Goal: Task Accomplishment & Management: Manage account settings

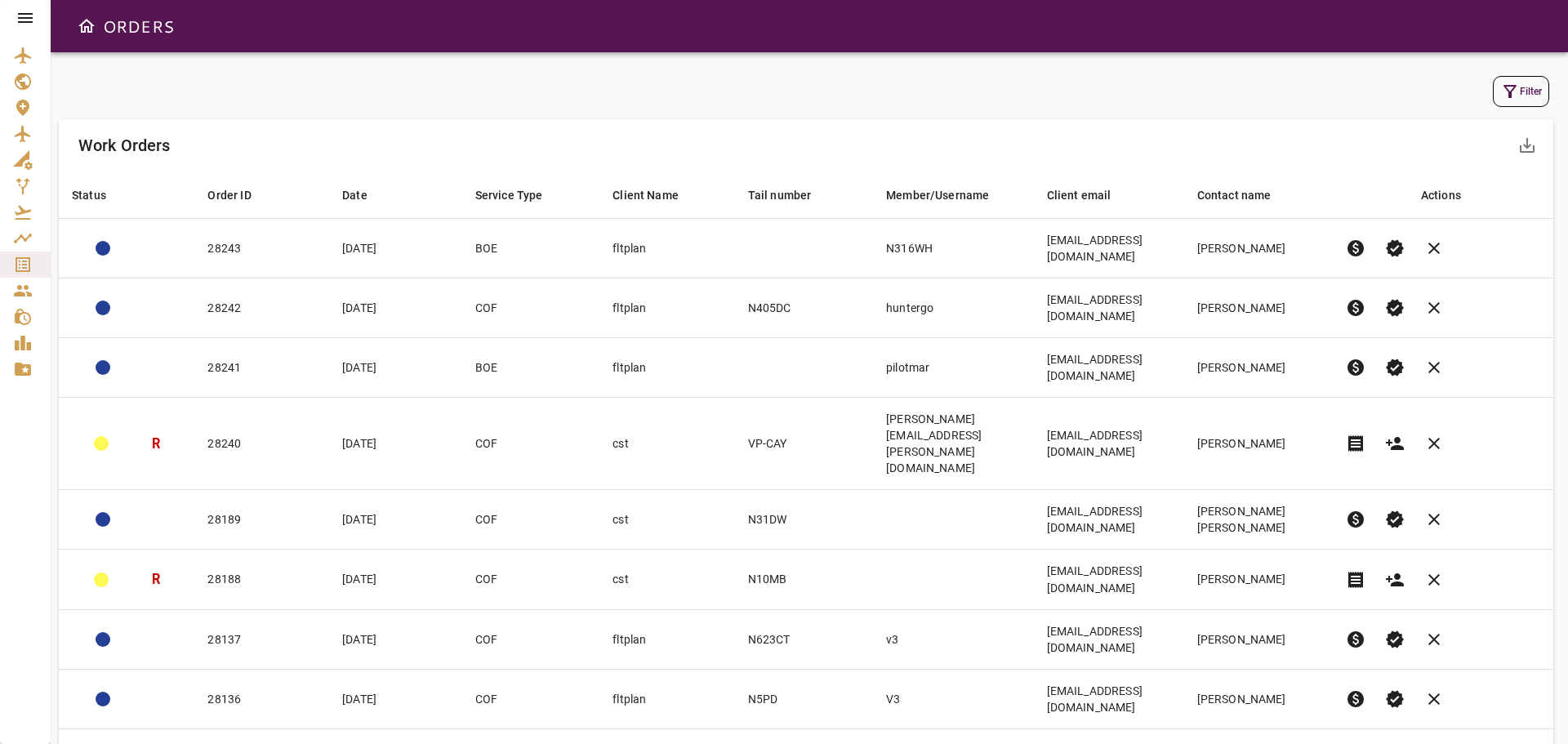
click at [1527, 83] on button "Filter" at bounding box center [1521, 91] width 56 height 31
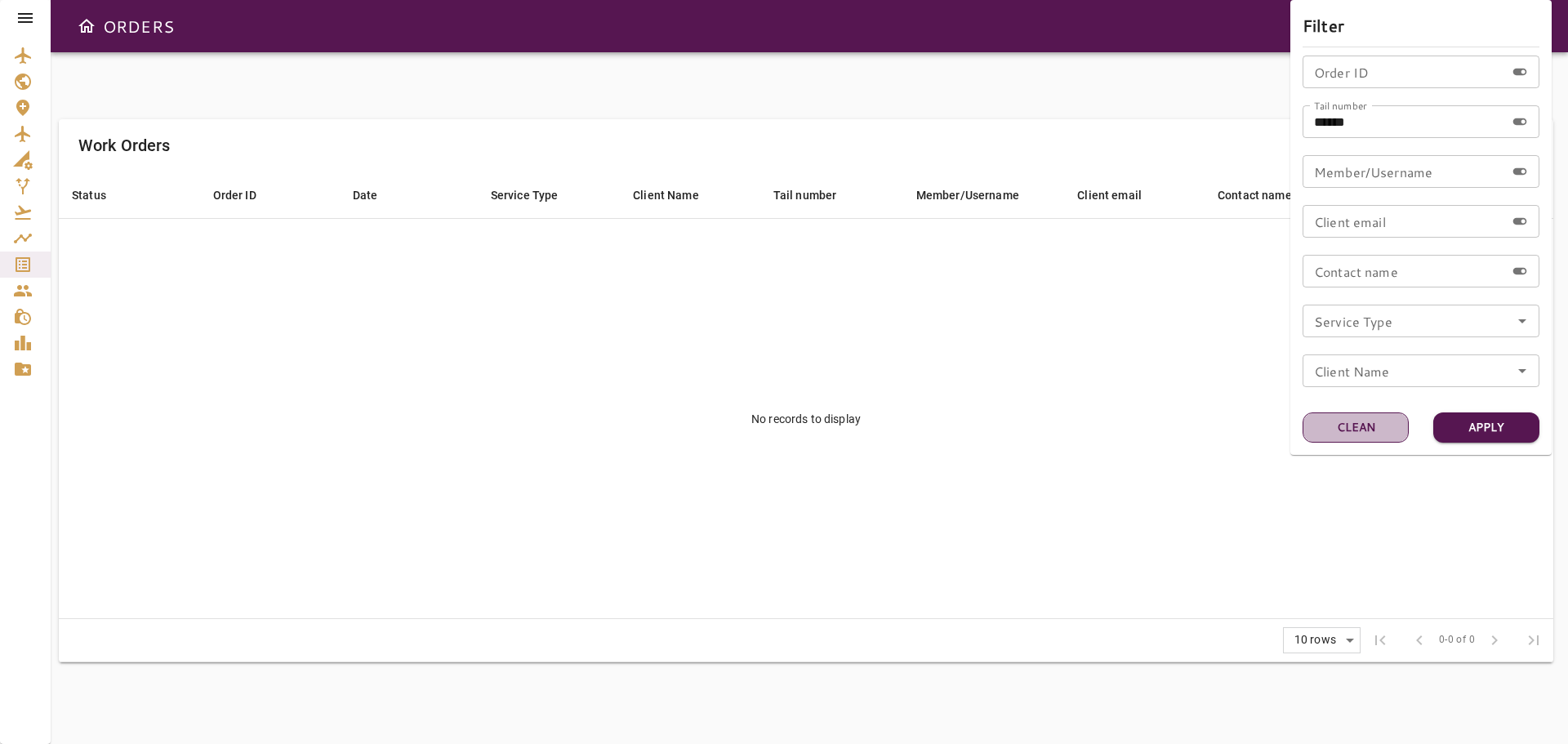
click at [1364, 430] on button "Clean" at bounding box center [1356, 427] width 106 height 30
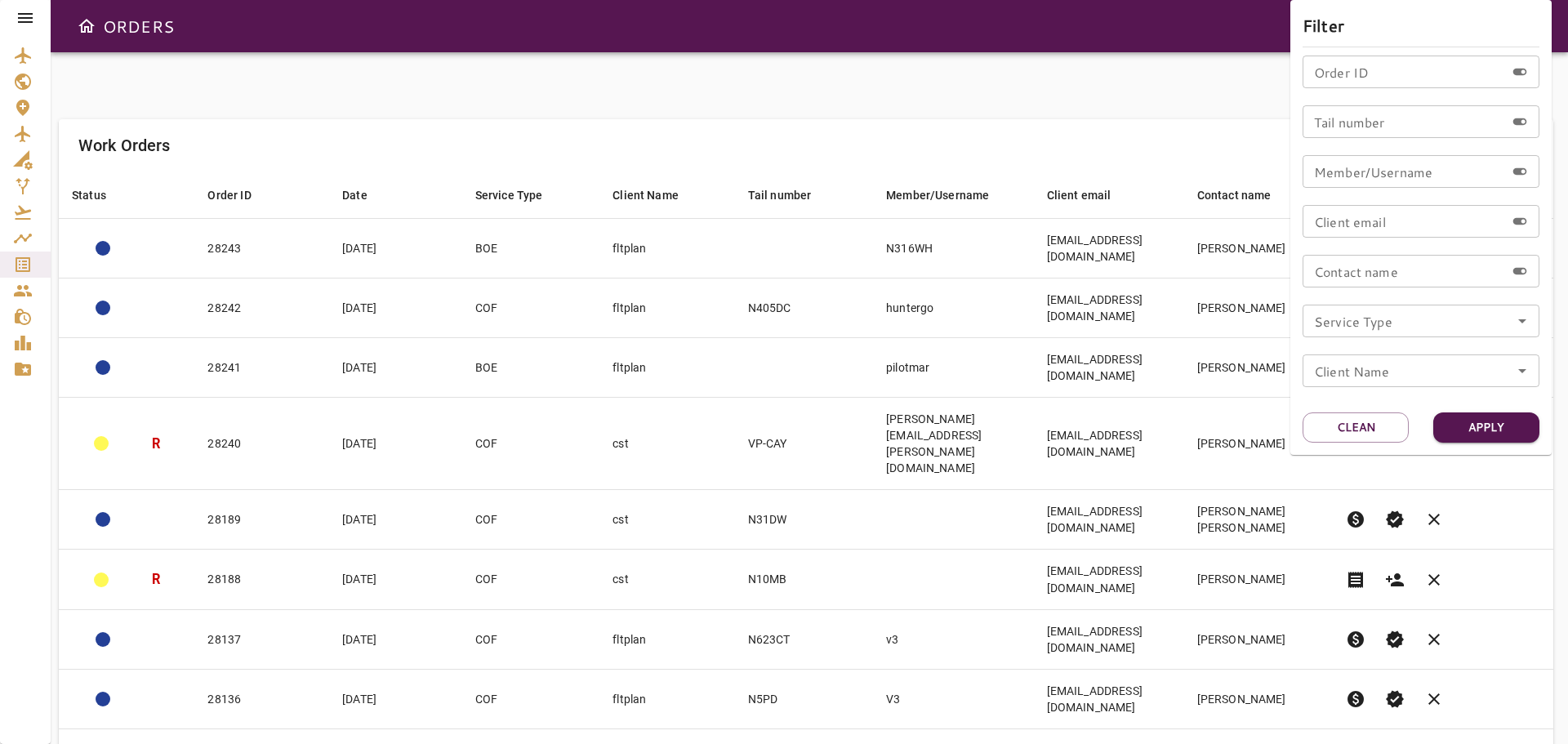
click at [1524, 317] on icon "Open" at bounding box center [1522, 321] width 20 height 20
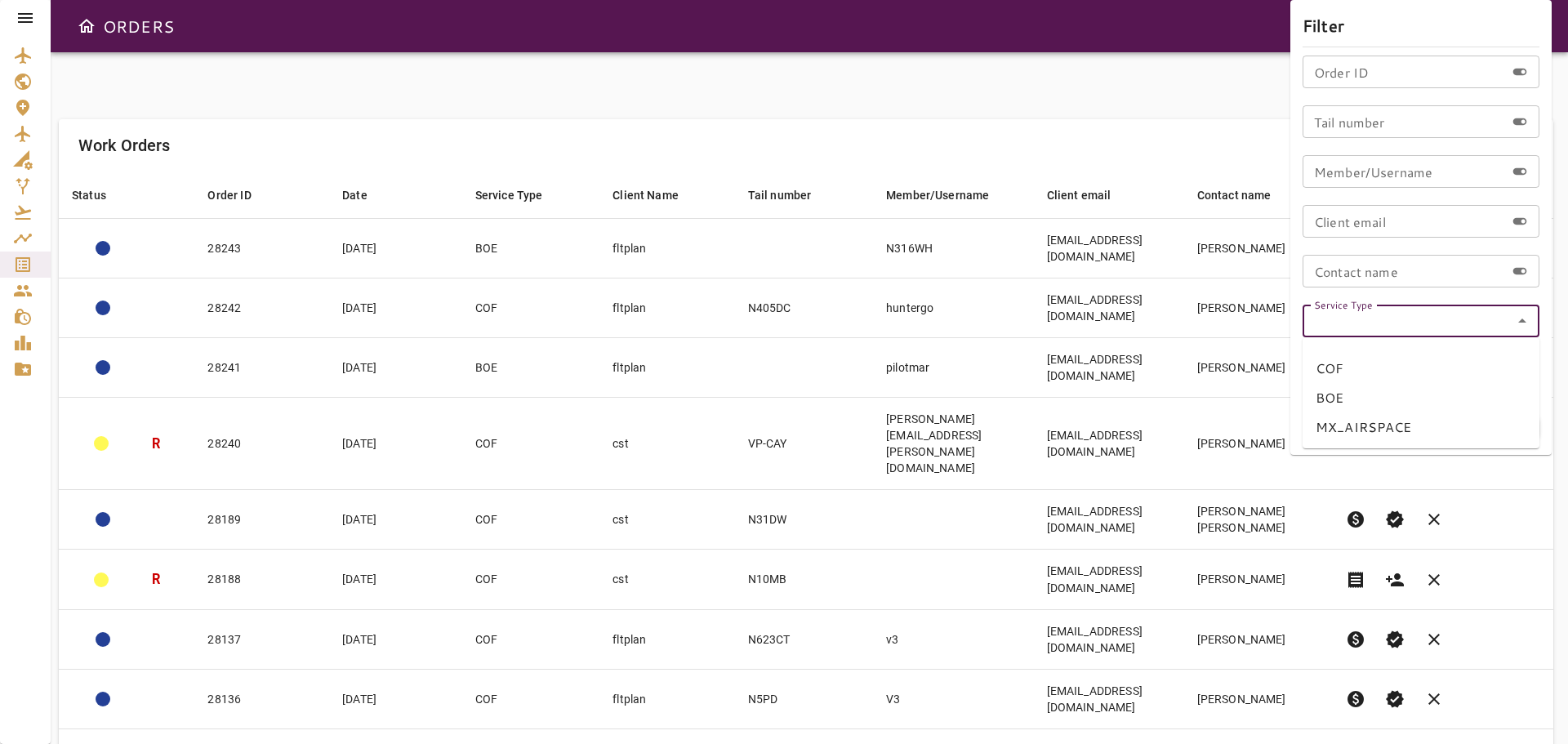
click at [1408, 428] on li "MX_AIRSPACE" at bounding box center [1421, 427] width 237 height 29
type input "**********"
click at [1500, 429] on button "Apply" at bounding box center [1486, 427] width 106 height 30
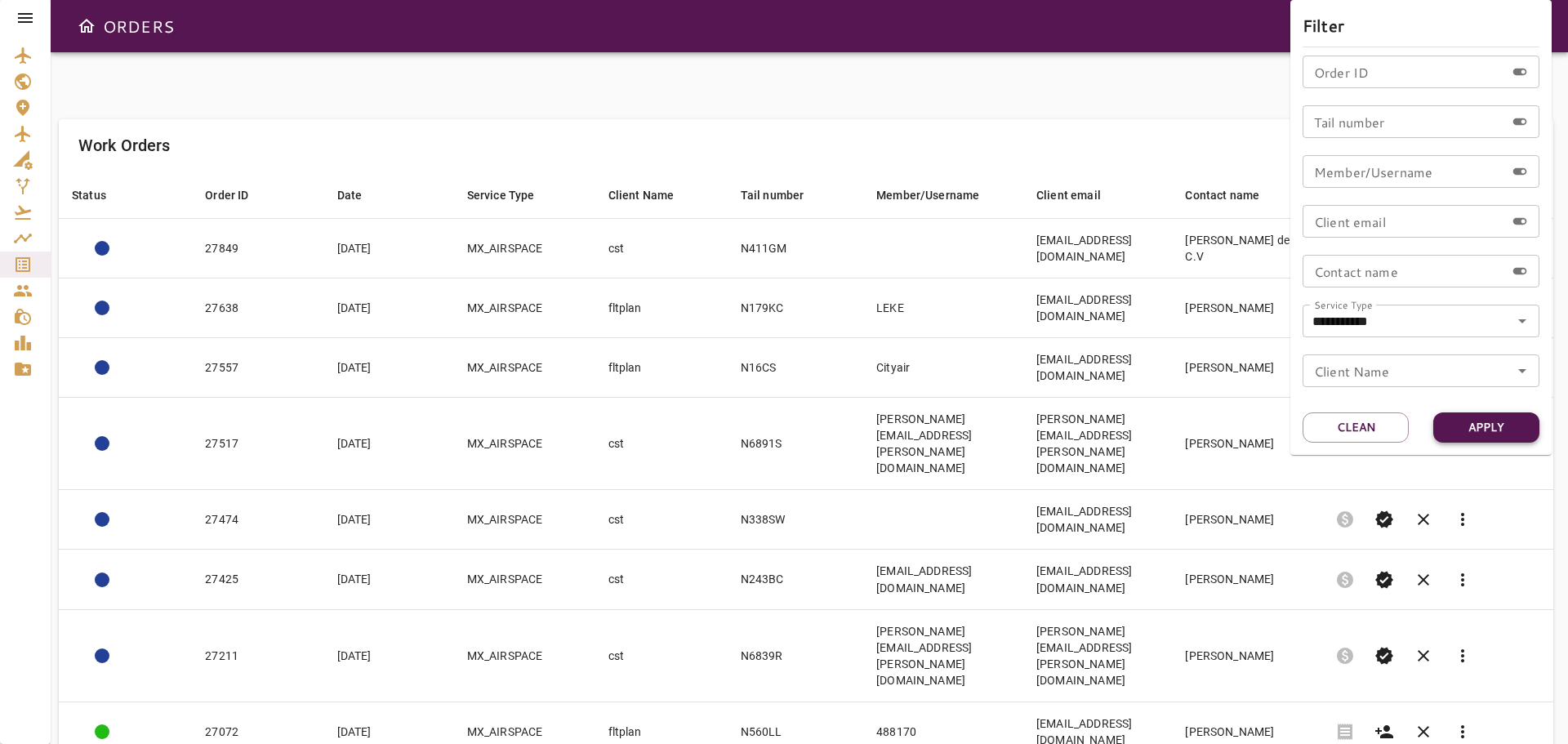
click at [1481, 426] on button "Apply" at bounding box center [1486, 427] width 106 height 30
click at [660, 122] on div at bounding box center [784, 372] width 1568 height 744
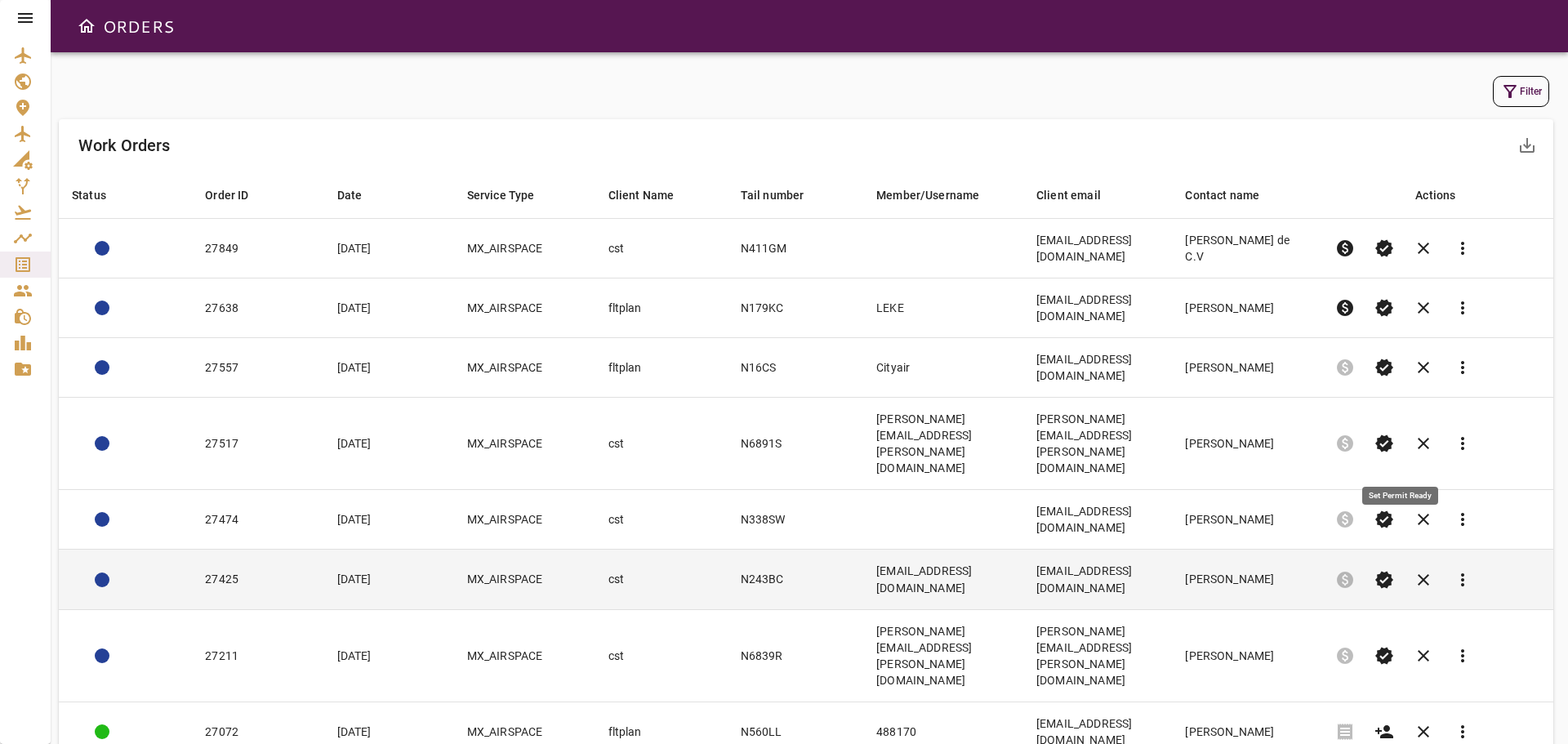
click at [1394, 570] on span "verified" at bounding box center [1384, 579] width 20 height 20
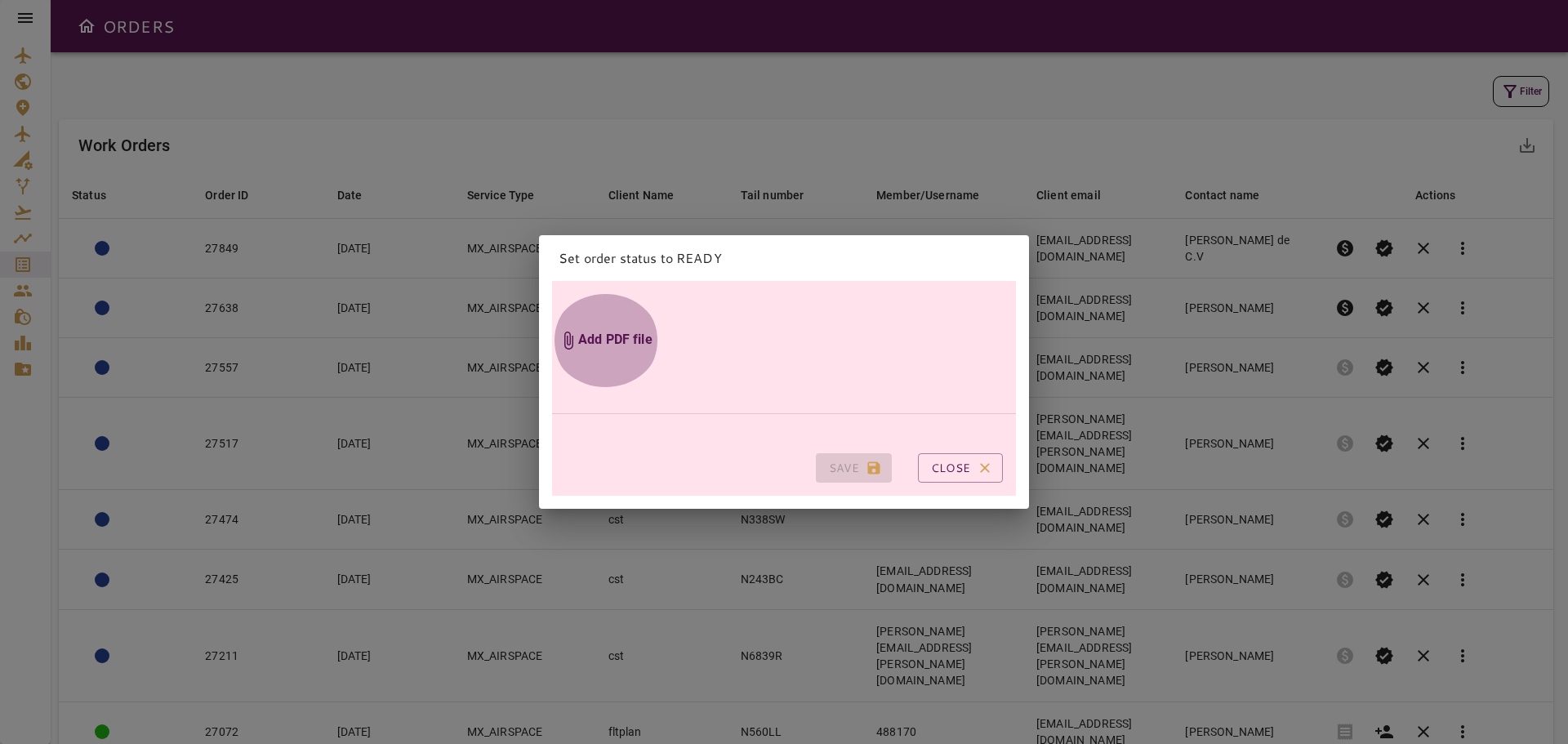
click at [609, 331] on h6 "Add PDF file" at bounding box center [615, 340] width 74 height 19
click at [0, 0] on input "Add PDF file" at bounding box center [0, 0] width 0 height 0
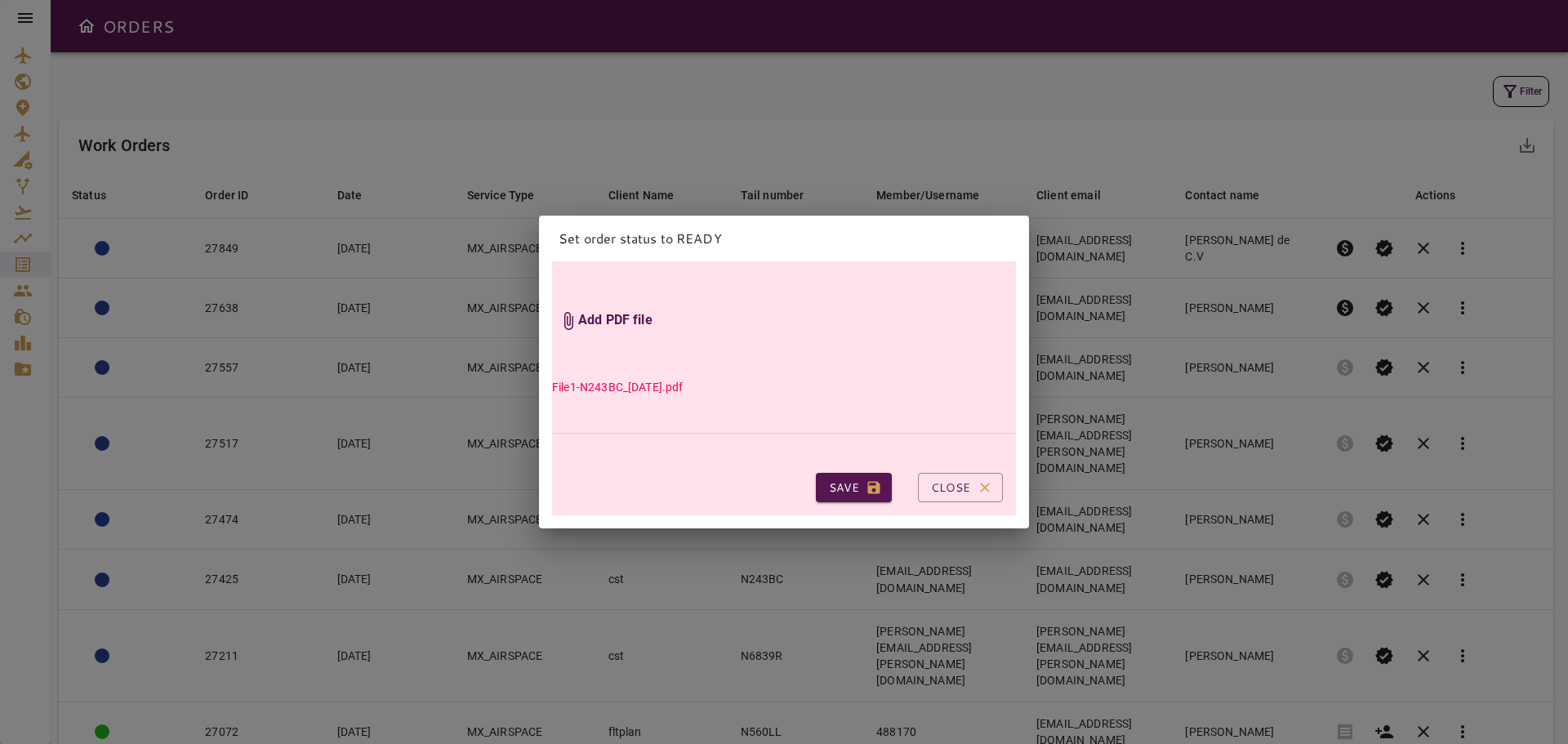
drag, startPoint x: 742, startPoint y: 233, endPoint x: 756, endPoint y: 211, distance: 26.1
click at [756, 216] on h2 "Set order status to READY" at bounding box center [784, 239] width 490 height 46
drag, startPoint x: 956, startPoint y: 485, endPoint x: 948, endPoint y: 498, distance: 15.3
click at [956, 485] on button "Close" at bounding box center [961, 487] width 85 height 30
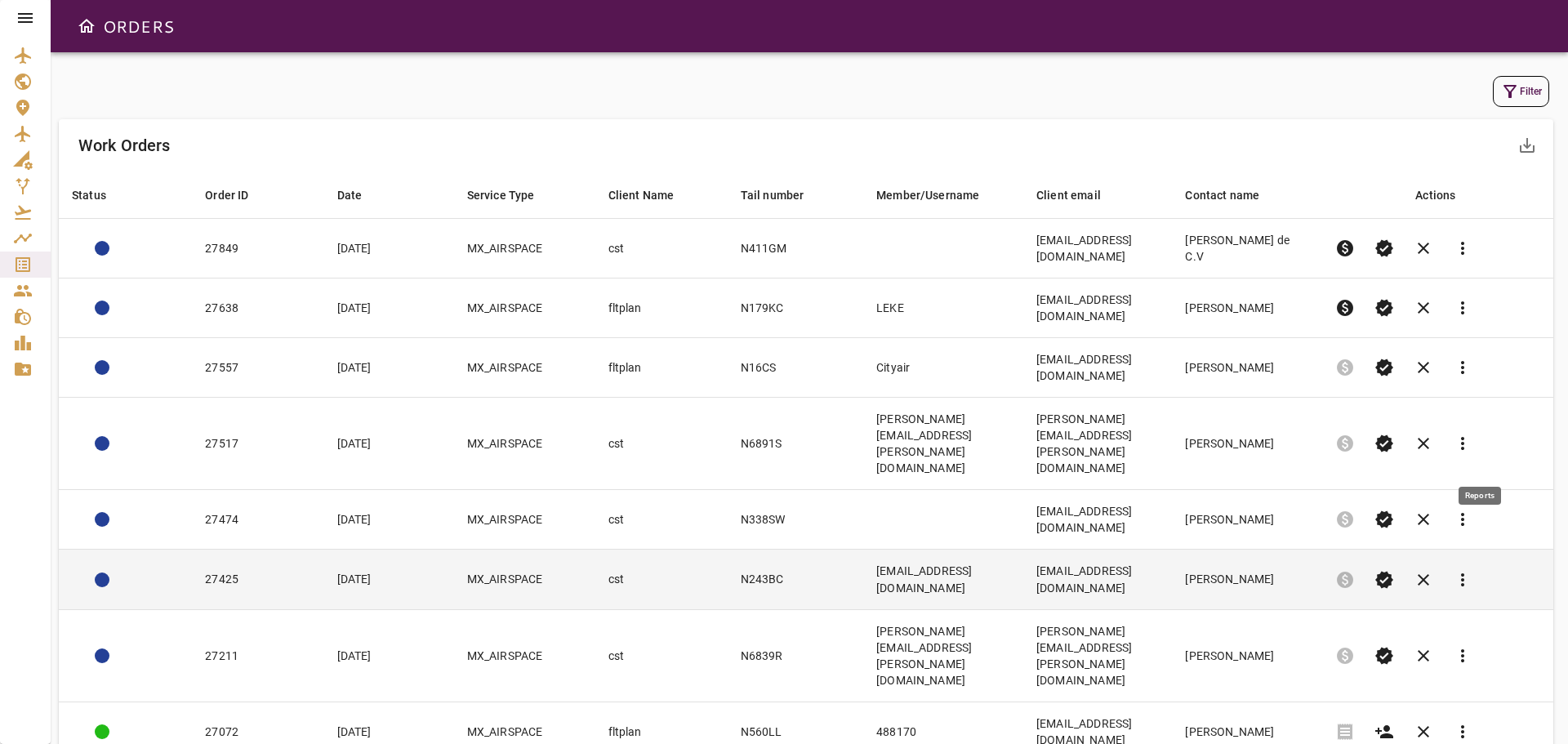
click at [1472, 570] on span "more_vert" at bounding box center [1462, 579] width 20 height 20
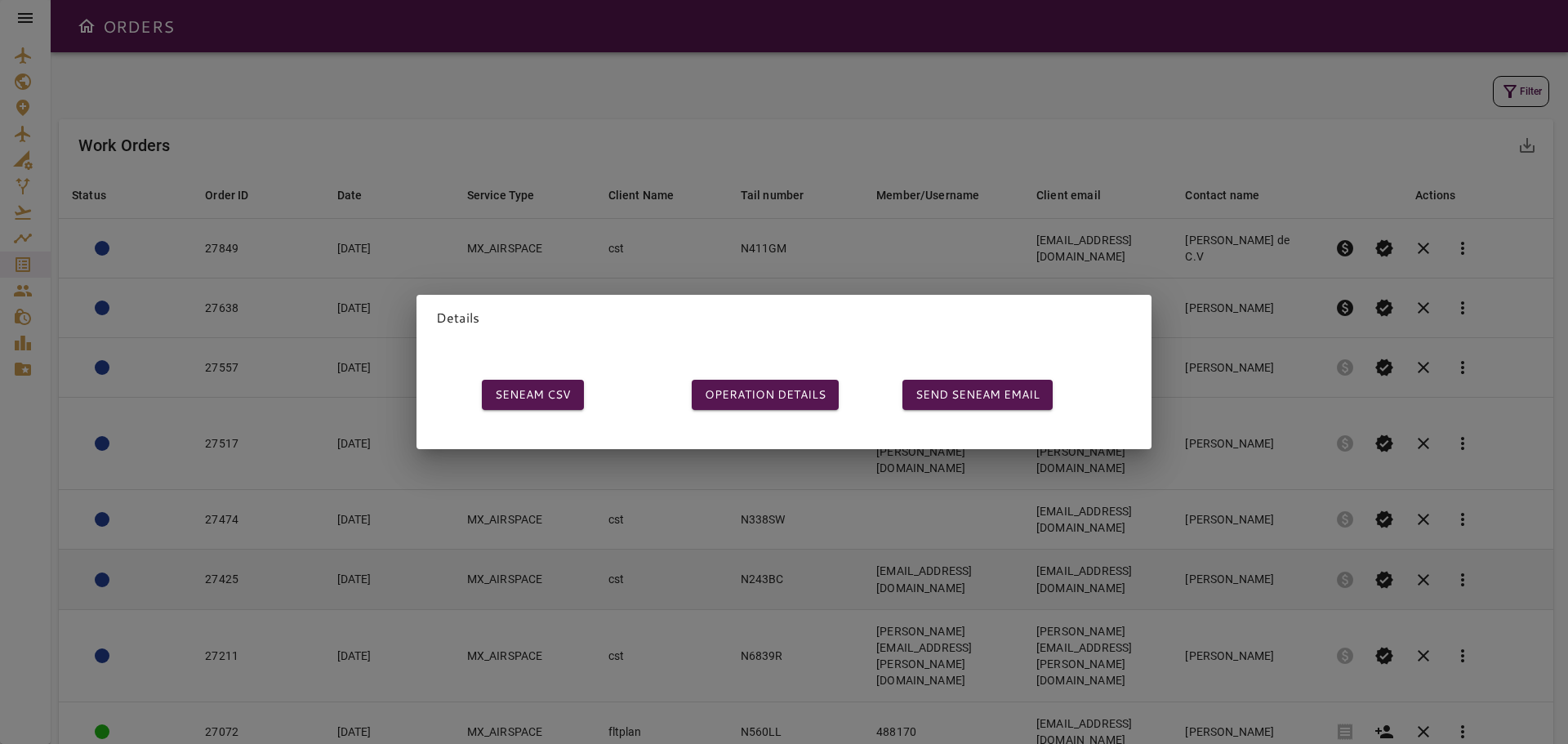
click at [1476, 458] on div "Details SENEAM CSV OPERATION DETAILS SEND SENEAM EMAIL" at bounding box center [784, 372] width 1568 height 744
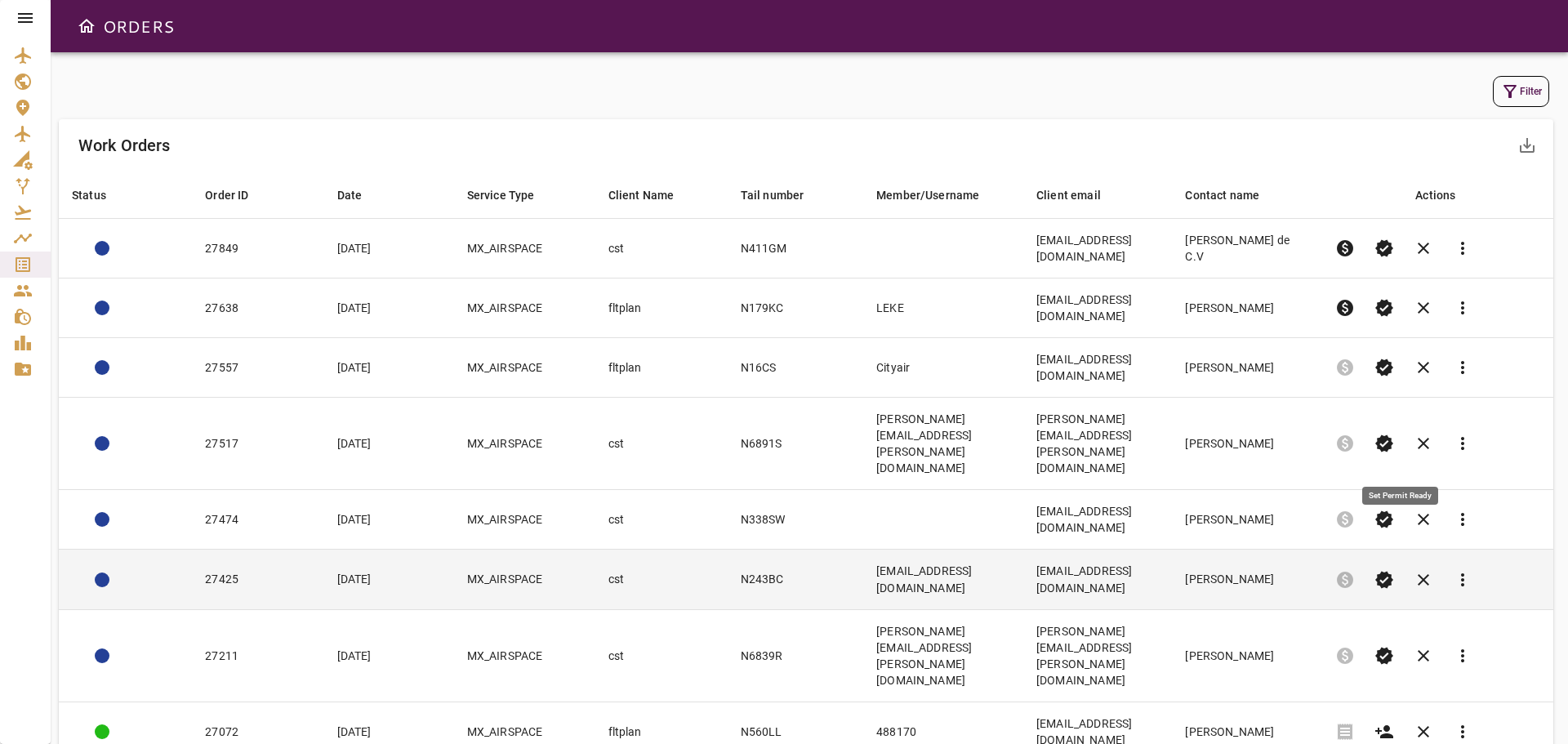
click at [1394, 570] on span "verified" at bounding box center [1384, 579] width 20 height 20
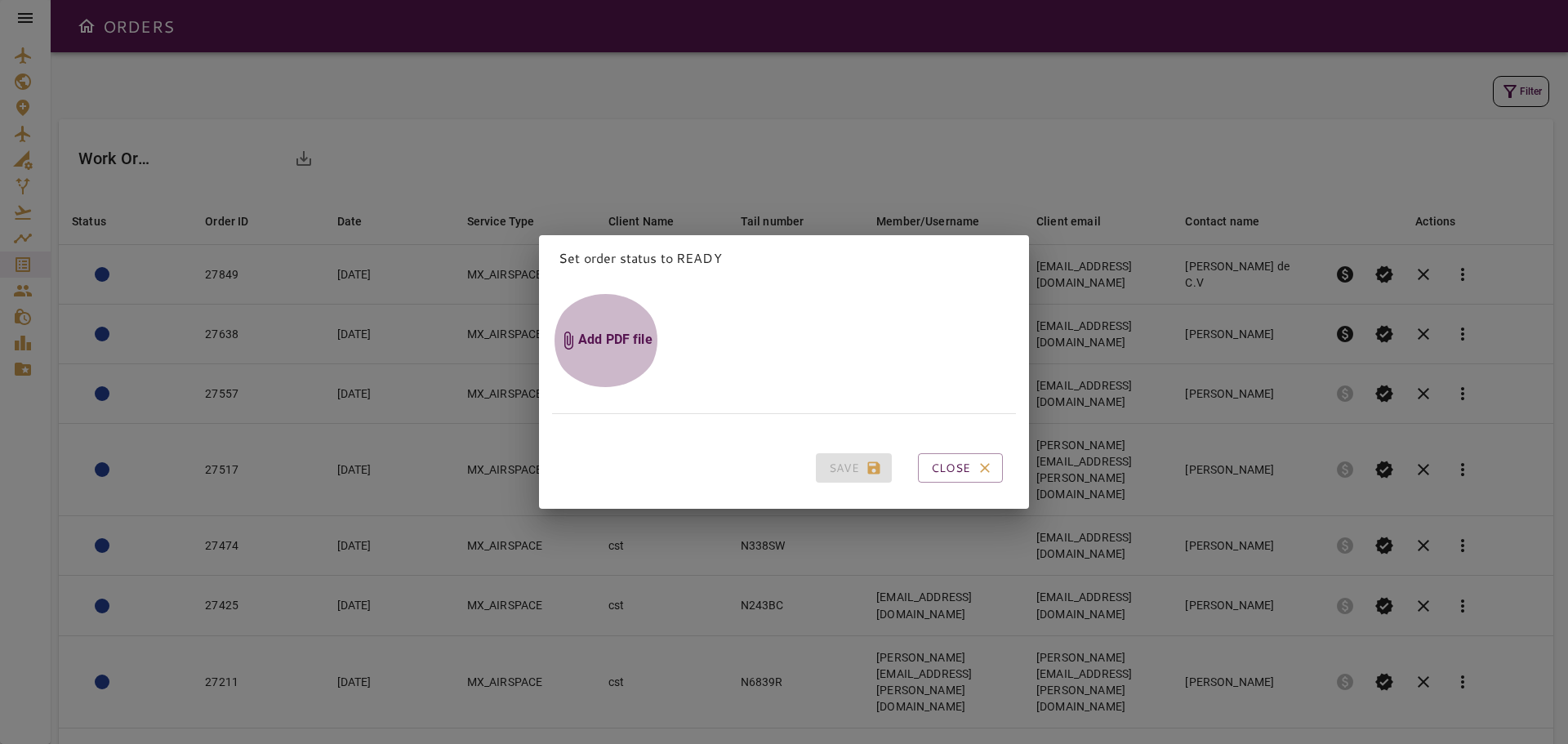
click at [636, 332] on h6 "Add PDF file" at bounding box center [615, 340] width 74 height 19
click at [0, 0] on input "Add PDF file" at bounding box center [0, 0] width 0 height 0
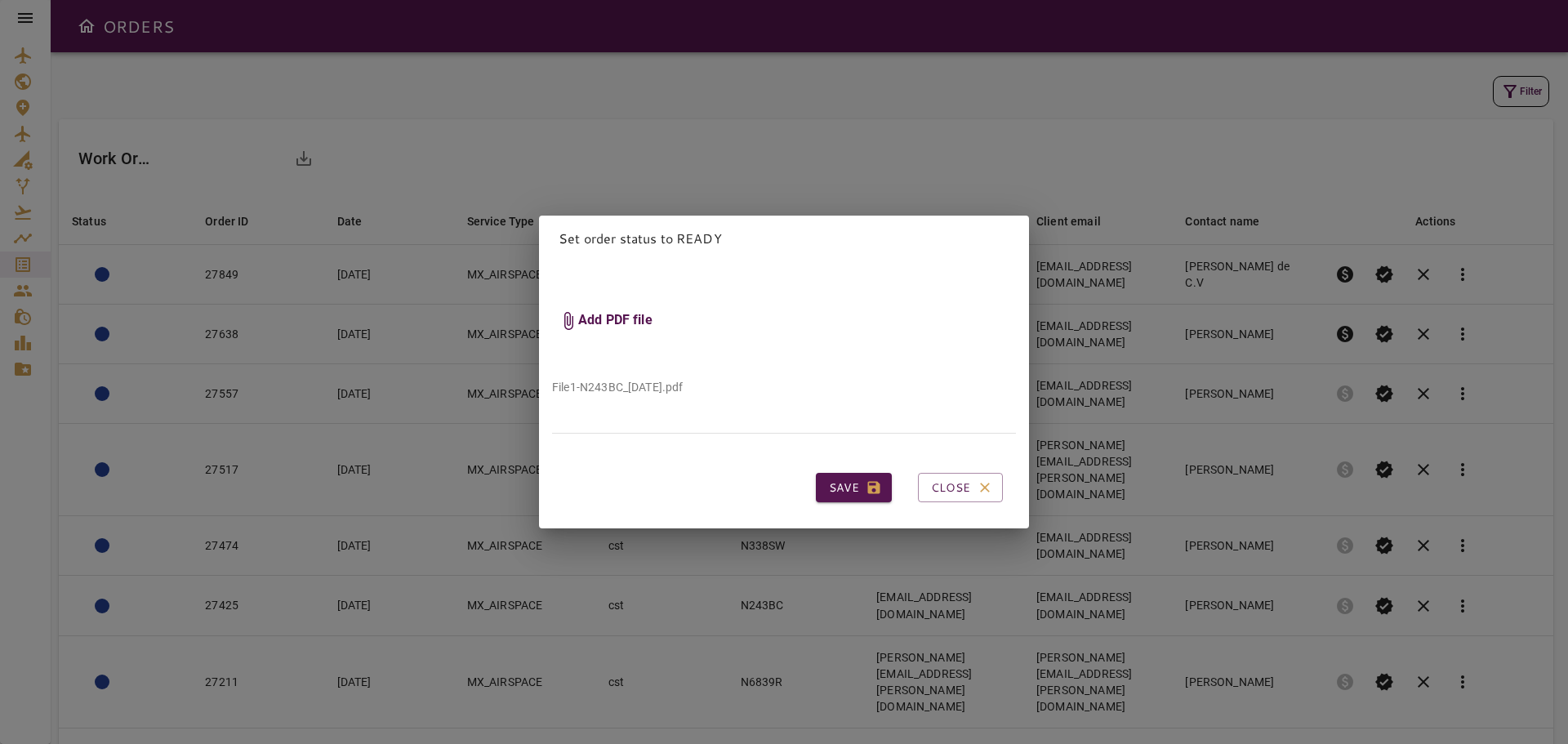
click at [836, 481] on button "Save" at bounding box center [853, 487] width 76 height 30
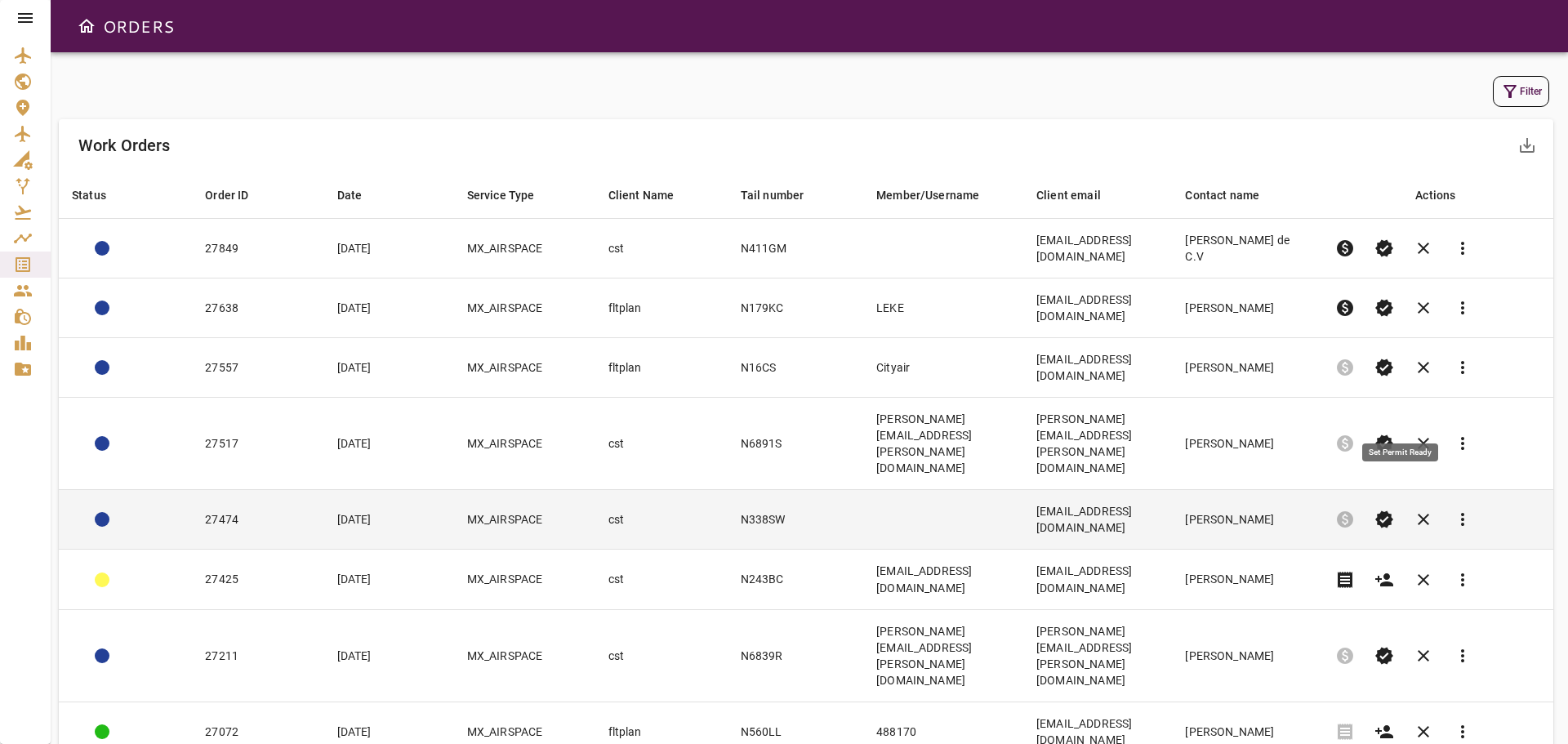
click at [1394, 509] on span "verified" at bounding box center [1384, 519] width 20 height 20
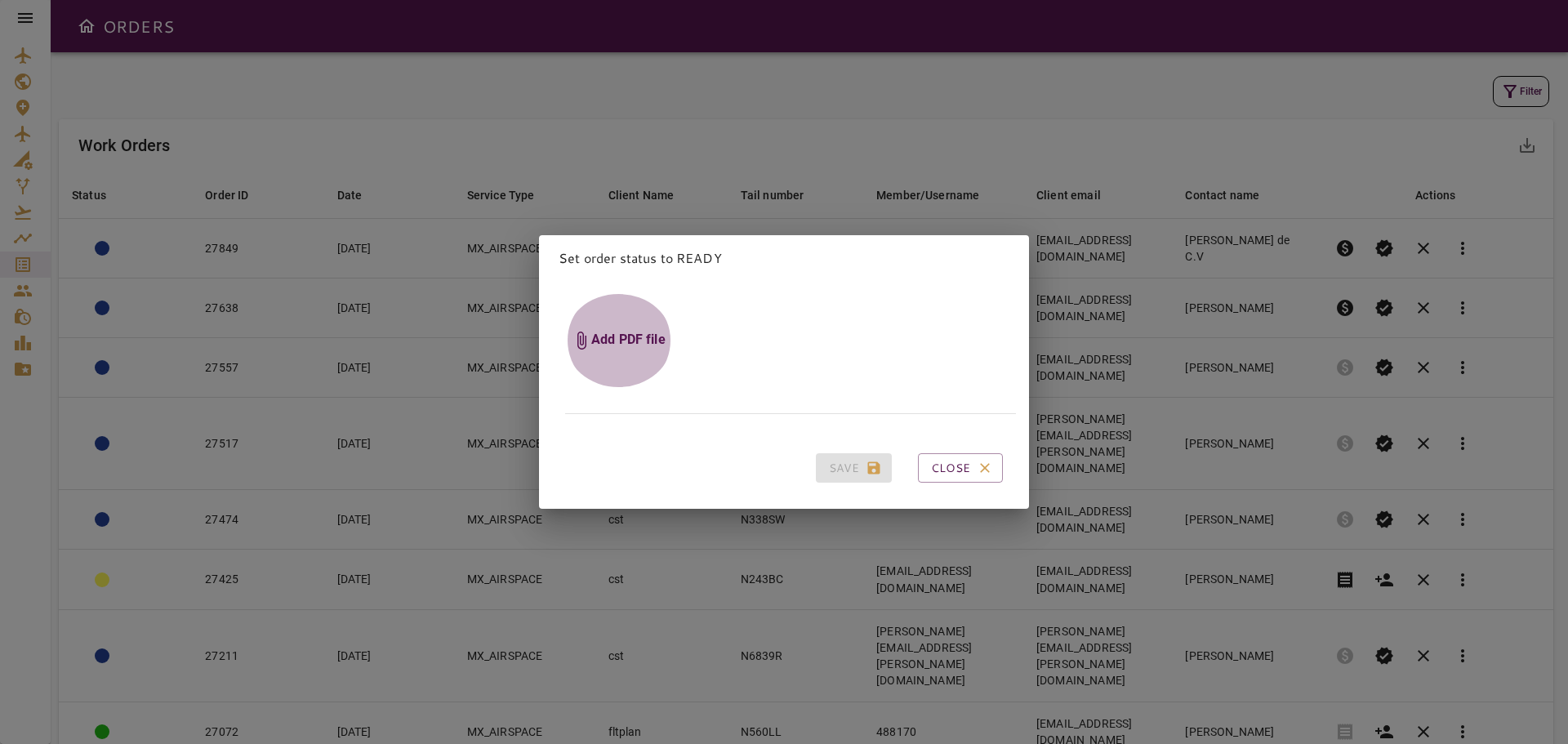
click at [607, 331] on h6 "Add PDF file" at bounding box center [628, 340] width 74 height 19
click at [0, 0] on input "Add PDF file" at bounding box center [0, 0] width 0 height 0
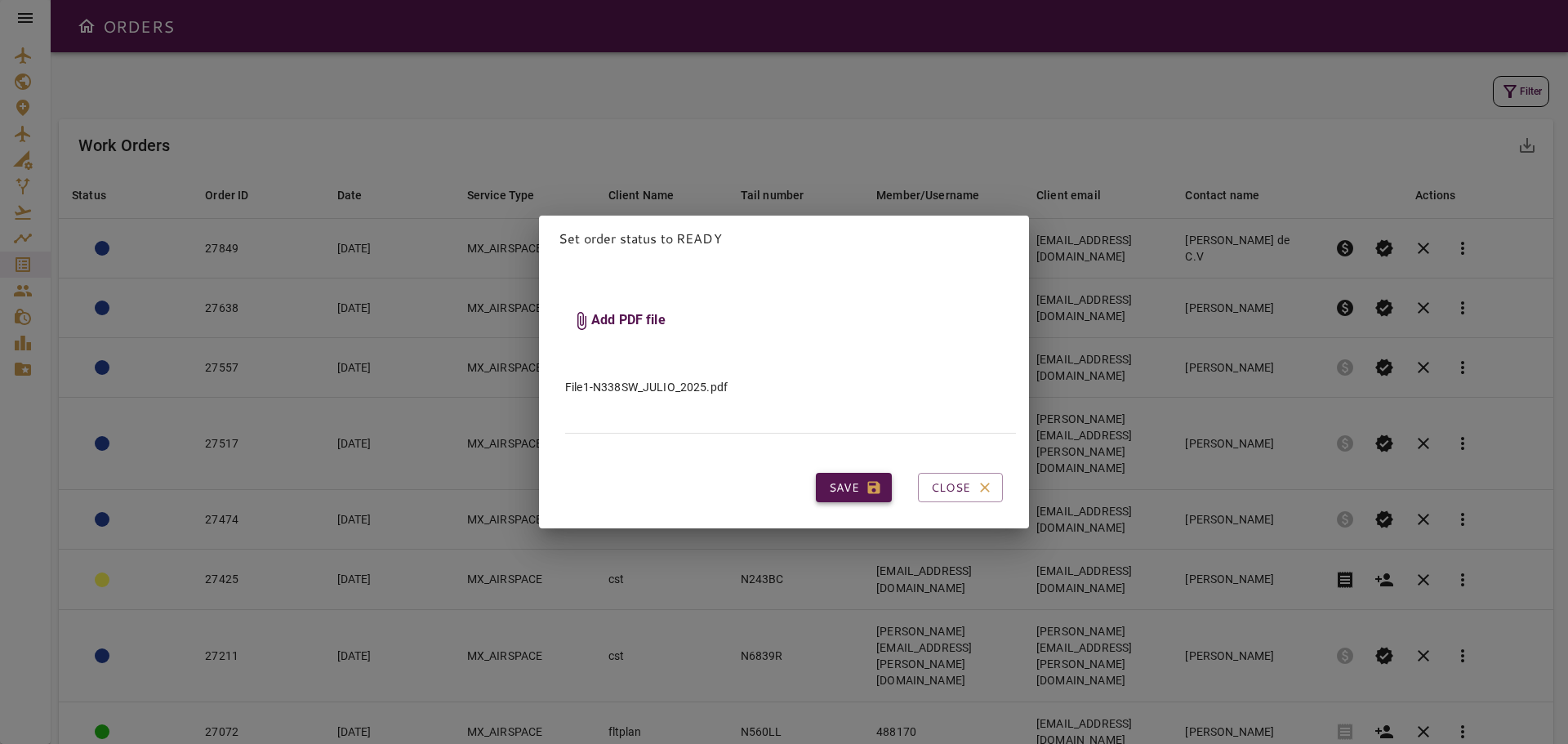
click at [828, 479] on button "Save" at bounding box center [853, 487] width 76 height 30
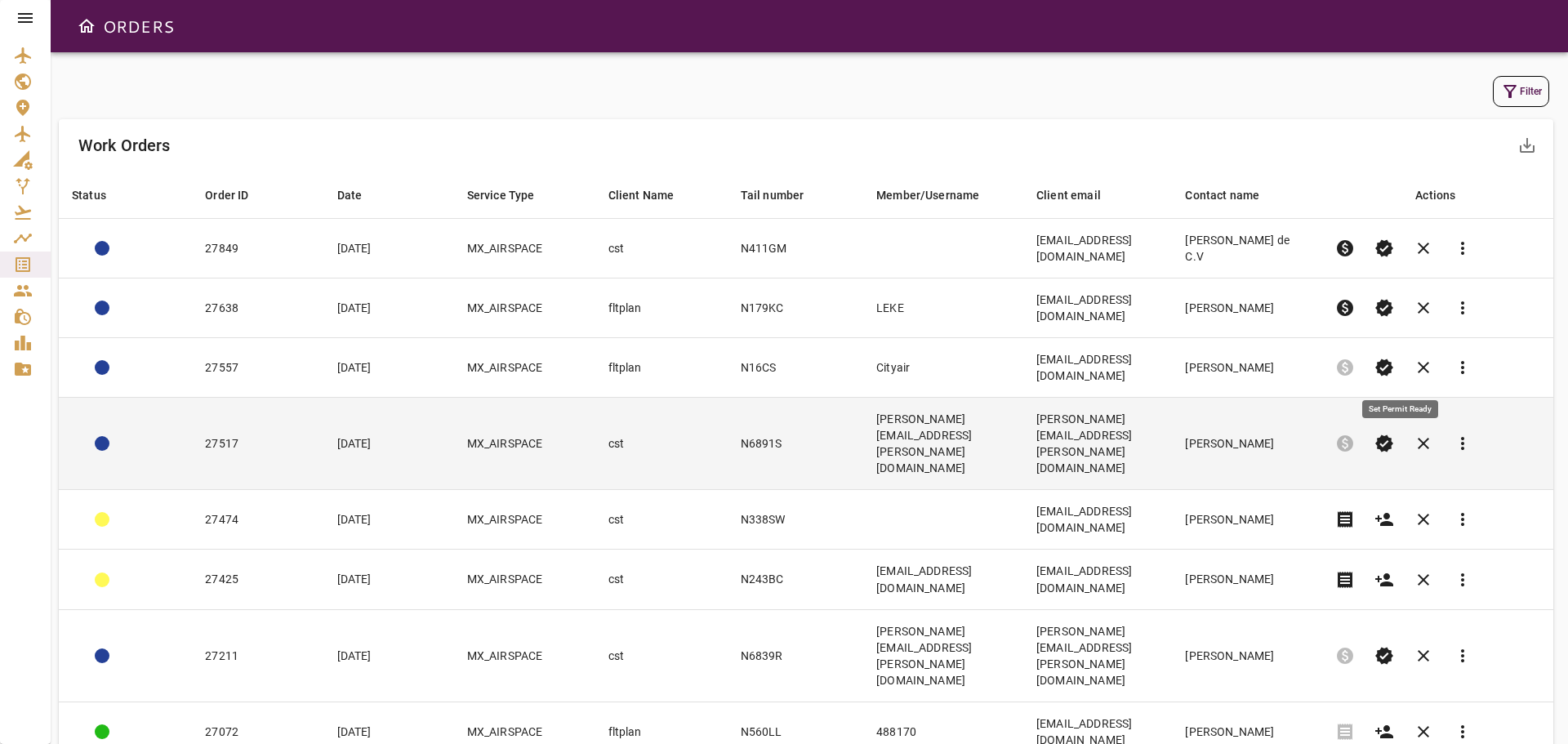
click at [1394, 433] on span "verified" at bounding box center [1384, 443] width 20 height 20
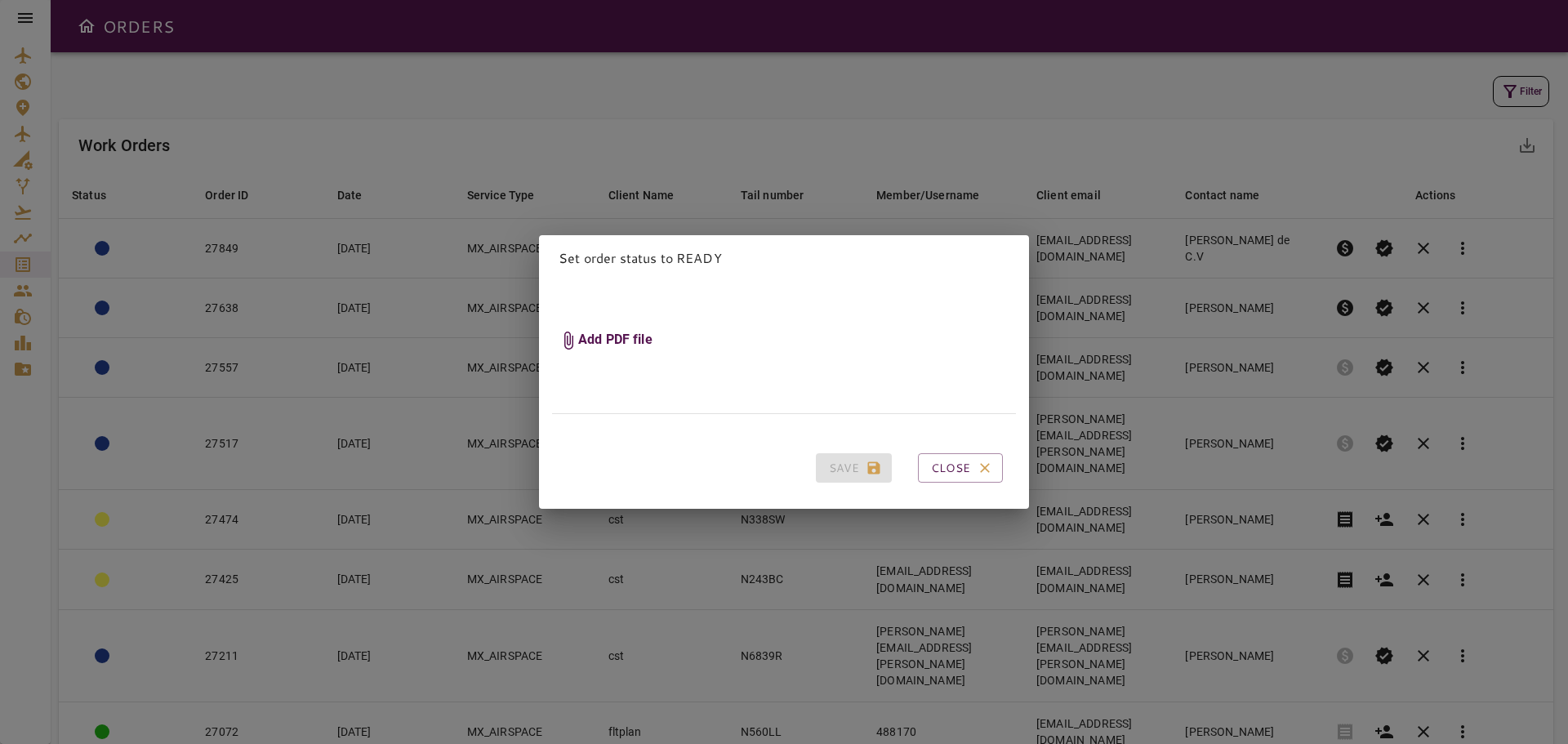
click at [601, 331] on h6 "Add PDF file" at bounding box center [615, 340] width 74 height 19
click at [0, 0] on input "Add PDF file" at bounding box center [0, 0] width 0 height 0
click at [944, 462] on button "Close" at bounding box center [961, 468] width 85 height 30
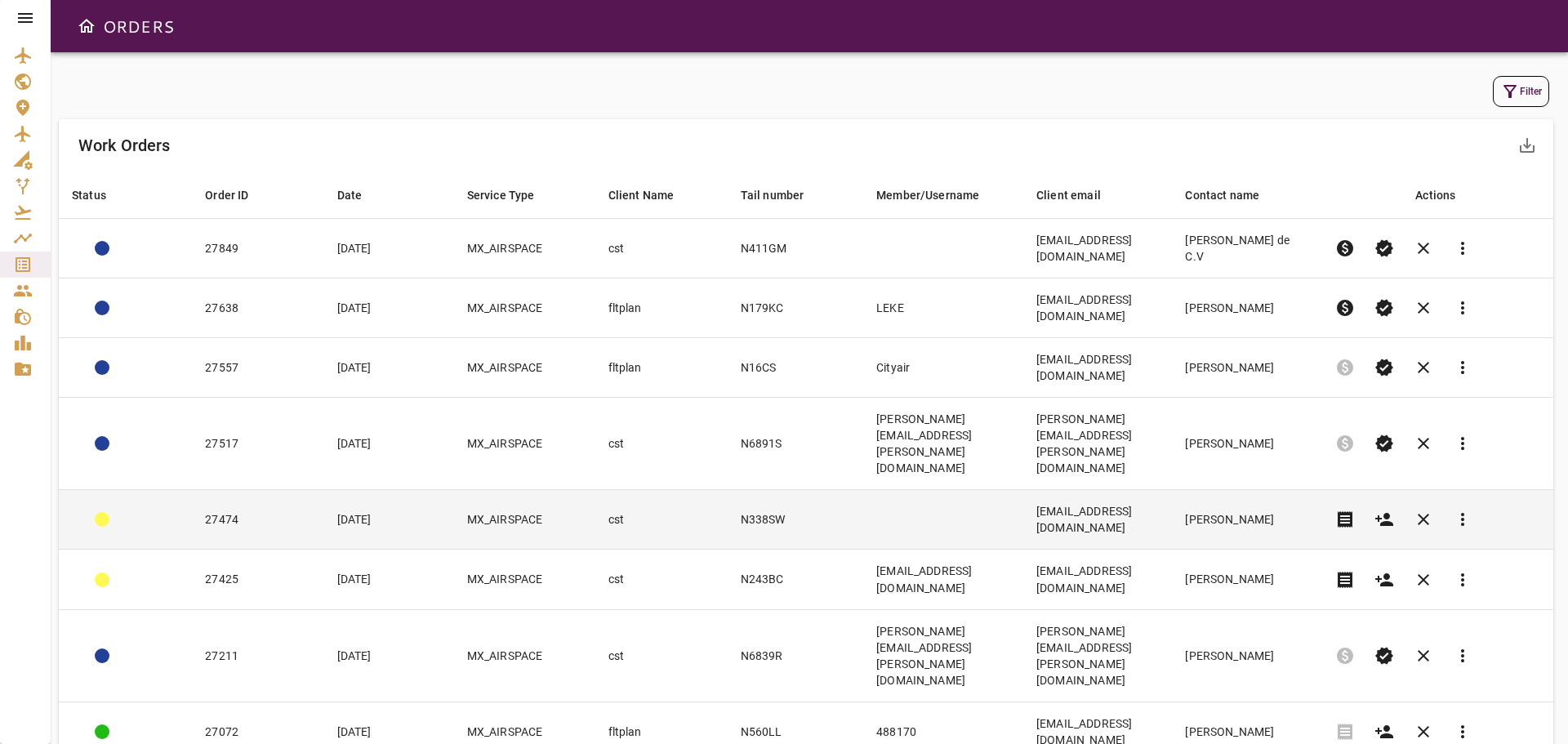
click at [760, 490] on td "N338SW" at bounding box center [795, 520] width 136 height 60
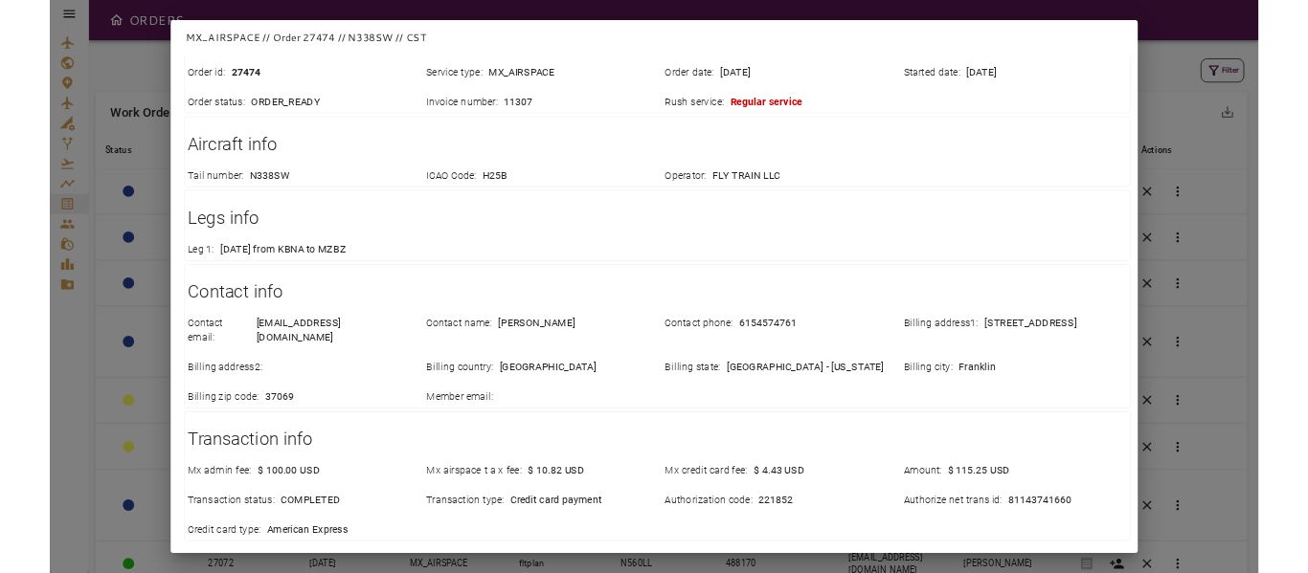
scroll to position [269, 0]
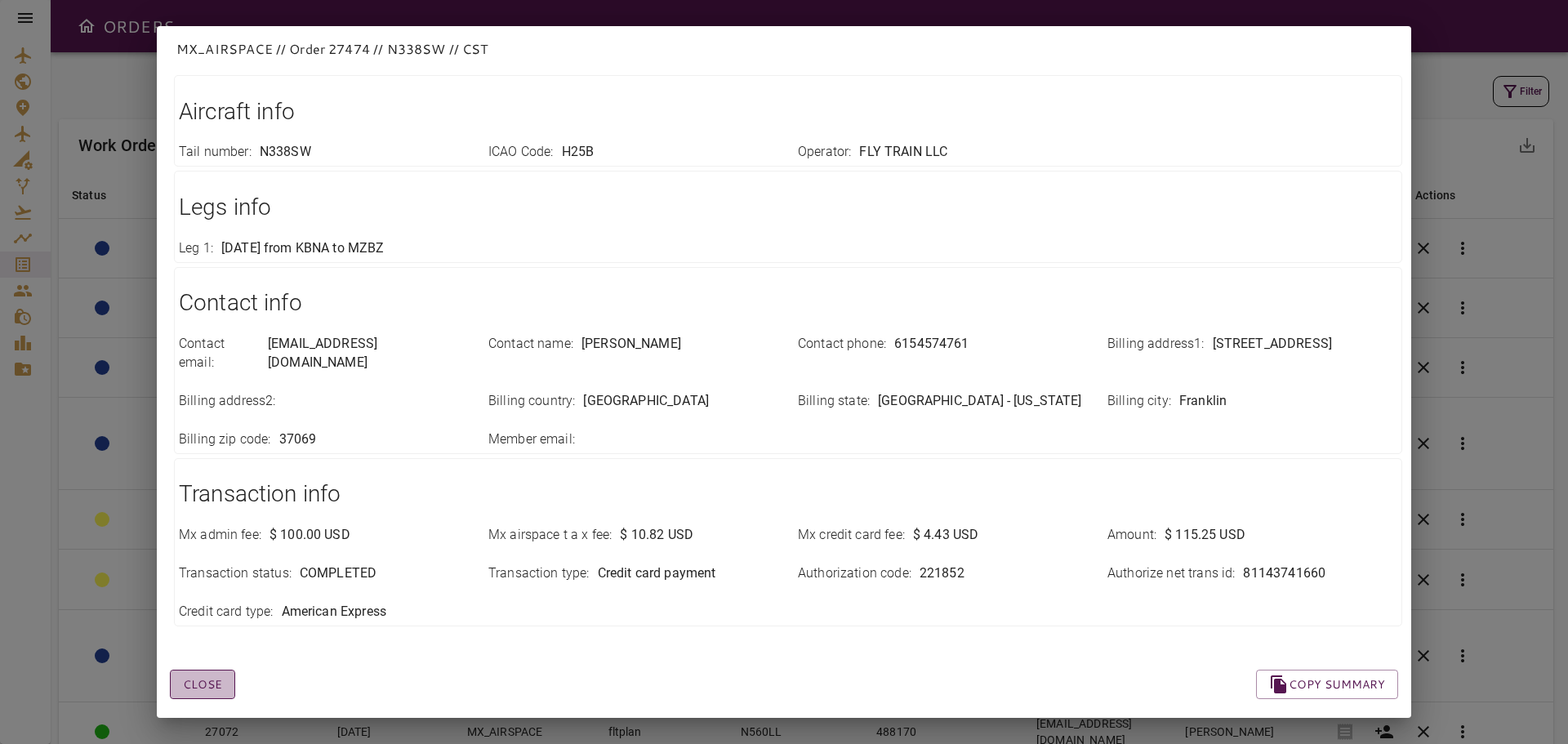
click at [195, 670] on button "Close" at bounding box center [202, 684] width 66 height 30
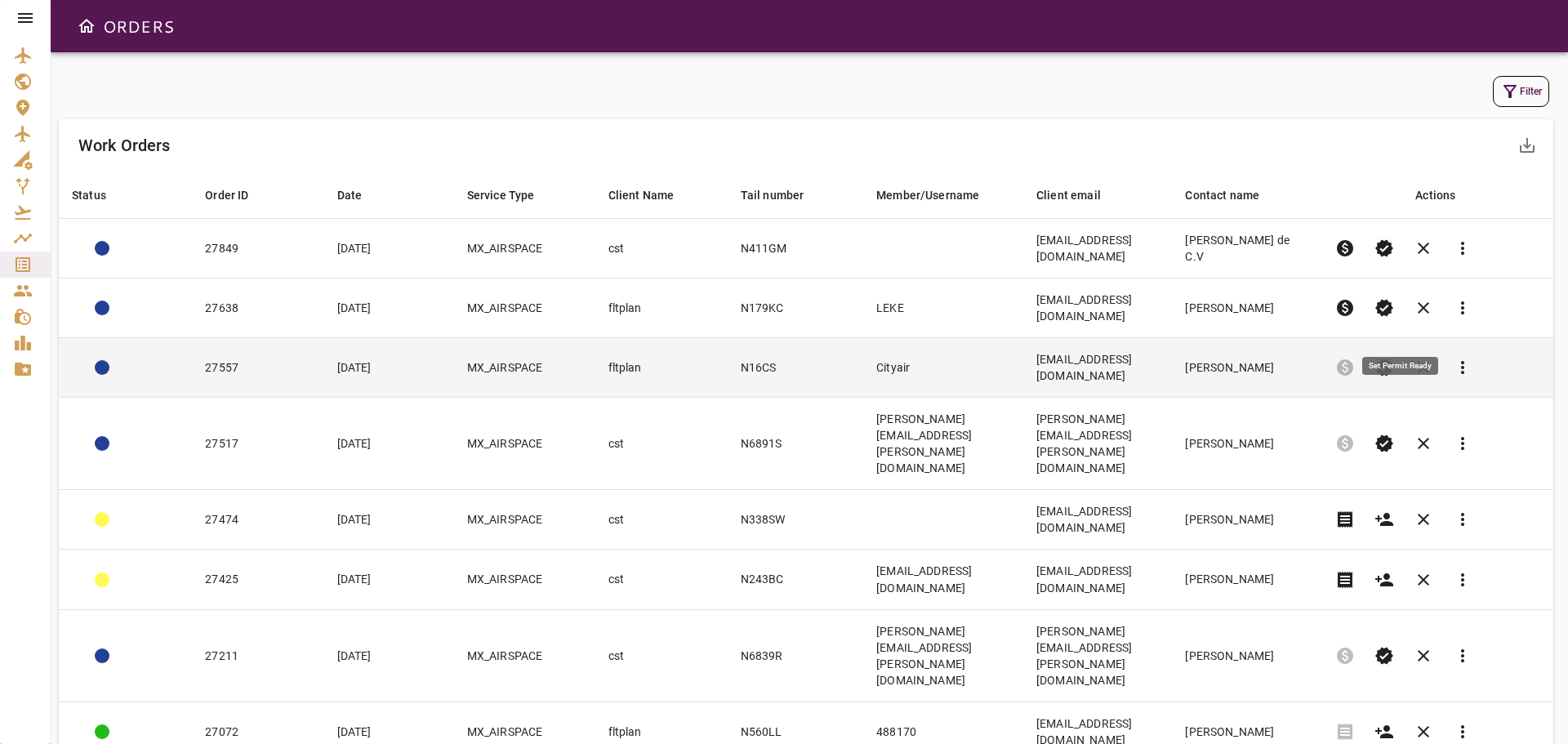
click at [1394, 357] on span "verified" at bounding box center [1384, 367] width 20 height 20
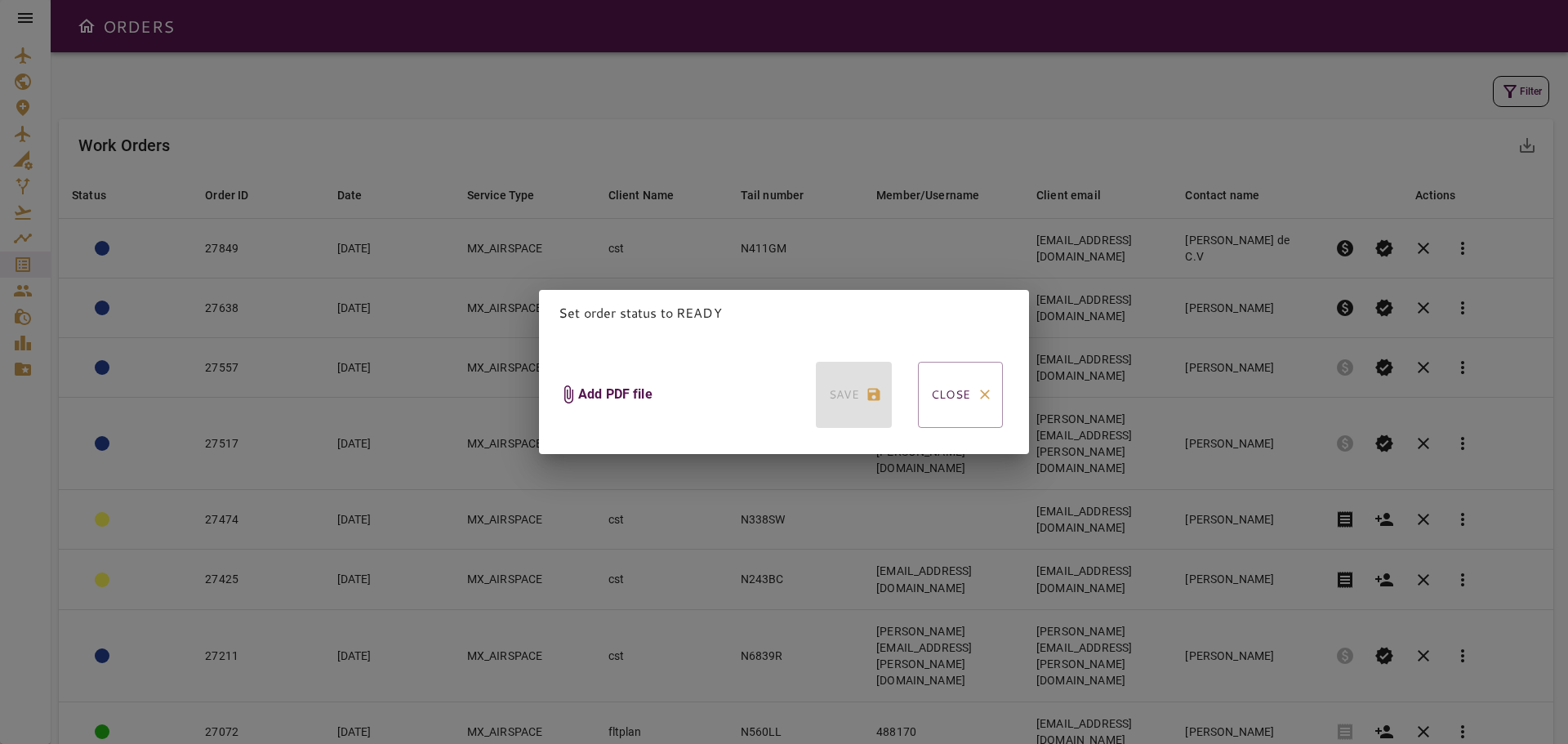
click at [599, 374] on span "Add PDF file" at bounding box center [605, 395] width 107 height 93
click at [0, 0] on input "Add PDF file" at bounding box center [0, 0] width 0 height 0
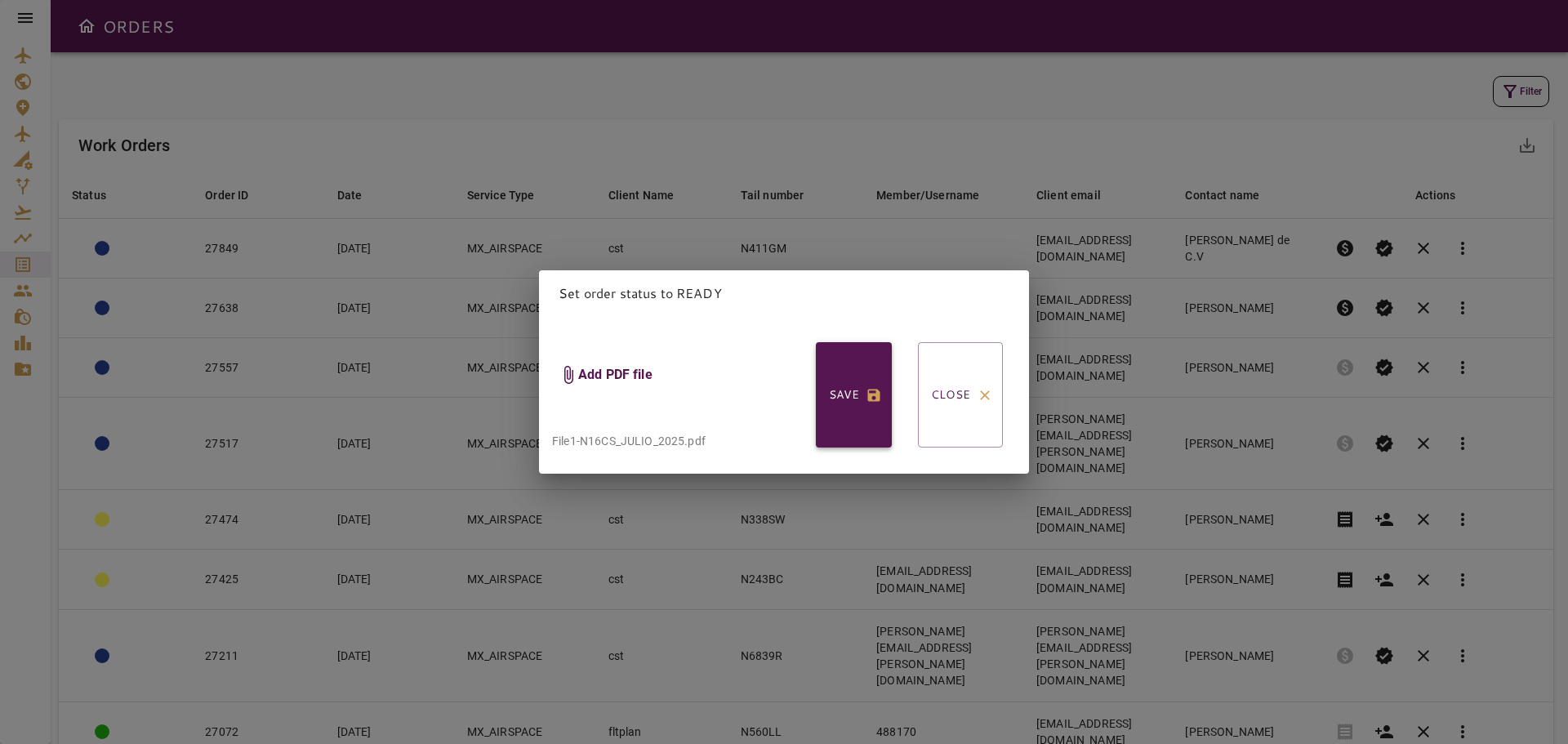
click at [833, 388] on button "Save" at bounding box center [853, 395] width 76 height 106
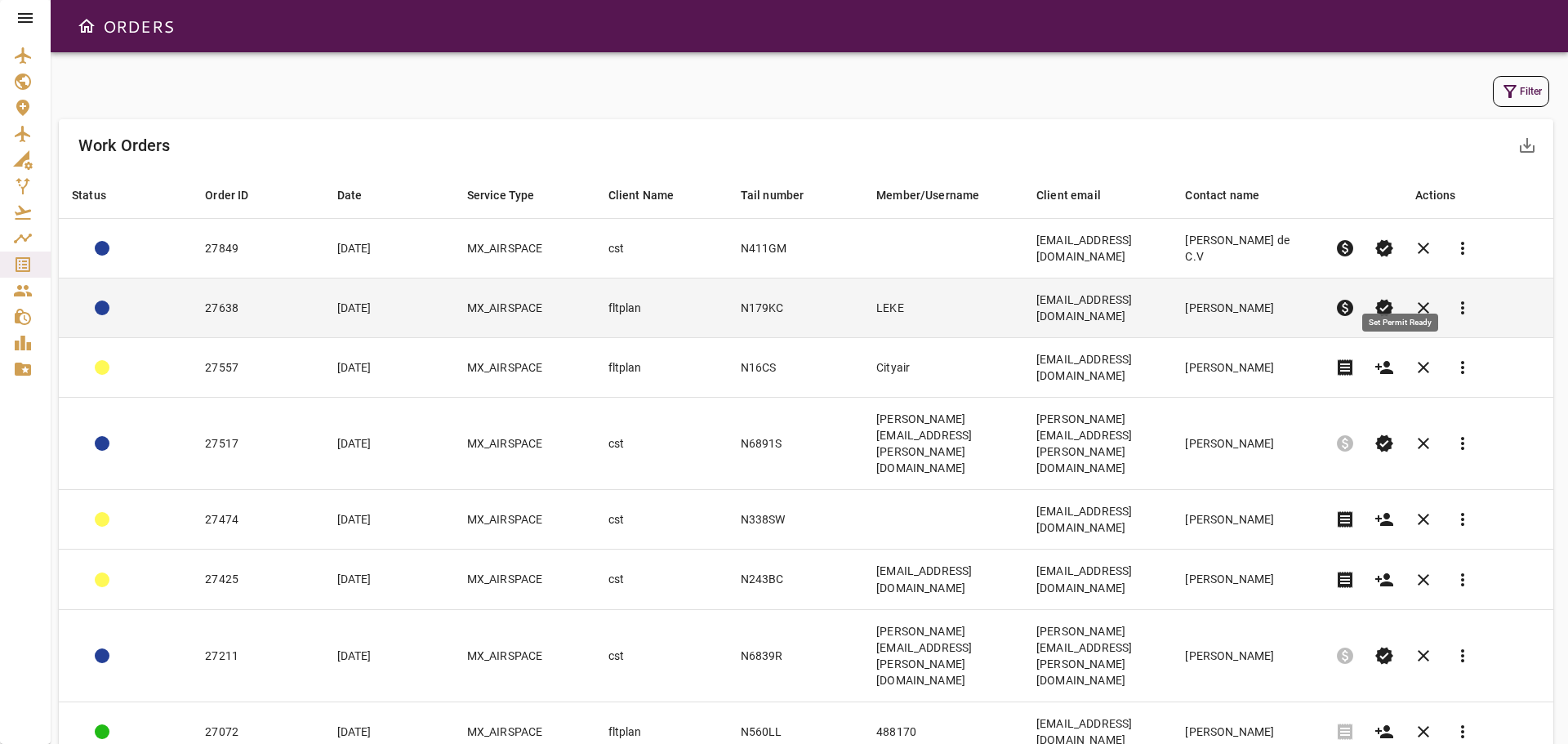
click at [1394, 298] on span "verified" at bounding box center [1384, 307] width 20 height 20
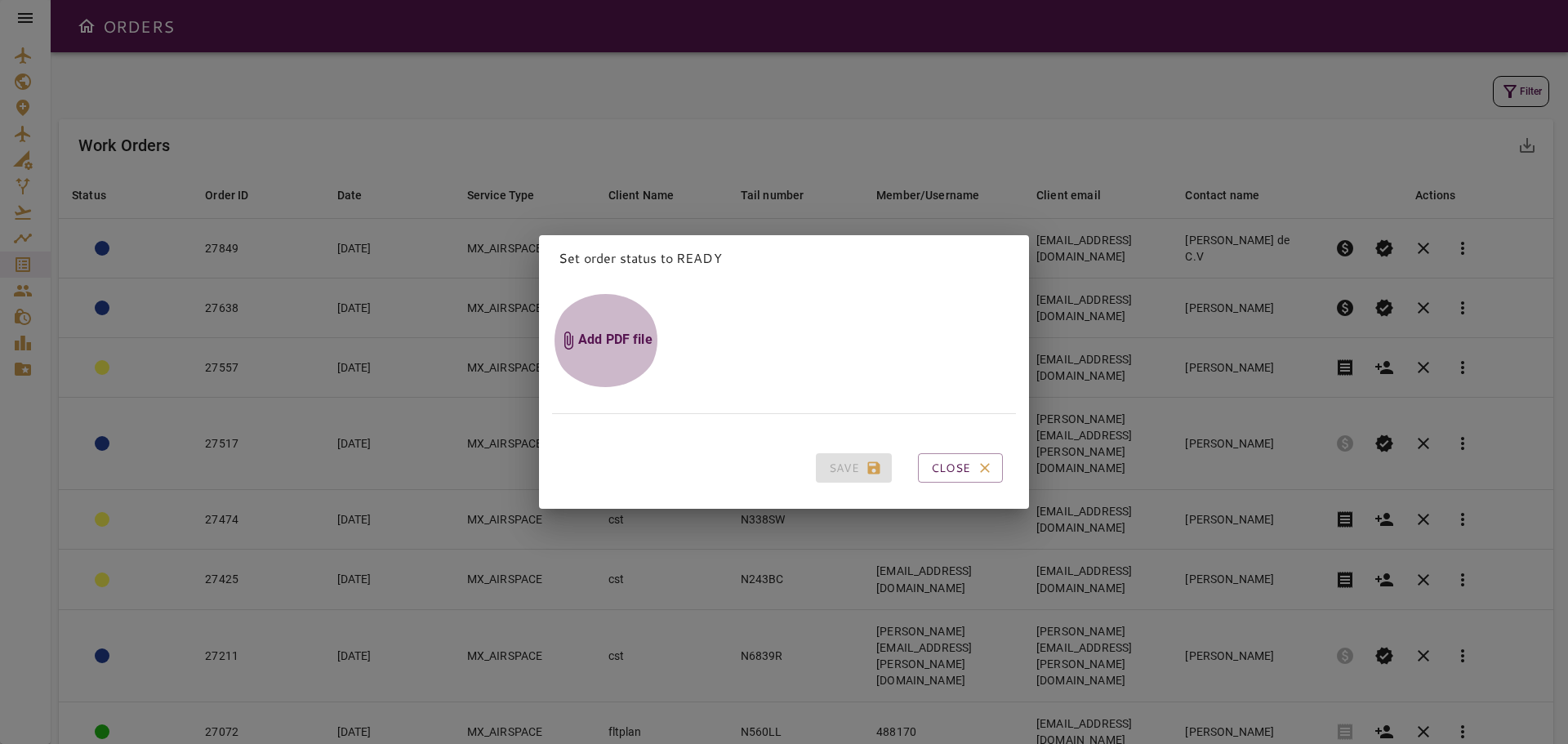
click at [602, 331] on h6 "Add PDF file" at bounding box center [615, 340] width 74 height 19
click at [0, 0] on input "Add PDF file" at bounding box center [0, 0] width 0 height 0
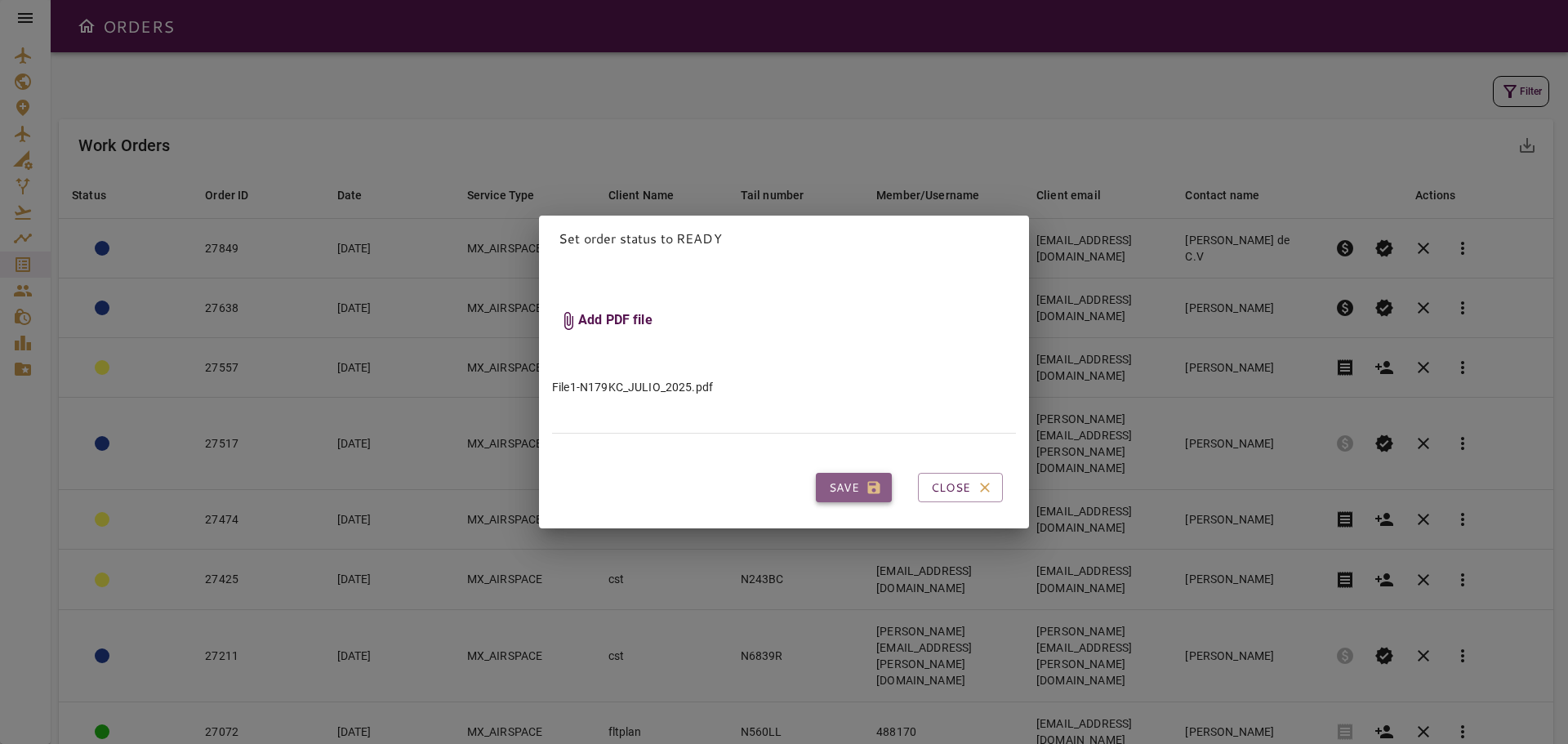
click at [822, 487] on button "Save" at bounding box center [853, 487] width 76 height 30
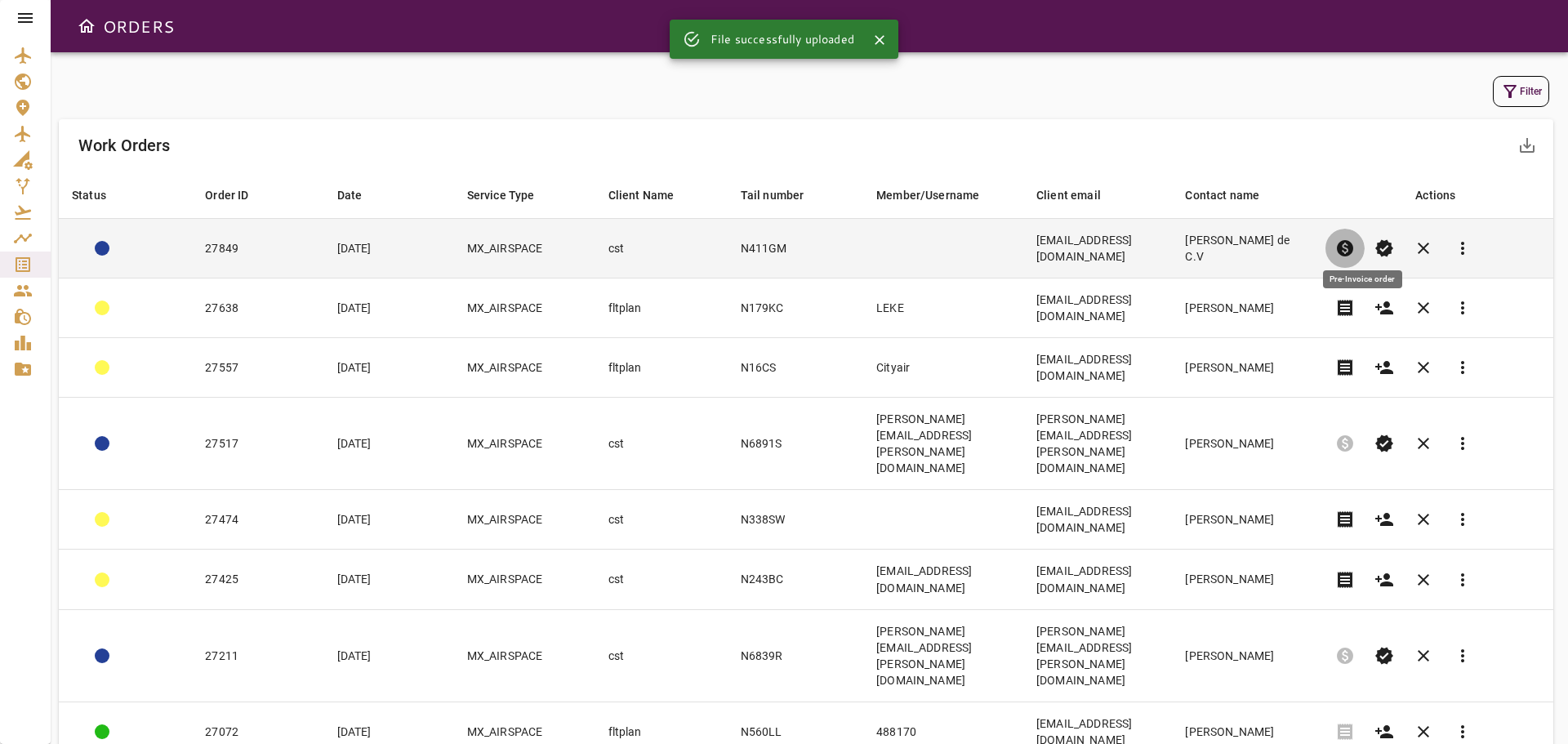
click at [1355, 241] on span "paid" at bounding box center [1344, 248] width 20 height 20
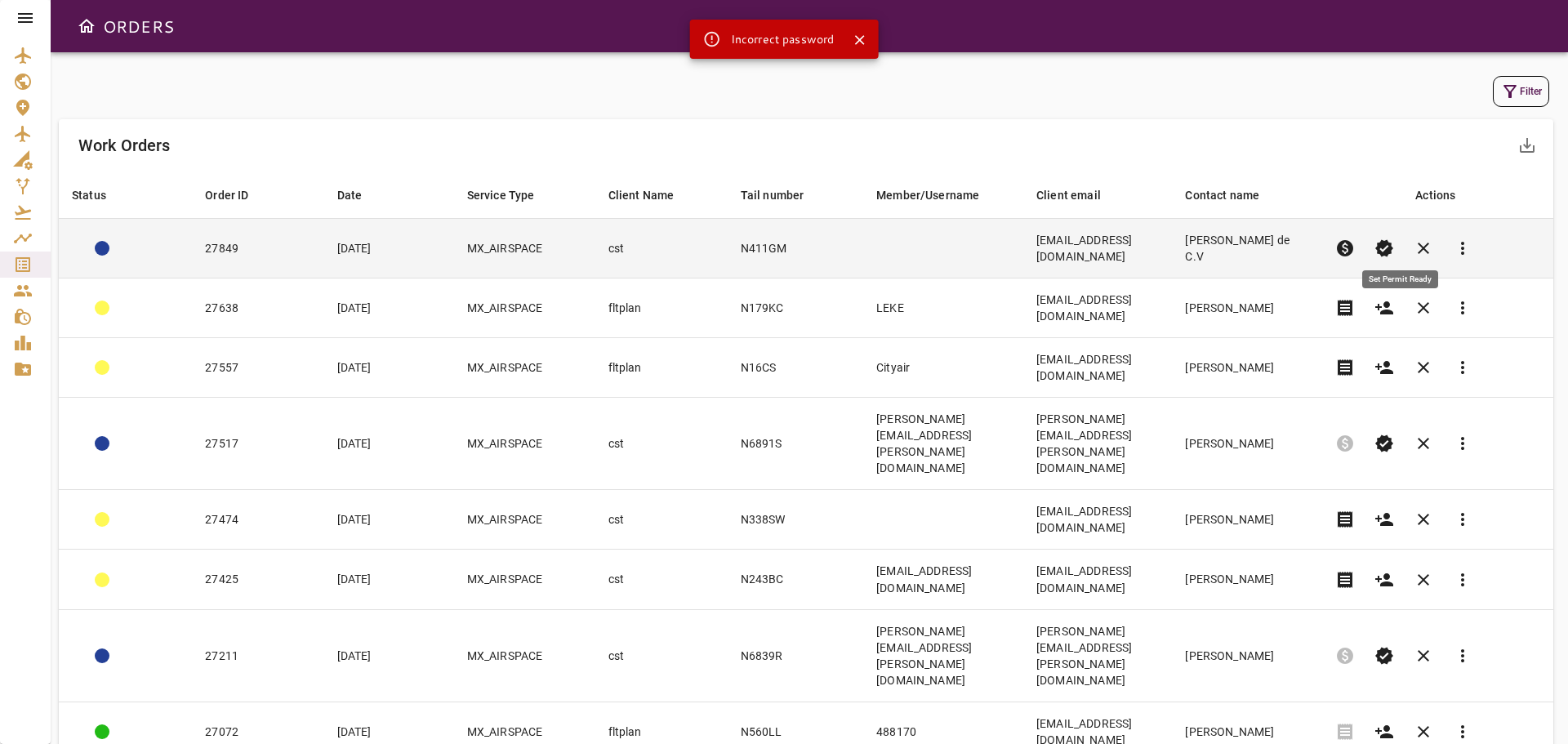
click at [1394, 239] on span "verified" at bounding box center [1384, 248] width 20 height 20
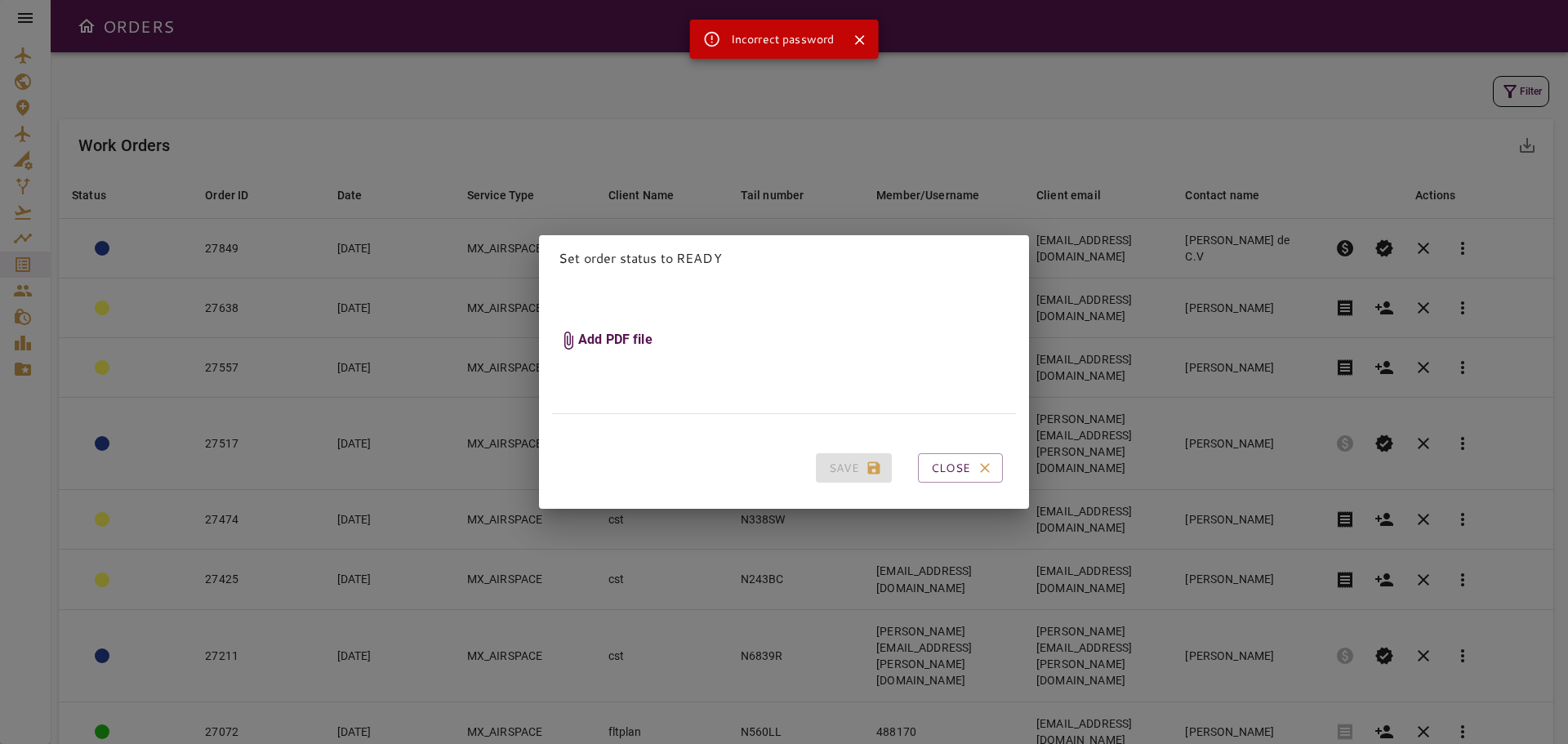
click at [601, 331] on h6 "Add PDF file" at bounding box center [615, 340] width 74 height 19
click at [0, 0] on input "Add PDF file" at bounding box center [0, 0] width 0 height 0
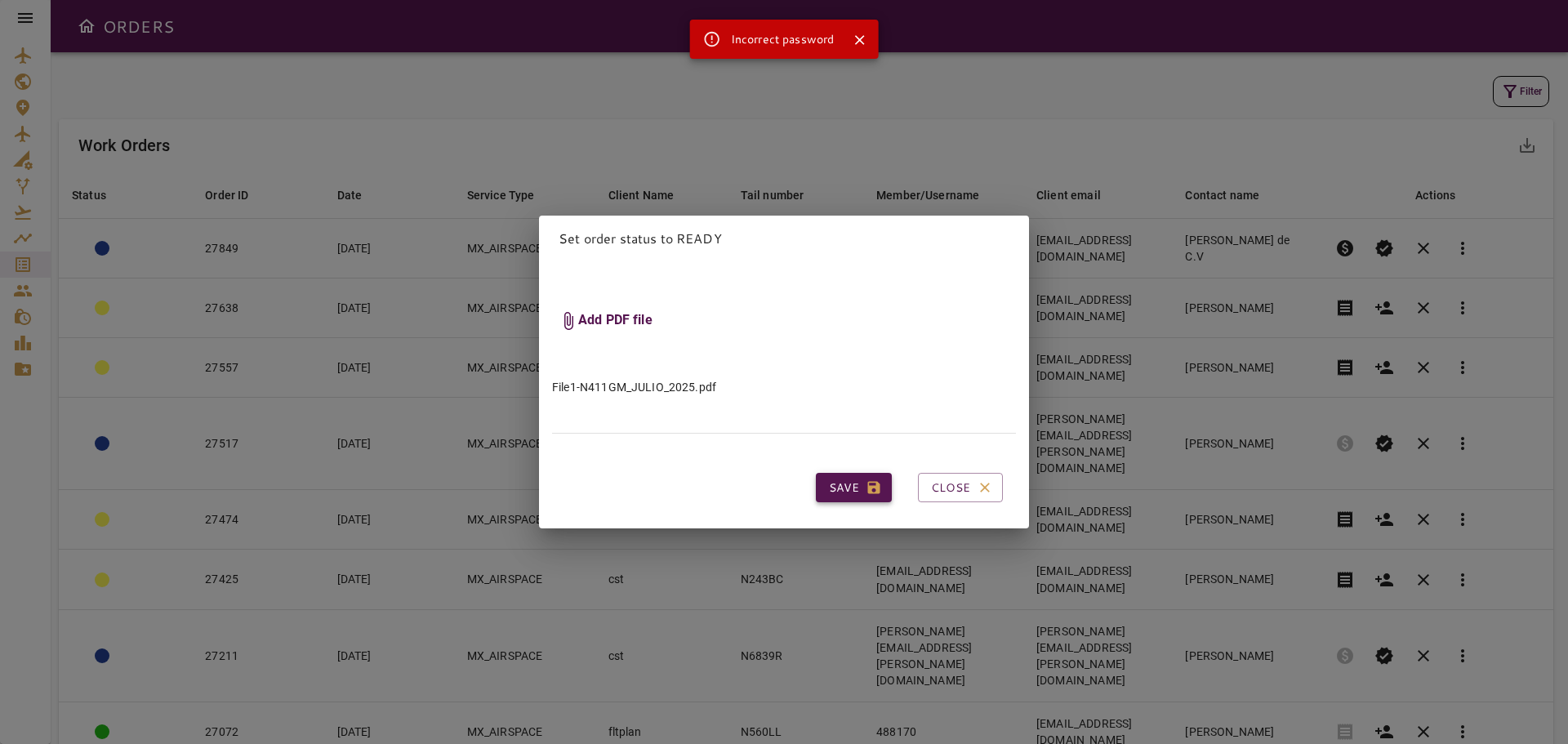
click at [828, 477] on button "Save" at bounding box center [853, 487] width 76 height 30
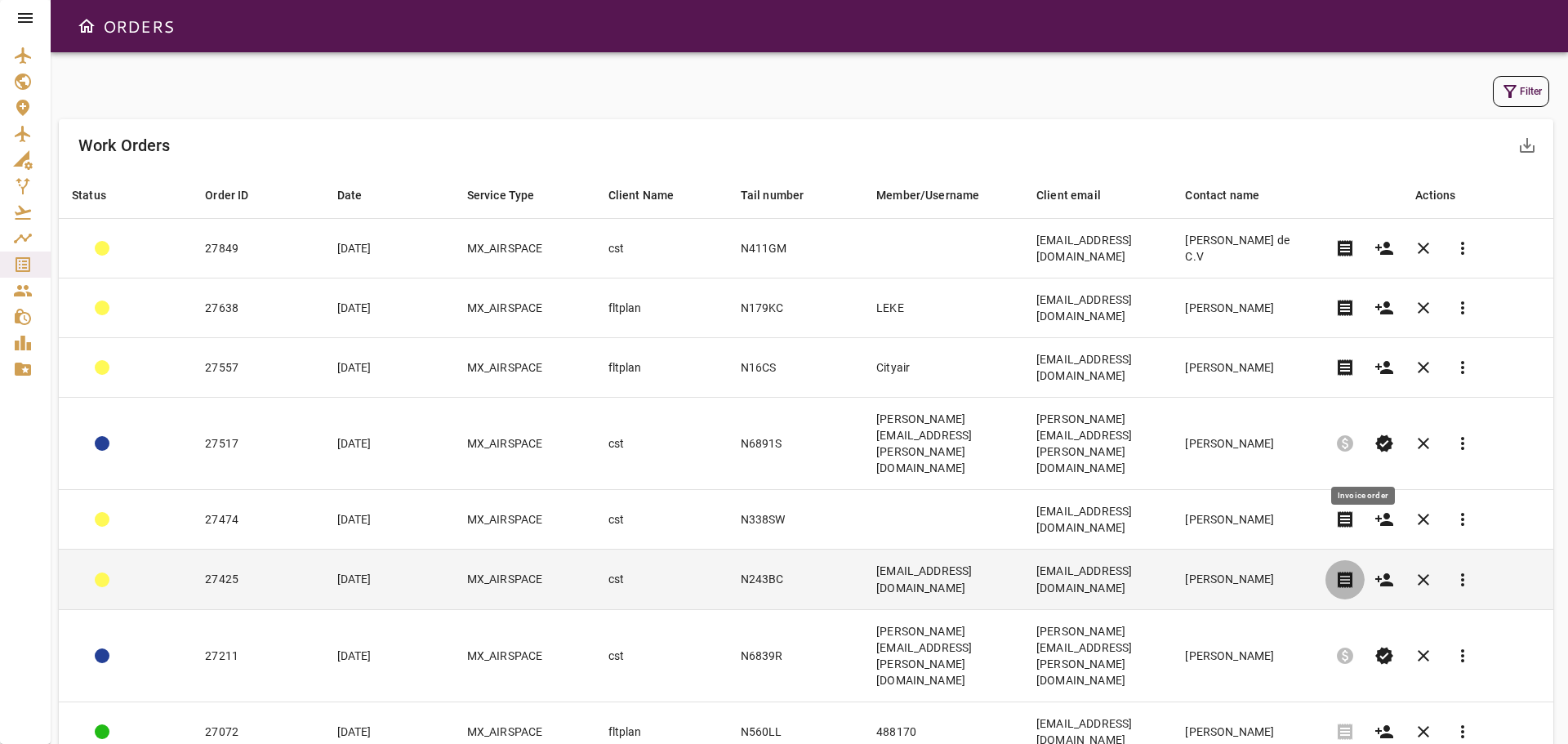
click at [1355, 570] on span "receipt" at bounding box center [1344, 579] width 20 height 20
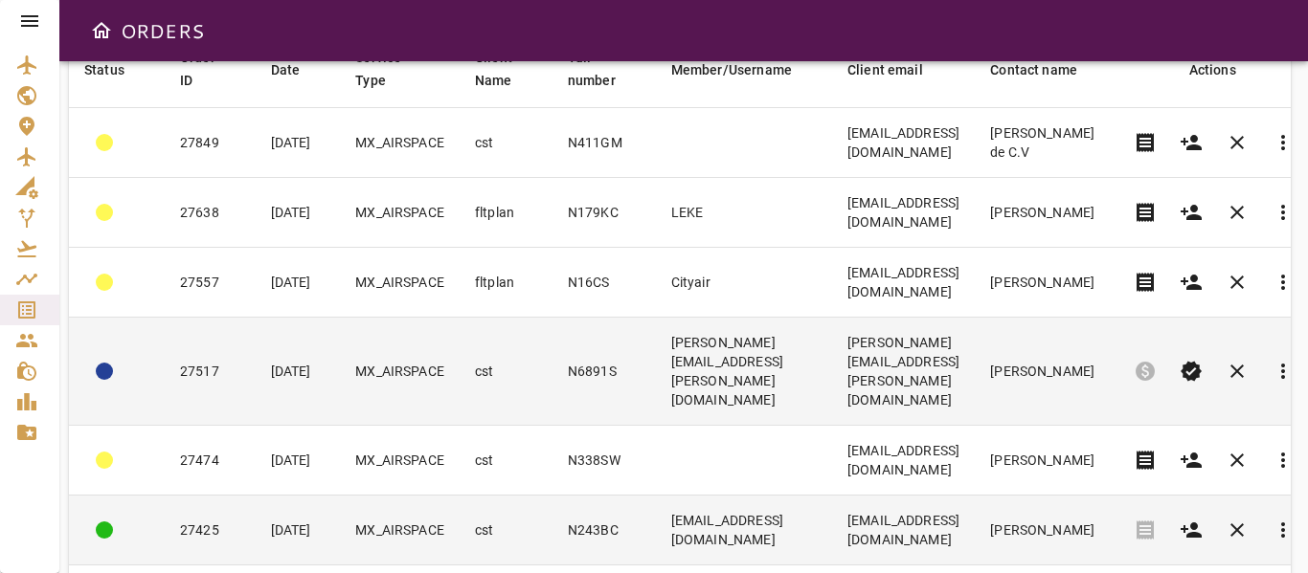
scroll to position [217, 0]
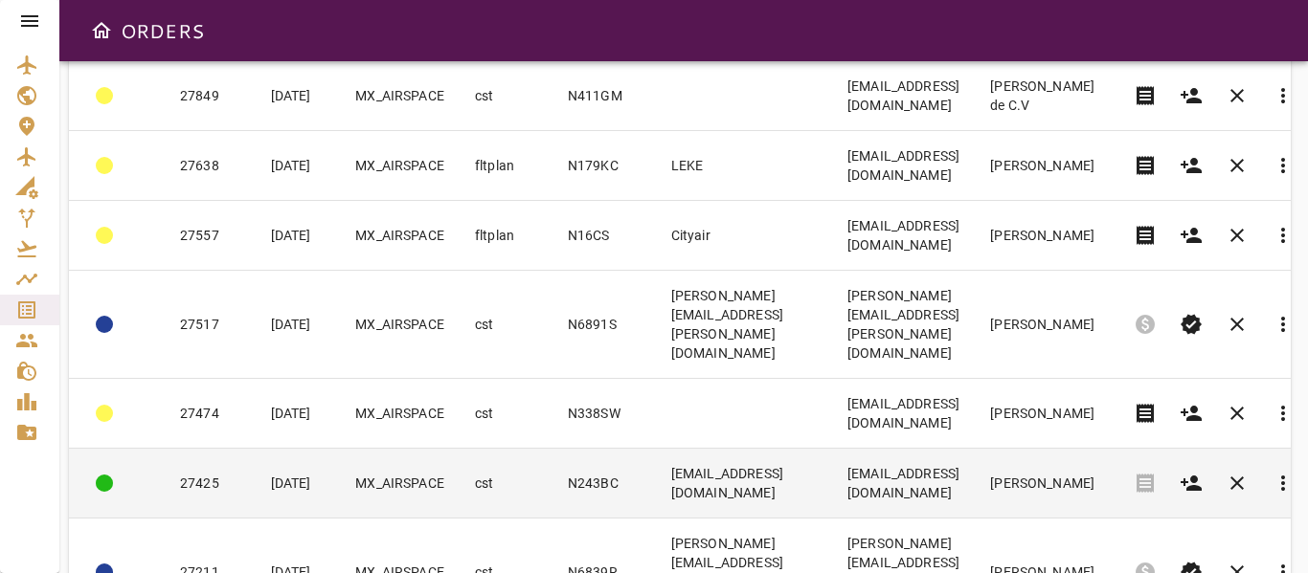
click at [815, 449] on td "[EMAIL_ADDRESS][DOMAIN_NAME]" at bounding box center [744, 484] width 176 height 70
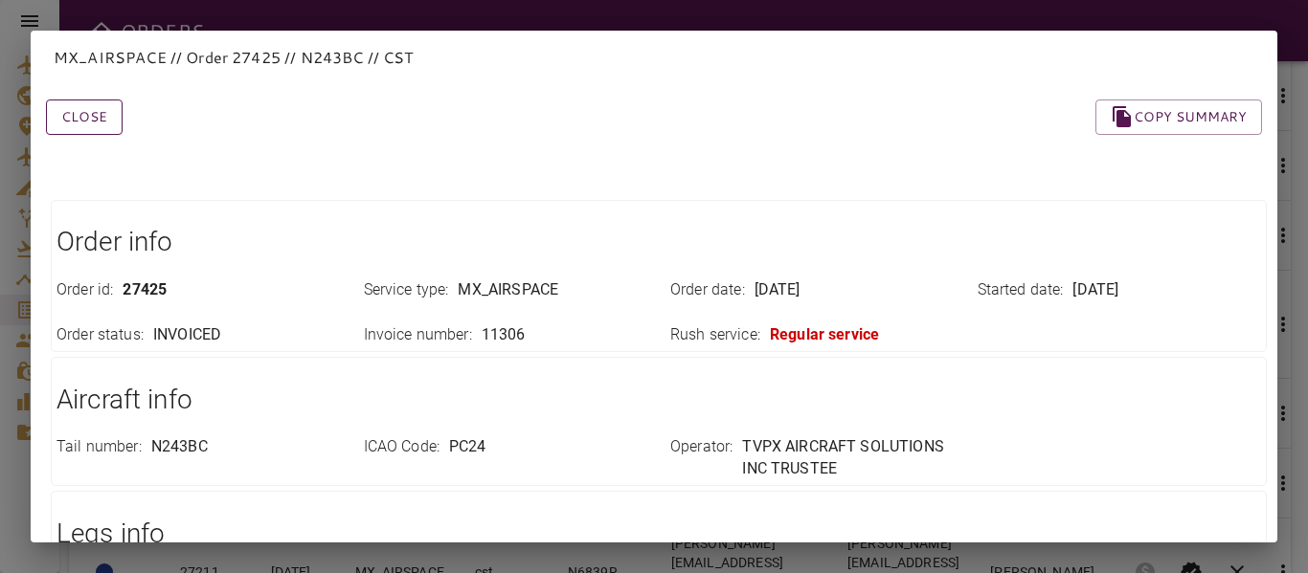
click at [80, 107] on button "Close" at bounding box center [84, 117] width 77 height 35
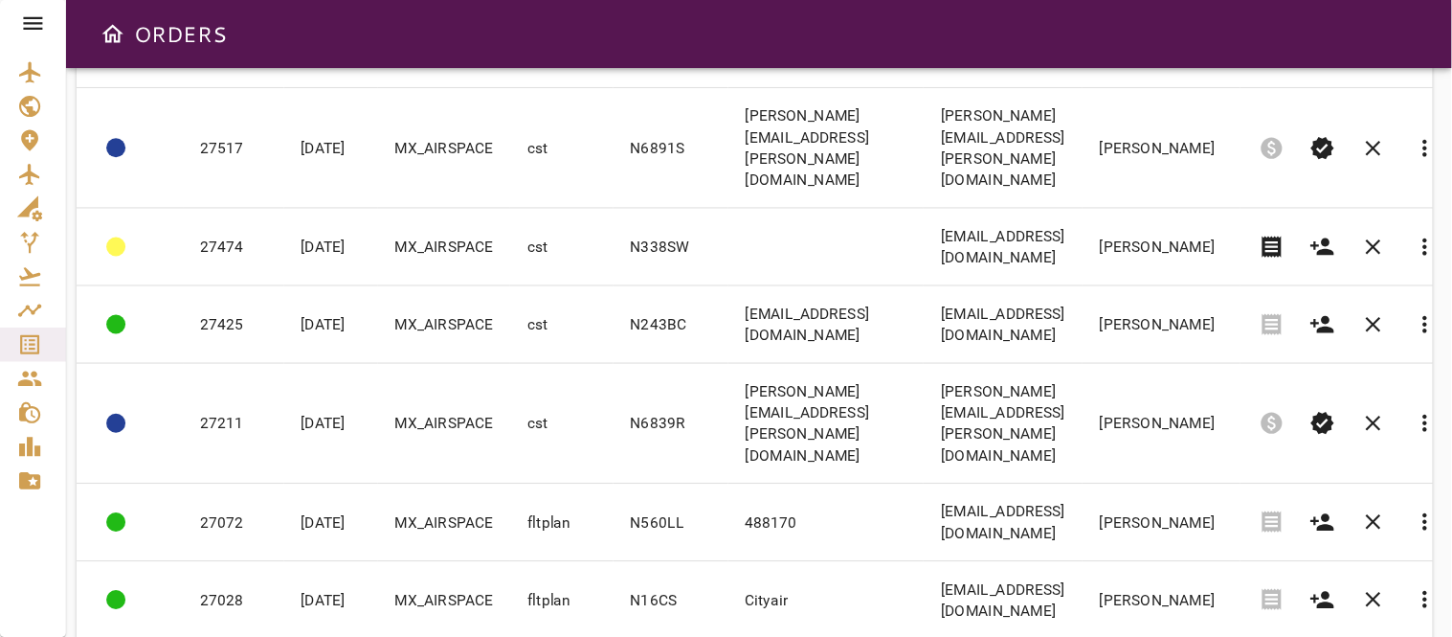
scroll to position [408, 0]
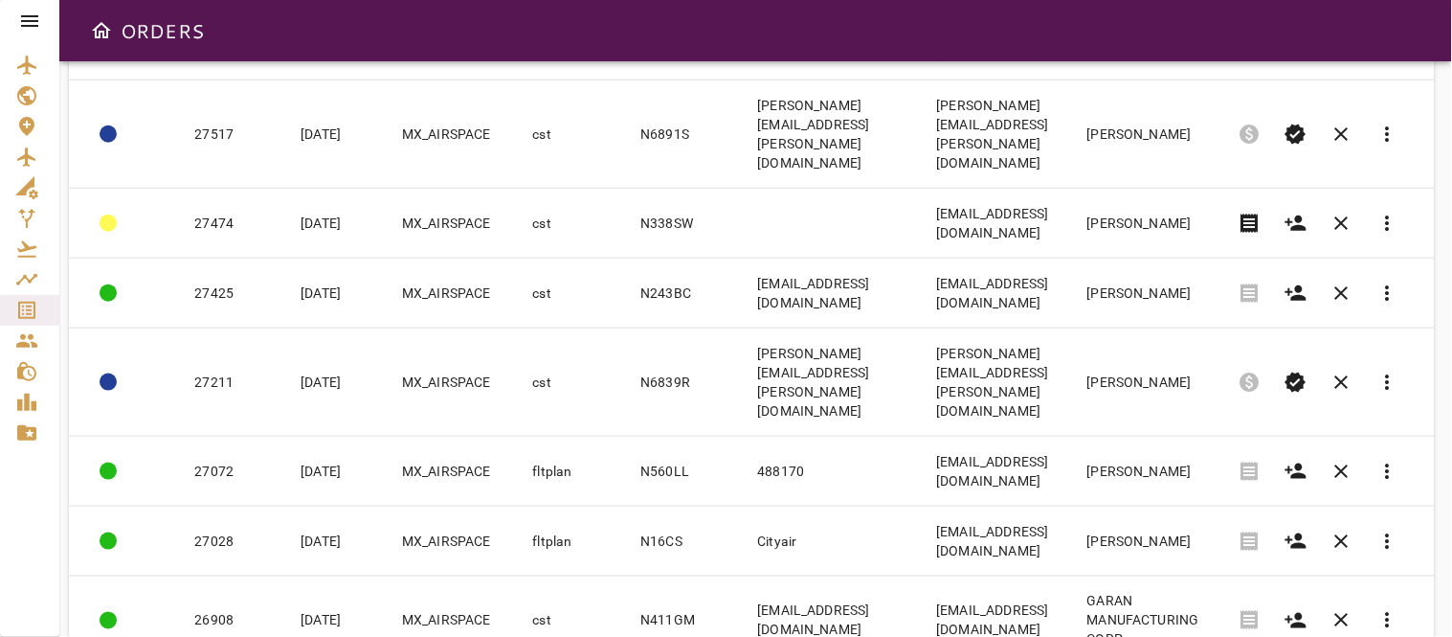
drag, startPoint x: 1207, startPoint y: 2, endPoint x: 767, endPoint y: 607, distance: 748.3
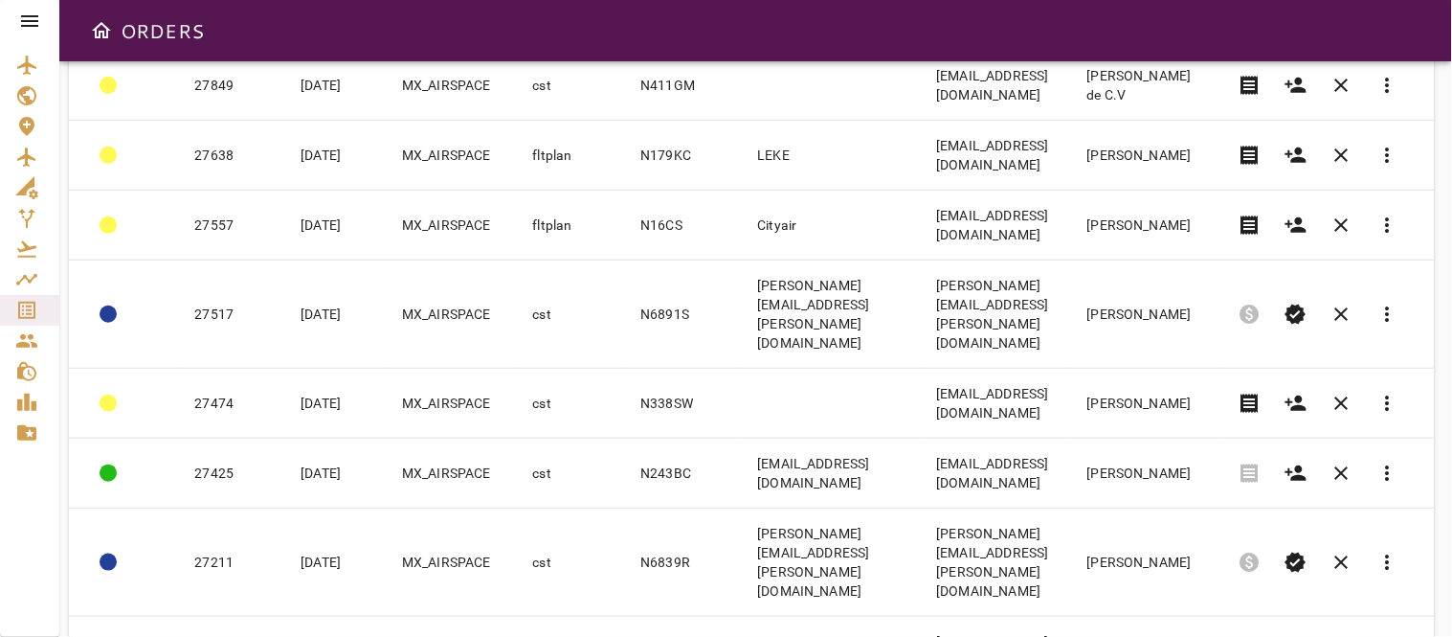
scroll to position [122, 0]
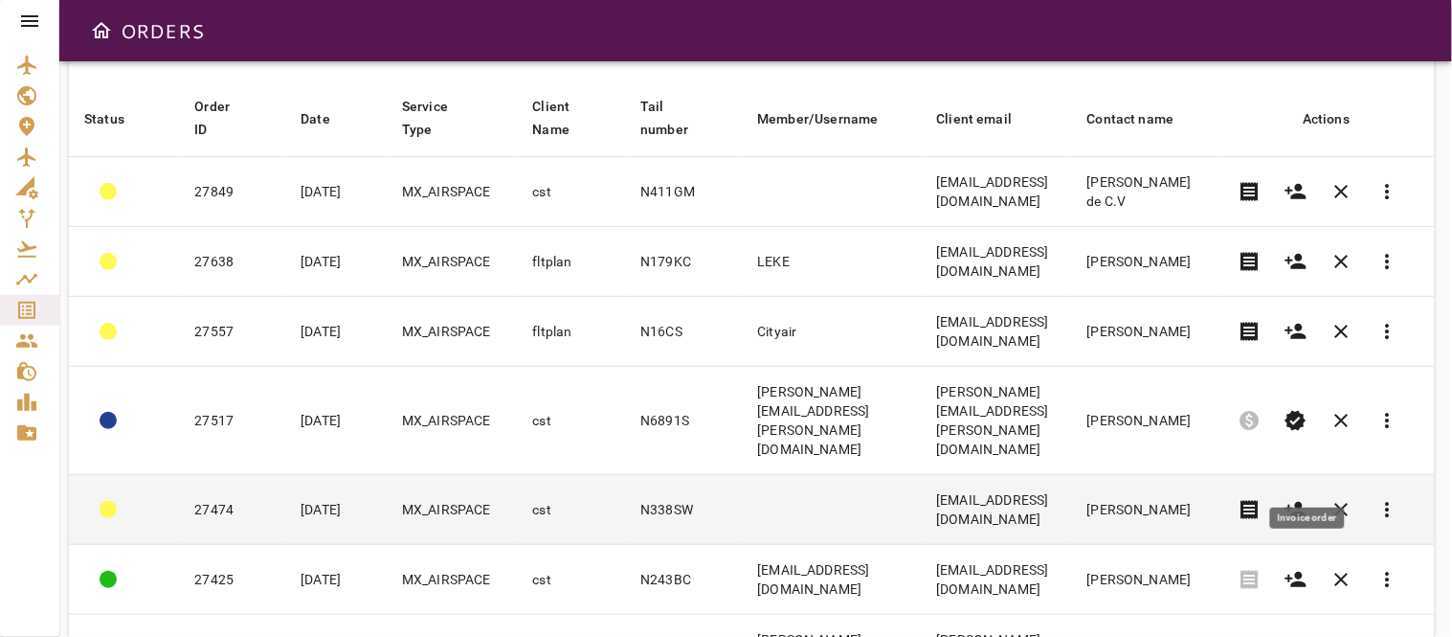
click at [1262, 498] on span "receipt" at bounding box center [1250, 509] width 23 height 23
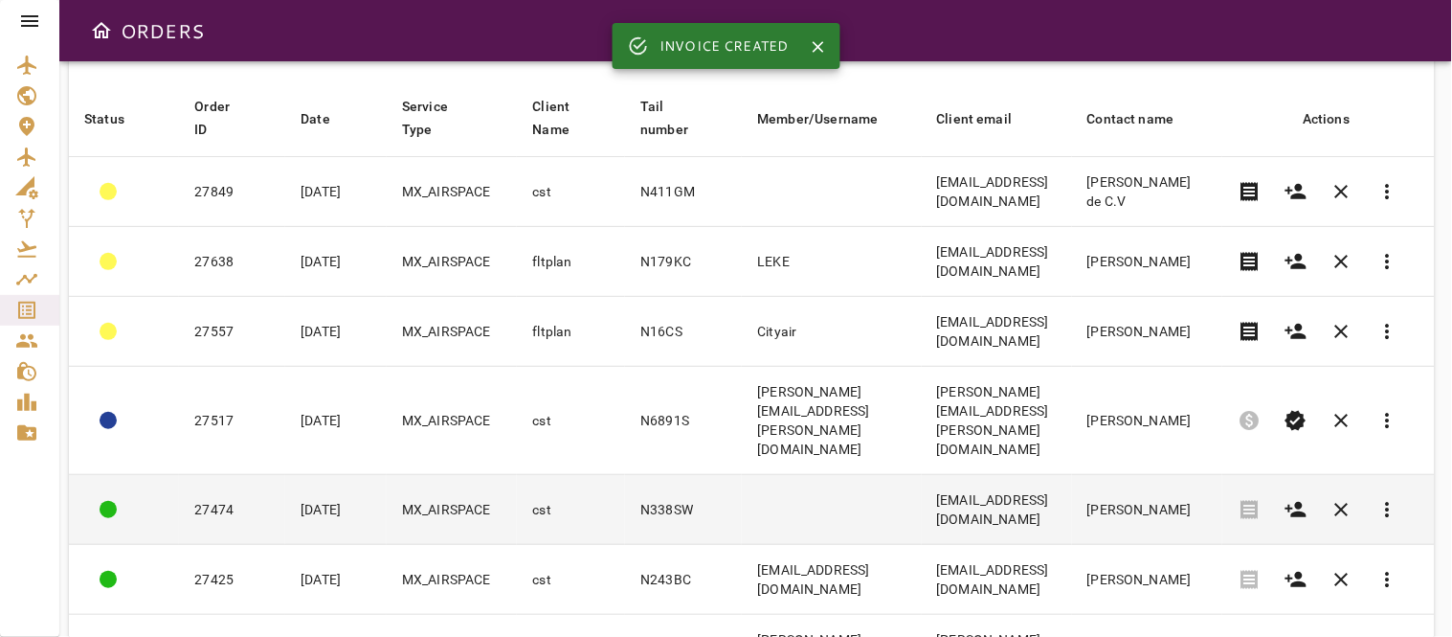
click at [757, 475] on td at bounding box center [831, 510] width 179 height 70
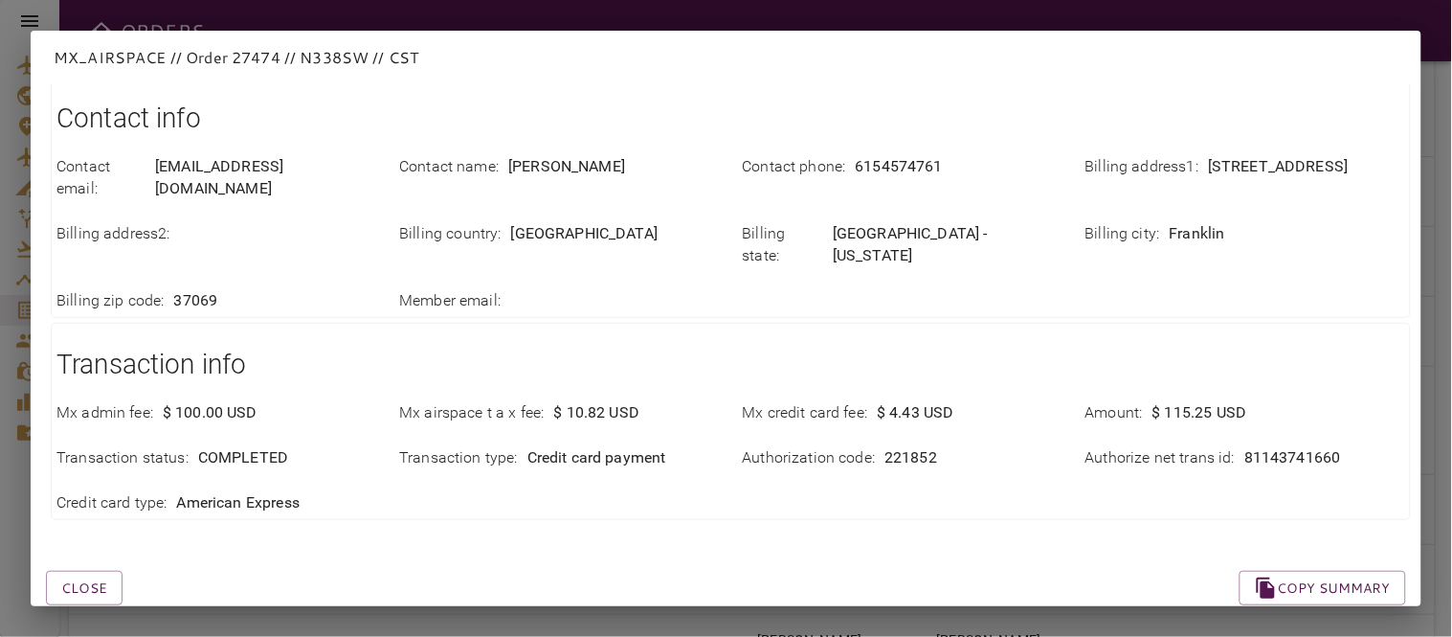
scroll to position [507, 0]
click at [98, 569] on button "Close" at bounding box center [84, 586] width 77 height 35
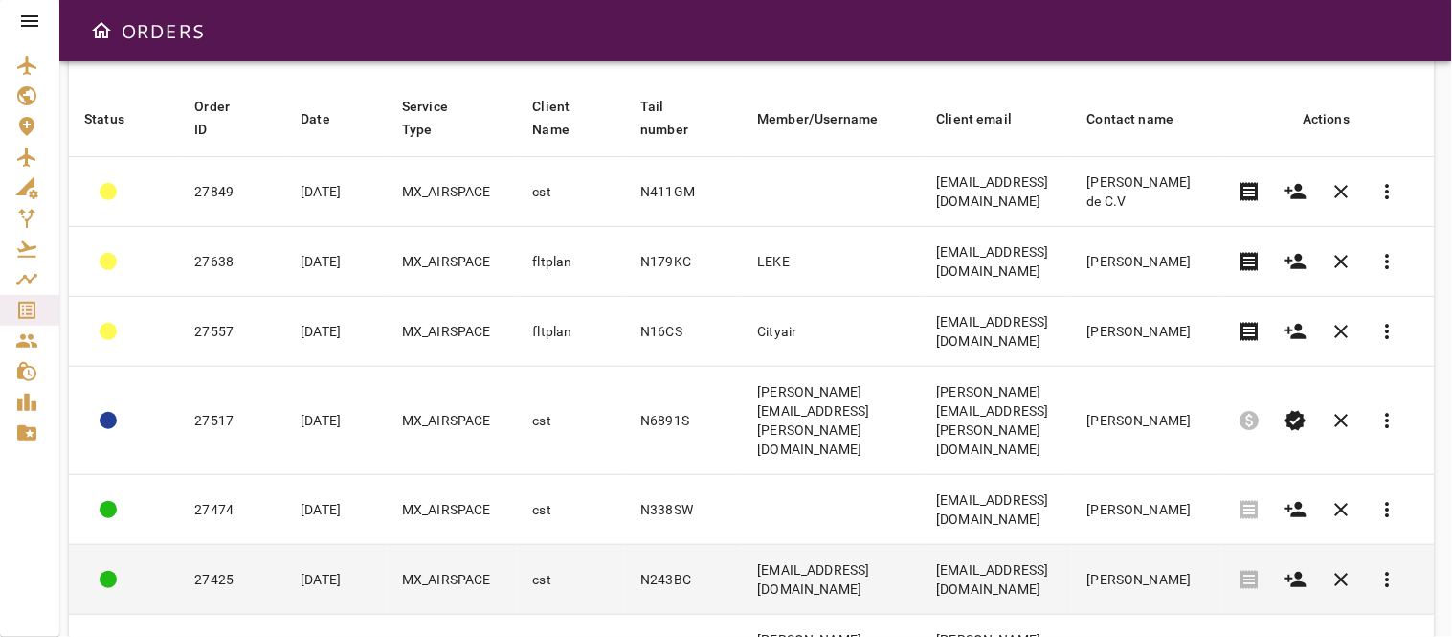
click at [807, 545] on td "[EMAIL_ADDRESS][DOMAIN_NAME]" at bounding box center [831, 580] width 179 height 70
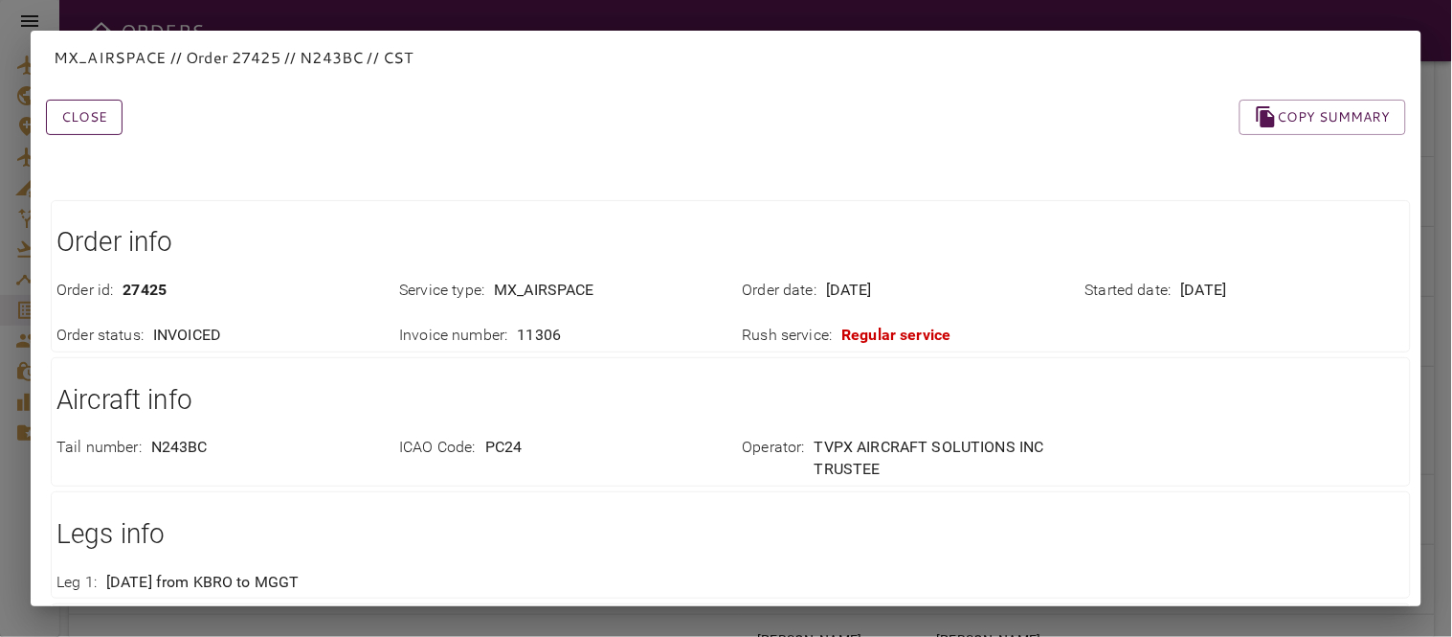
click at [99, 110] on button "Close" at bounding box center [84, 117] width 77 height 35
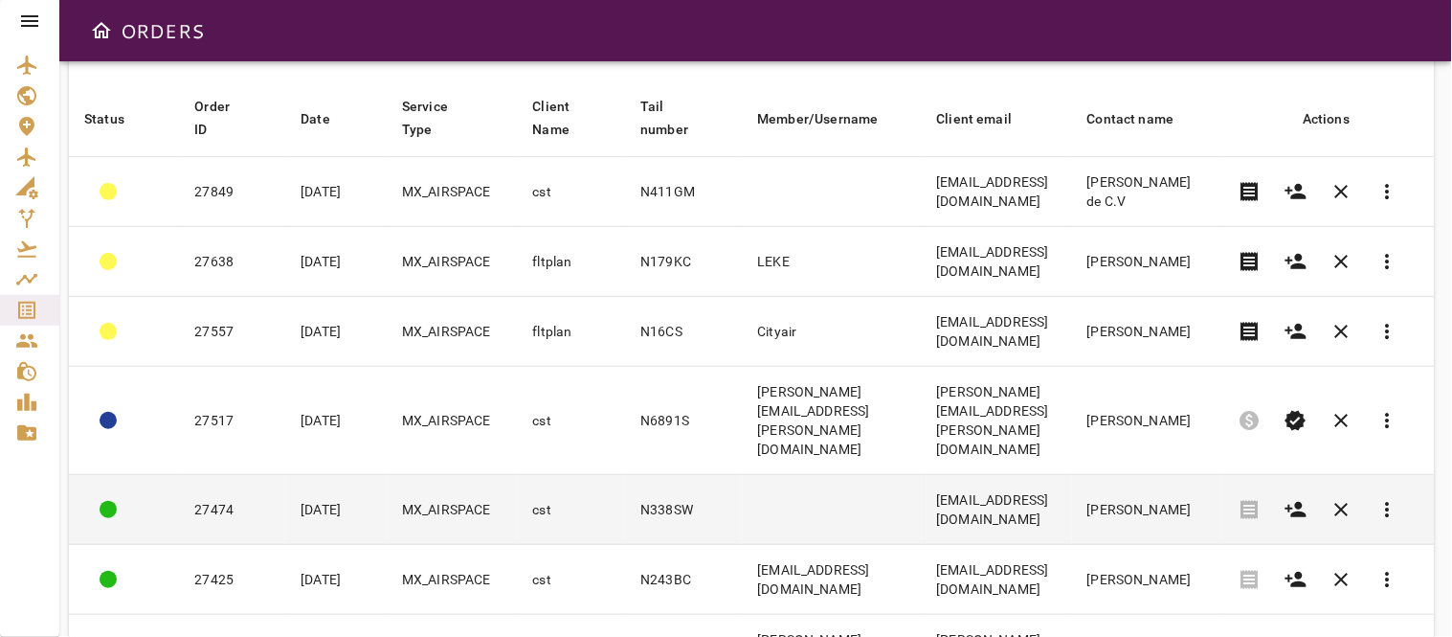
click at [955, 475] on td "[EMAIL_ADDRESS][DOMAIN_NAME]" at bounding box center [997, 510] width 150 height 70
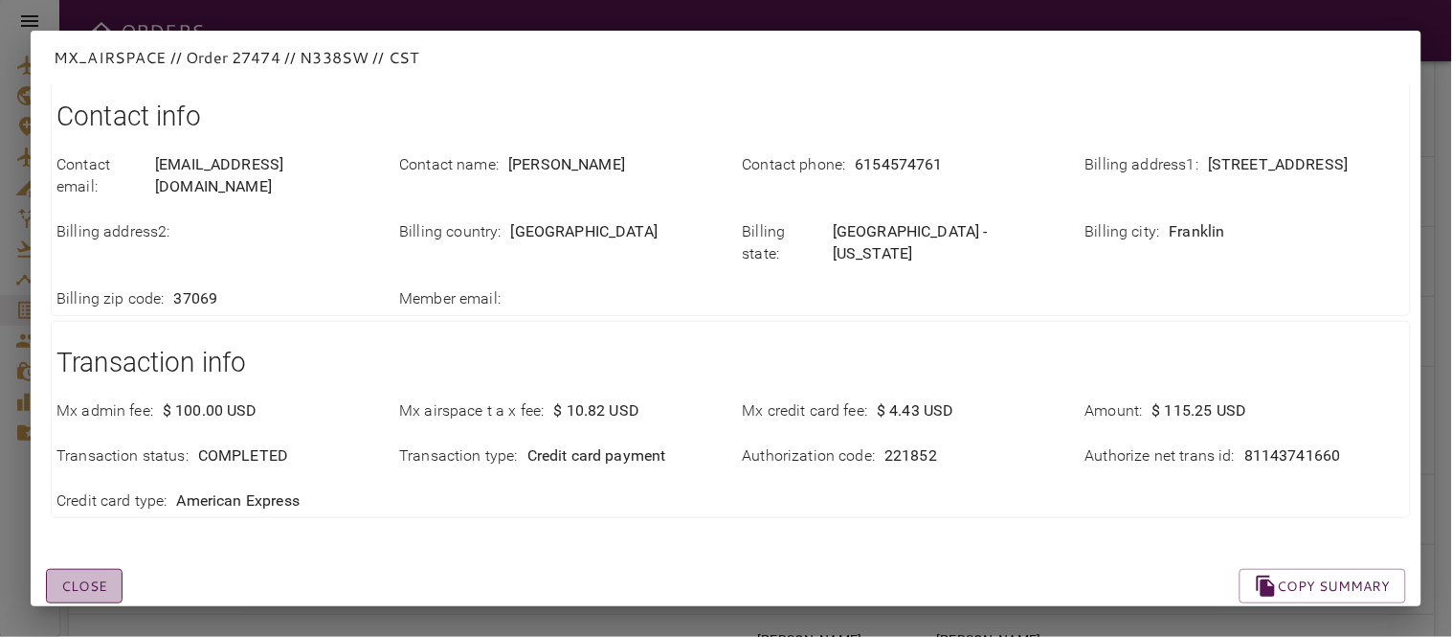
click at [84, 569] on button "Close" at bounding box center [84, 586] width 77 height 35
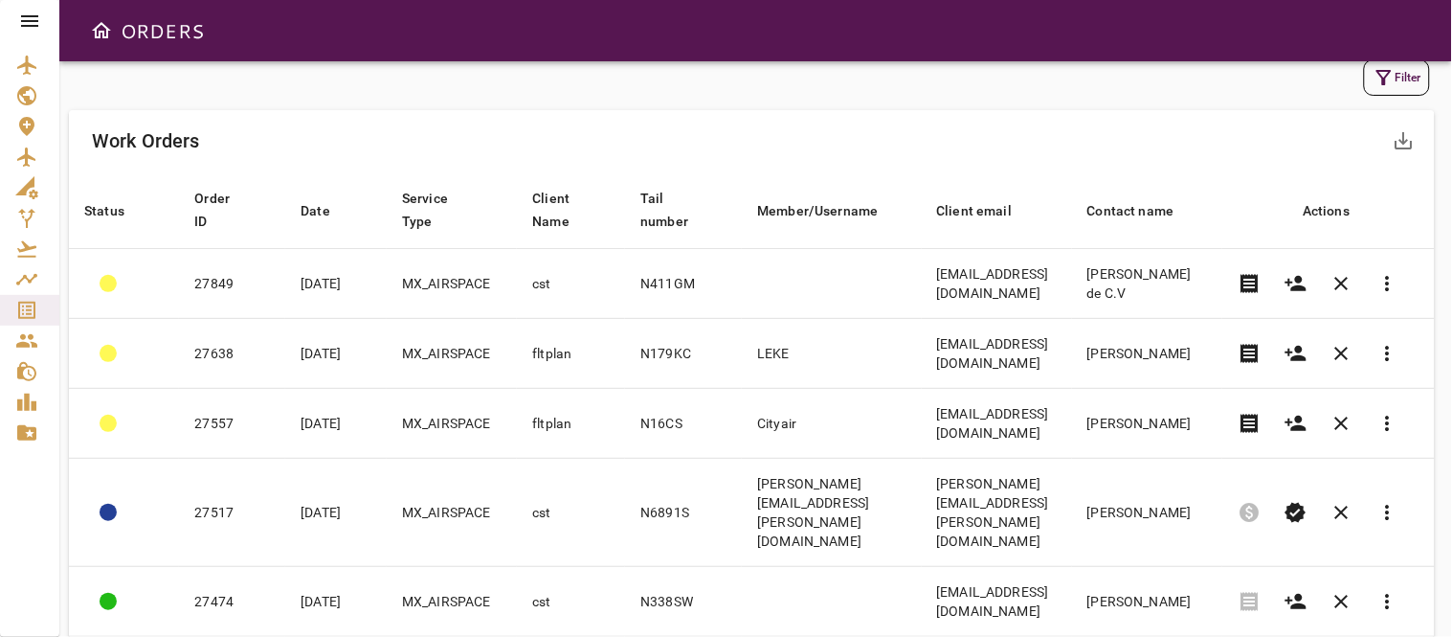
scroll to position [0, 0]
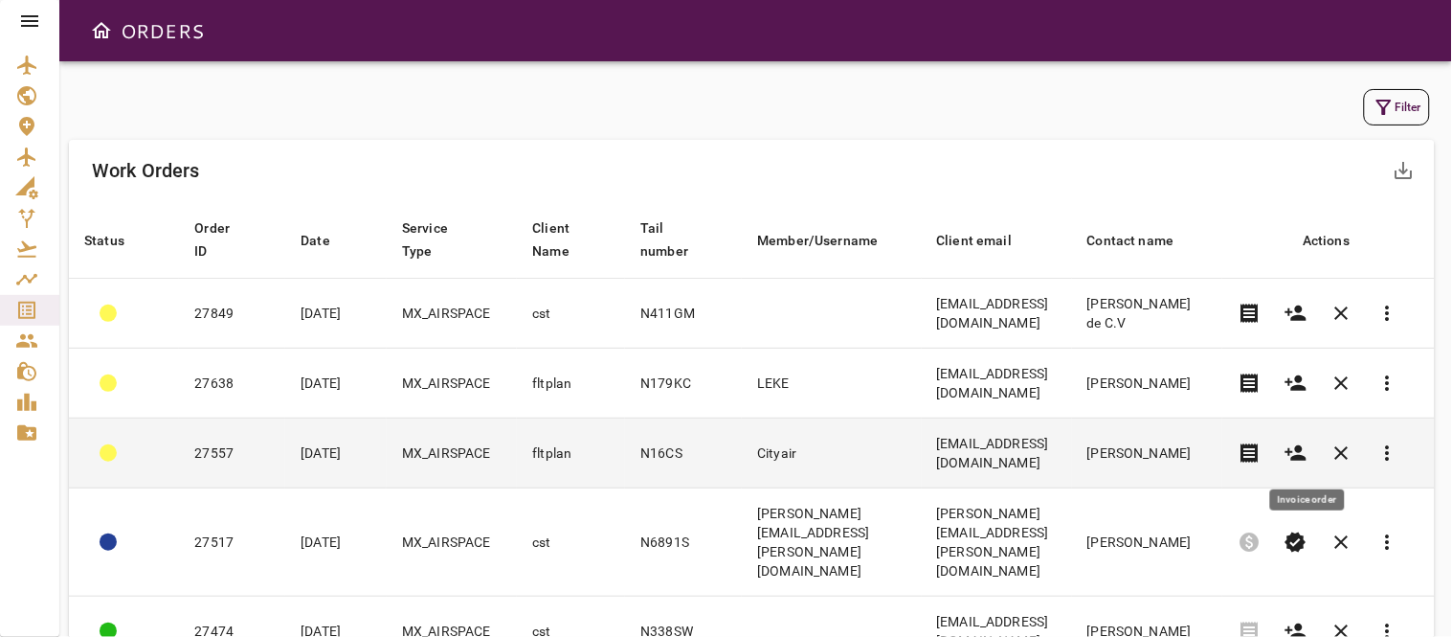
click at [1262, 446] on span "receipt" at bounding box center [1250, 452] width 23 height 23
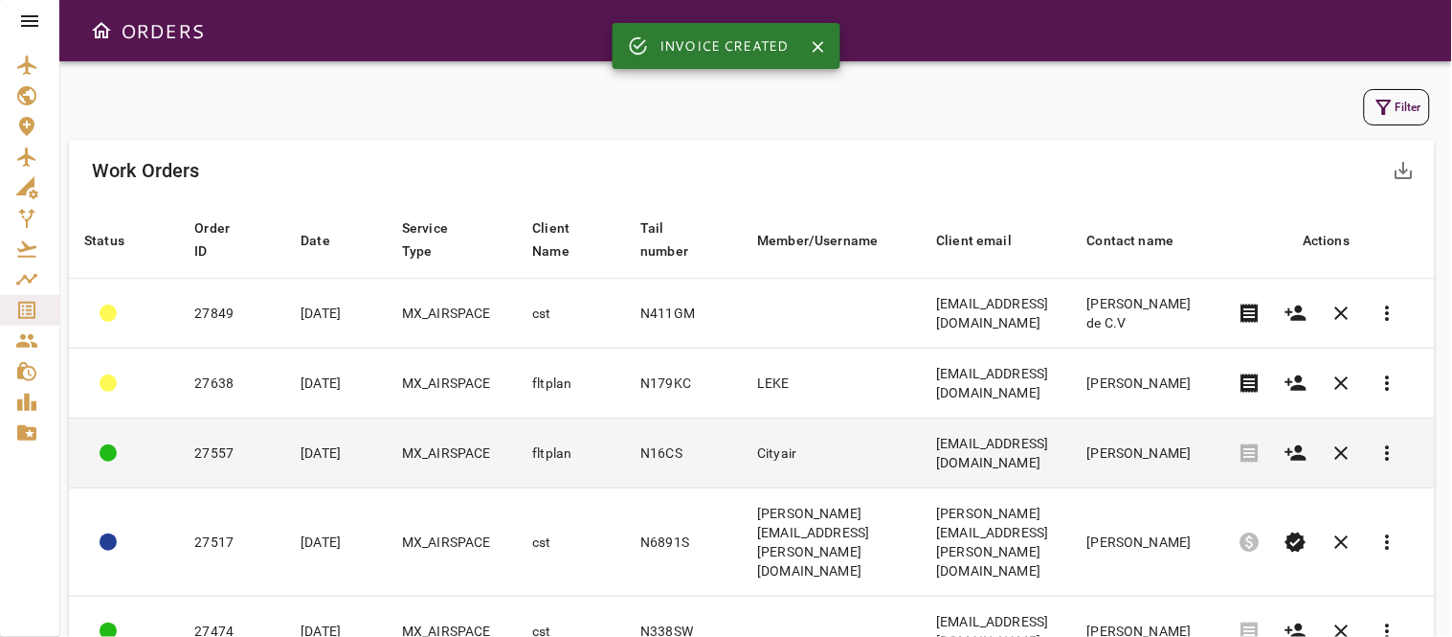
click at [790, 452] on td "Cityair" at bounding box center [831, 453] width 179 height 70
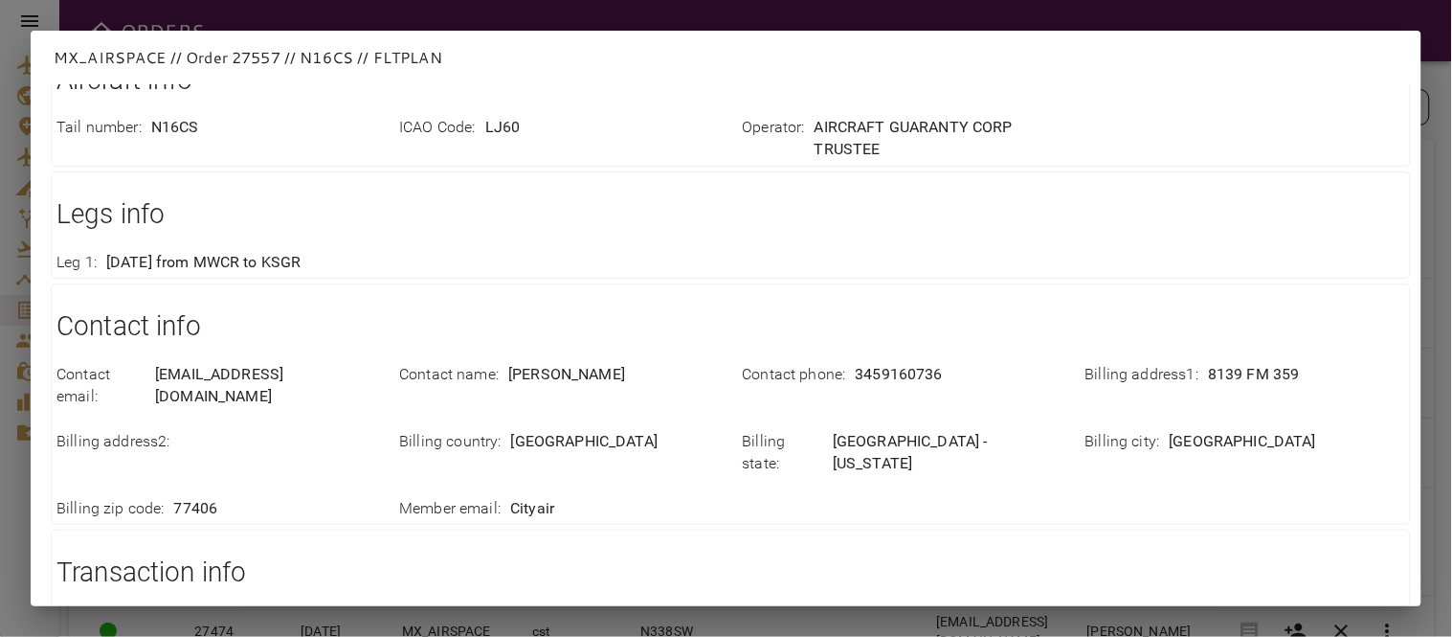
scroll to position [529, 0]
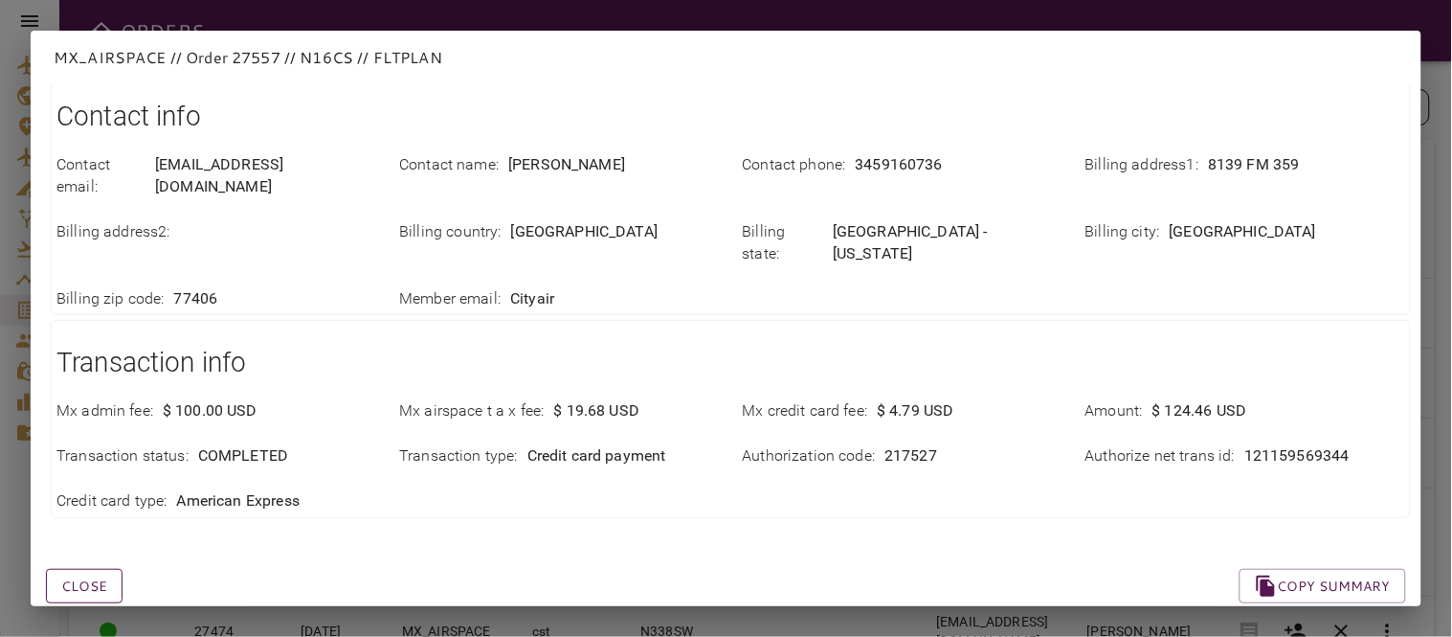
click at [99, 569] on button "Close" at bounding box center [84, 586] width 77 height 35
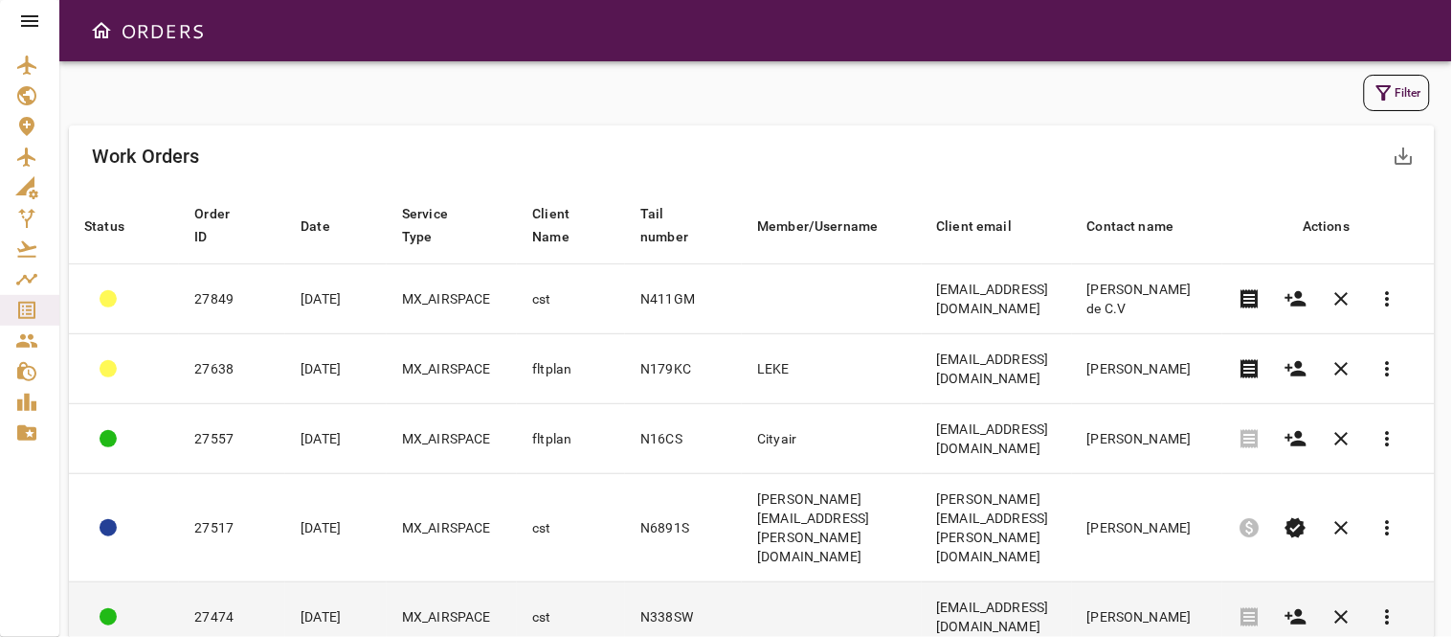
scroll to position [0, 0]
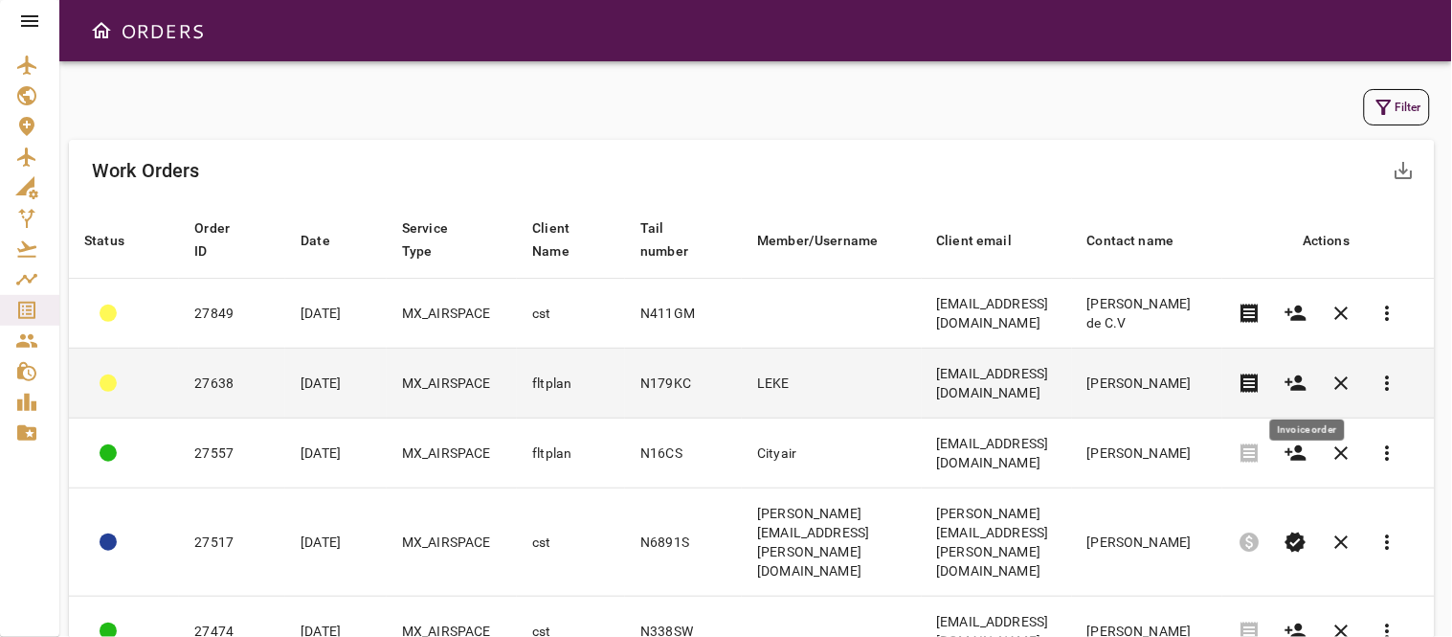
click at [1262, 377] on span "receipt" at bounding box center [1250, 382] width 23 height 23
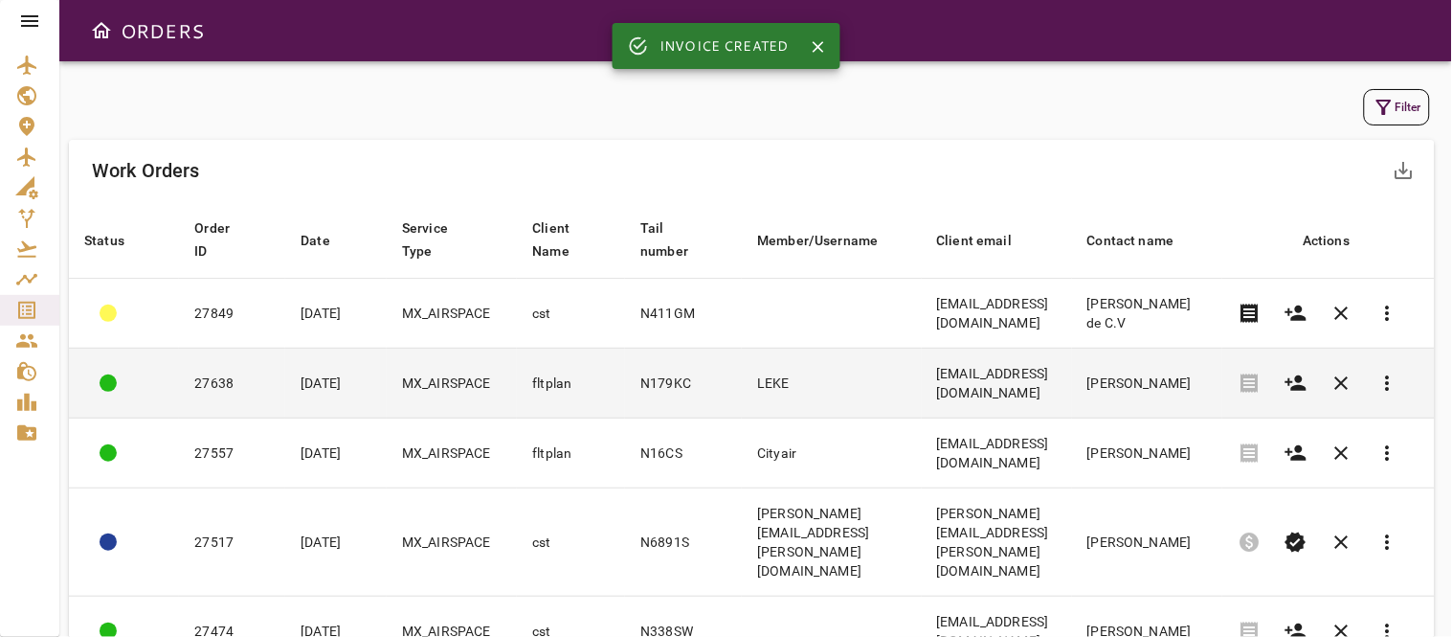
click at [831, 377] on td "LEKE" at bounding box center [831, 383] width 179 height 70
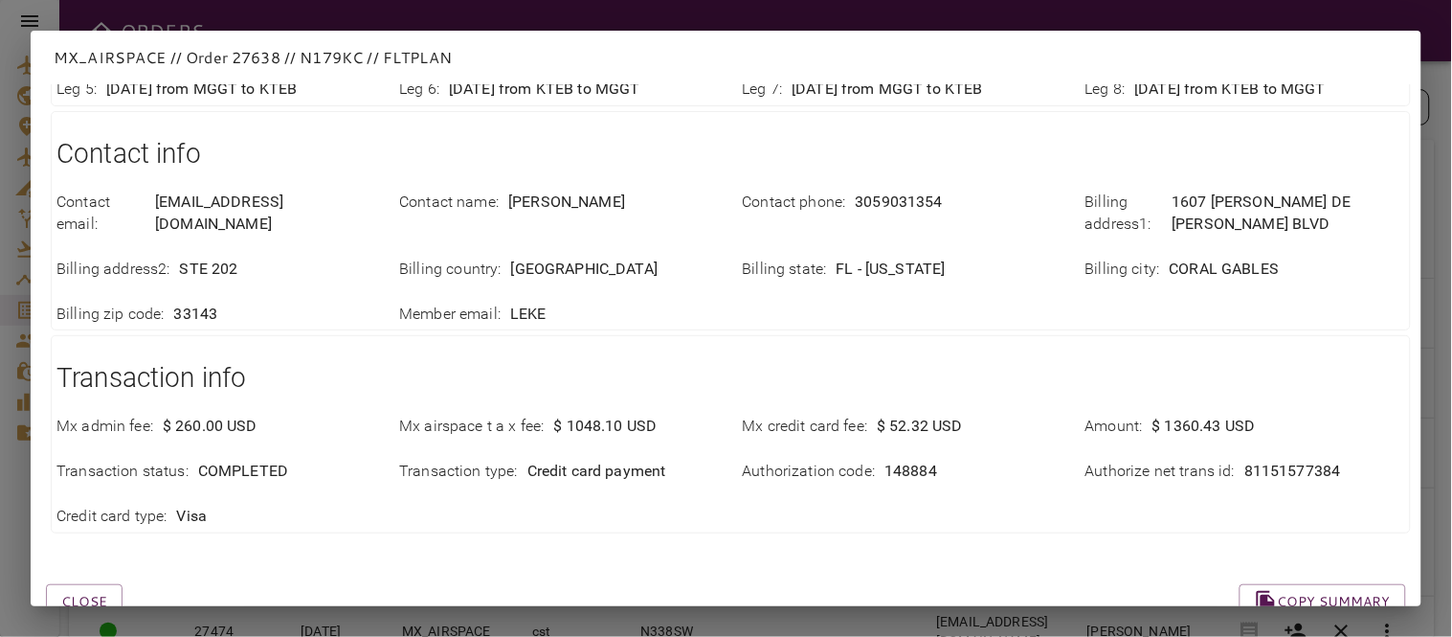
scroll to position [574, 0]
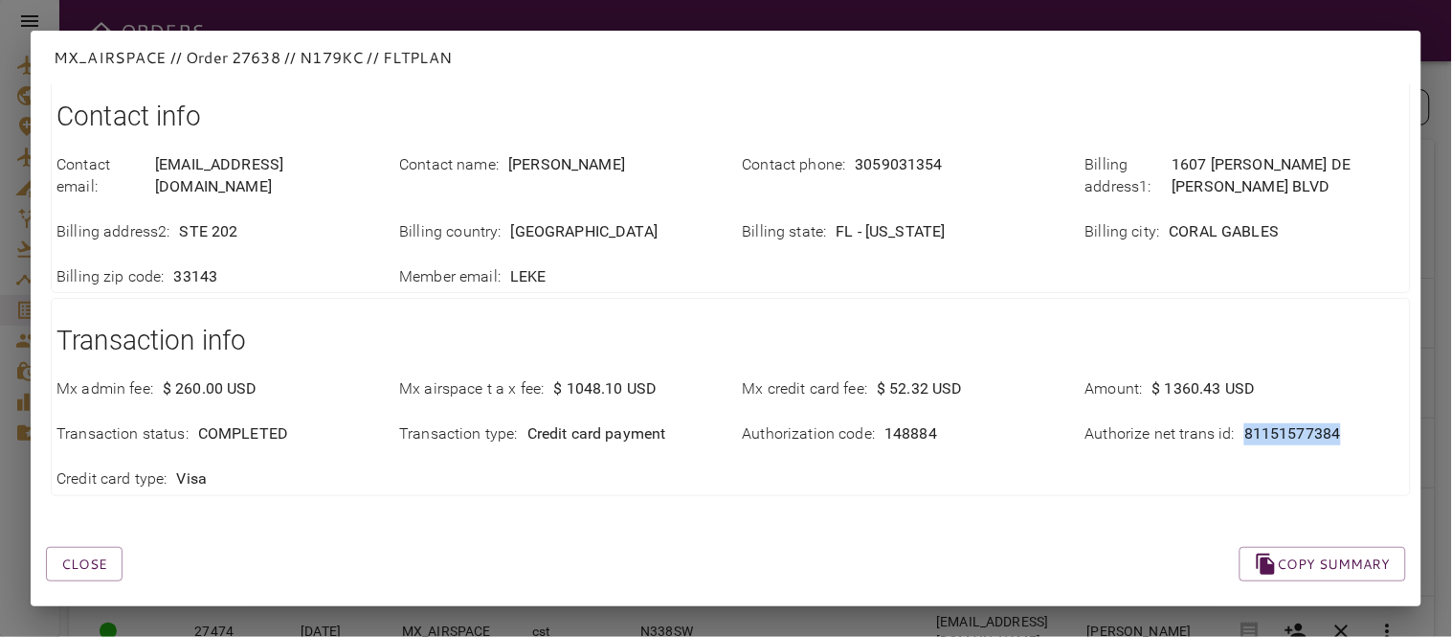
drag, startPoint x: 1229, startPoint y: 416, endPoint x: 1334, endPoint y: 404, distance: 106.0
click at [1334, 423] on div "Authorize net trans id : 81151577384" at bounding box center [1246, 434] width 320 height 22
copy p "81151577384"
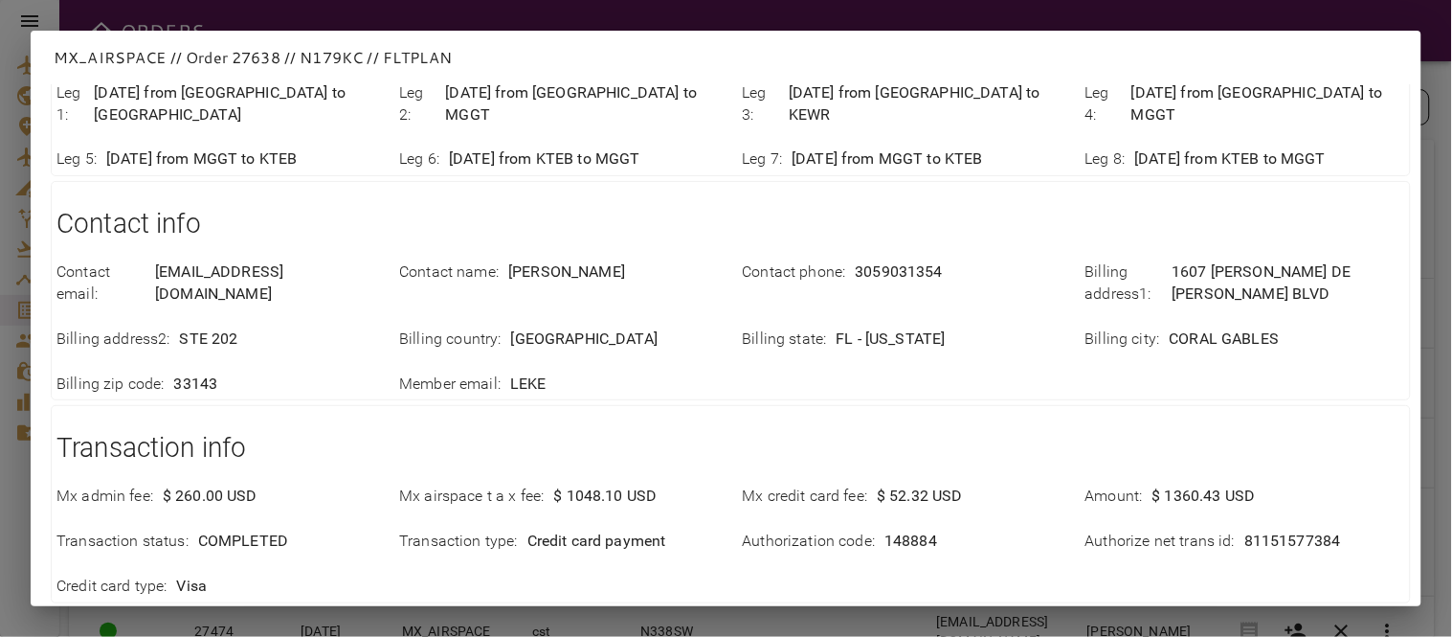
click at [1003, 405] on div "Transaction info Mx admin fee : $ 260.00 USD Mx airspace t a x fee : $ 1048.10 …" at bounding box center [731, 503] width 1360 height 197
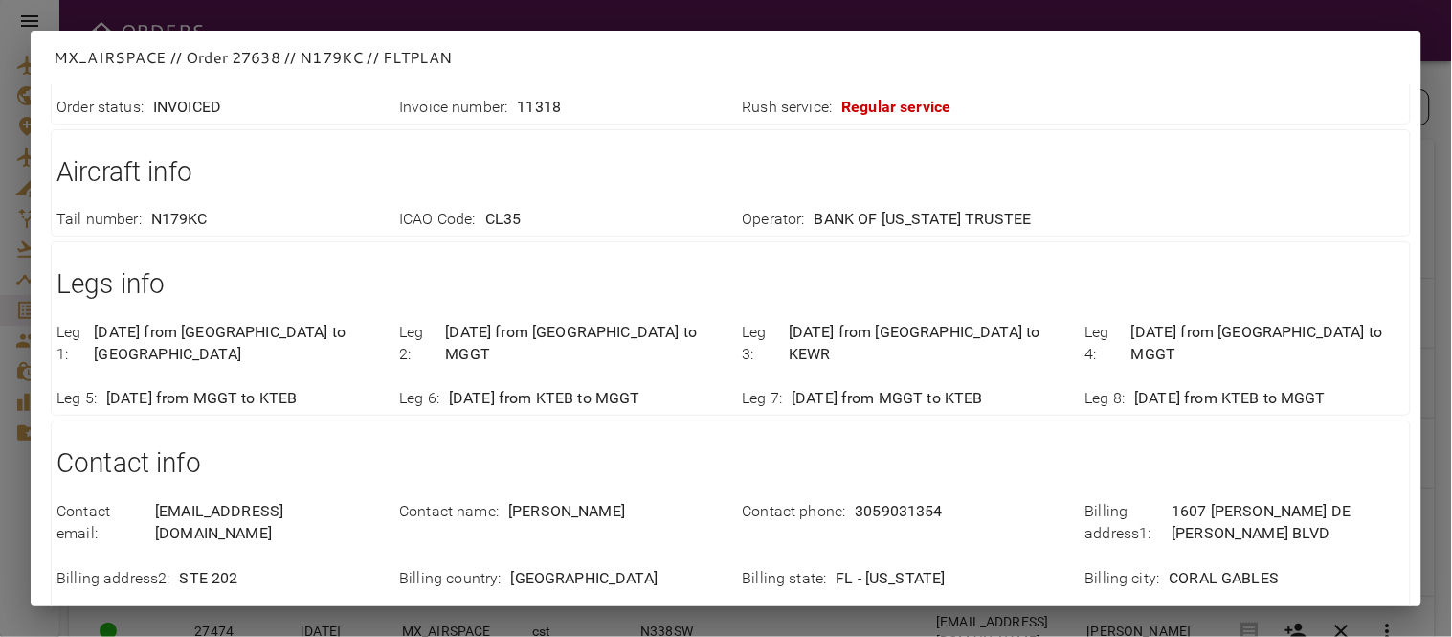
scroll to position [0, 0]
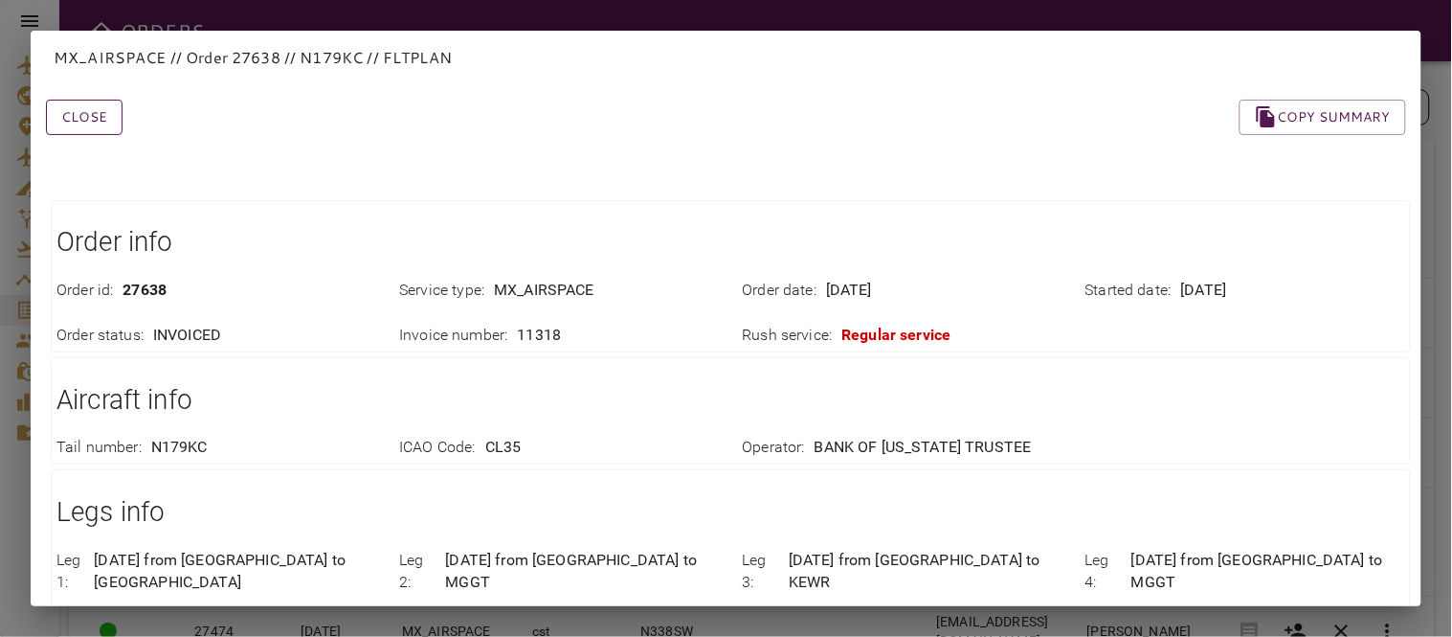
click at [83, 116] on button "Close" at bounding box center [84, 117] width 77 height 35
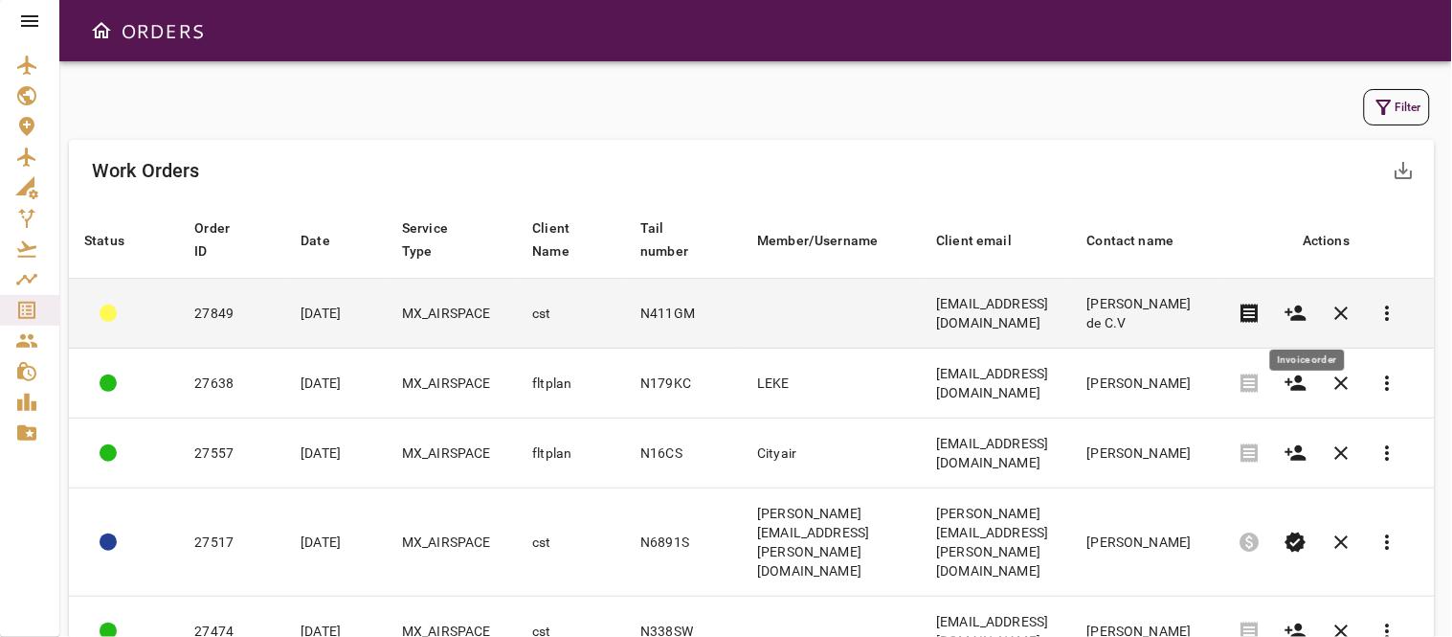
click at [1262, 307] on span "receipt" at bounding box center [1250, 313] width 23 height 23
click at [763, 312] on td at bounding box center [831, 314] width 179 height 70
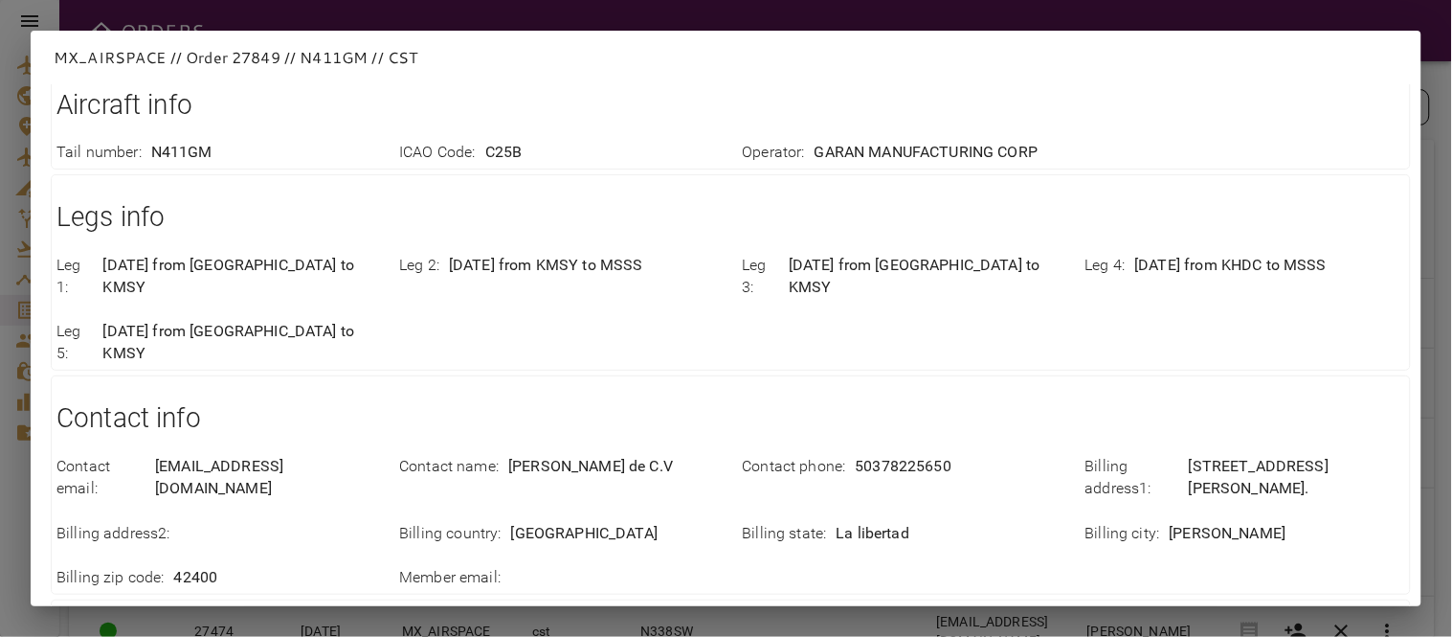
scroll to position [574, 0]
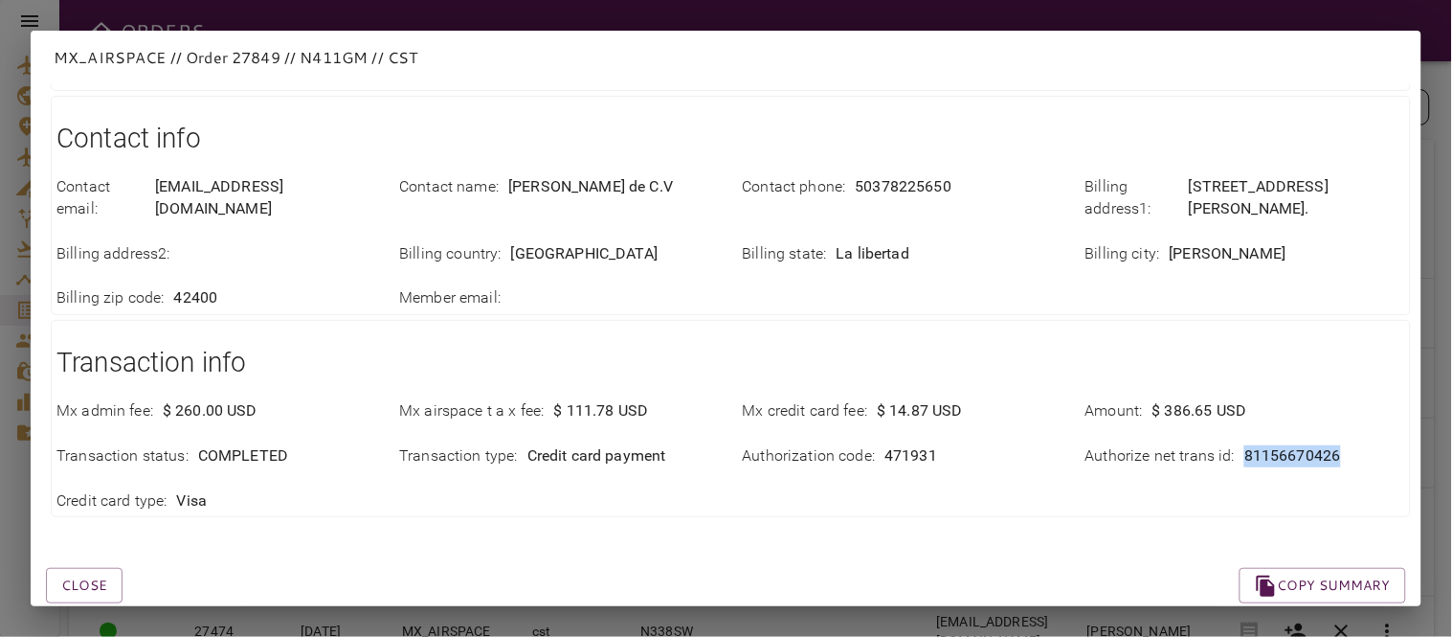
drag, startPoint x: 1230, startPoint y: 410, endPoint x: 1353, endPoint y: 419, distance: 122.9
click at [1353, 445] on div "Authorize net trans id : 81156670426" at bounding box center [1246, 456] width 320 height 22
copy p "81156670426"
click at [749, 522] on div "Close Copy summary" at bounding box center [703, 562] width 1406 height 81
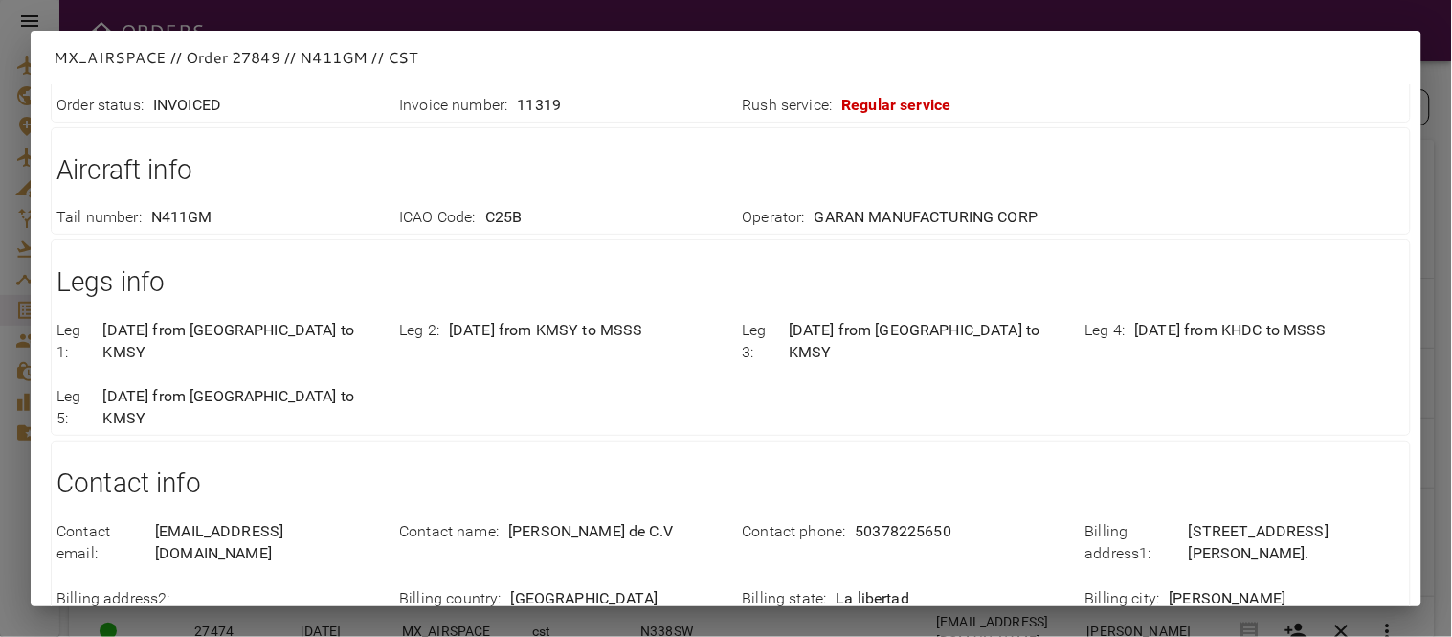
scroll to position [0, 0]
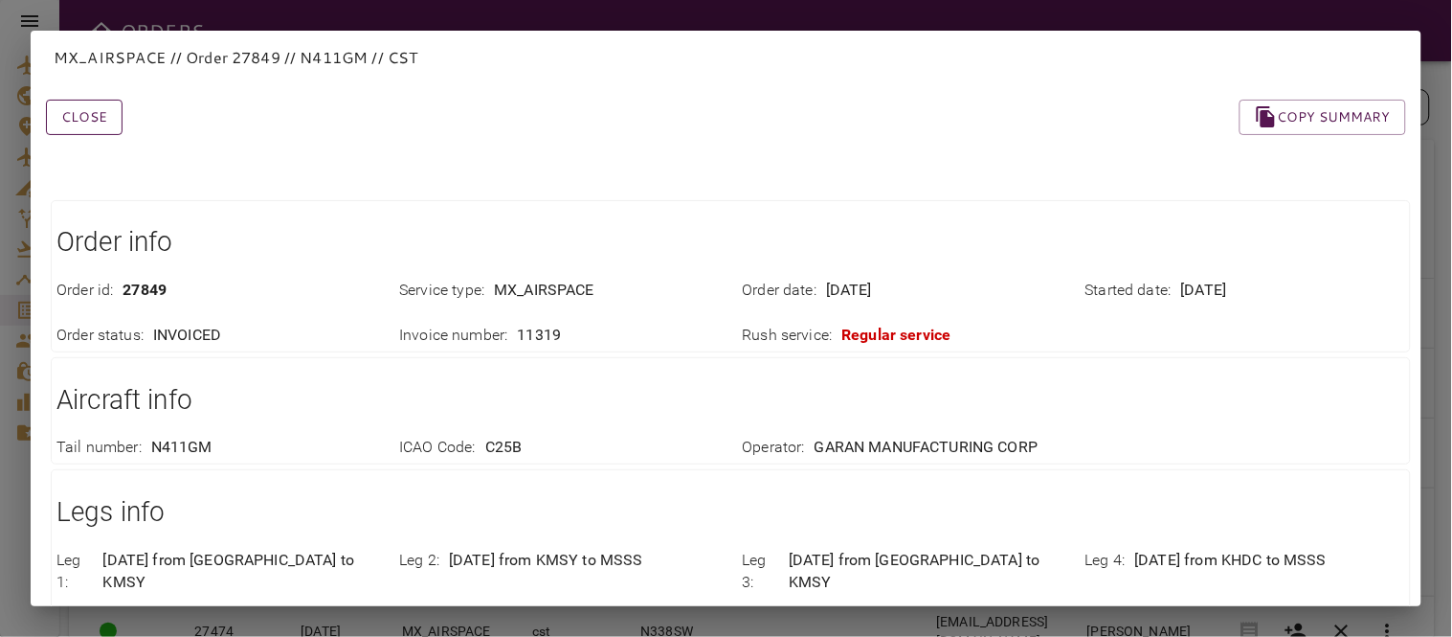
click at [83, 122] on button "Close" at bounding box center [84, 117] width 77 height 35
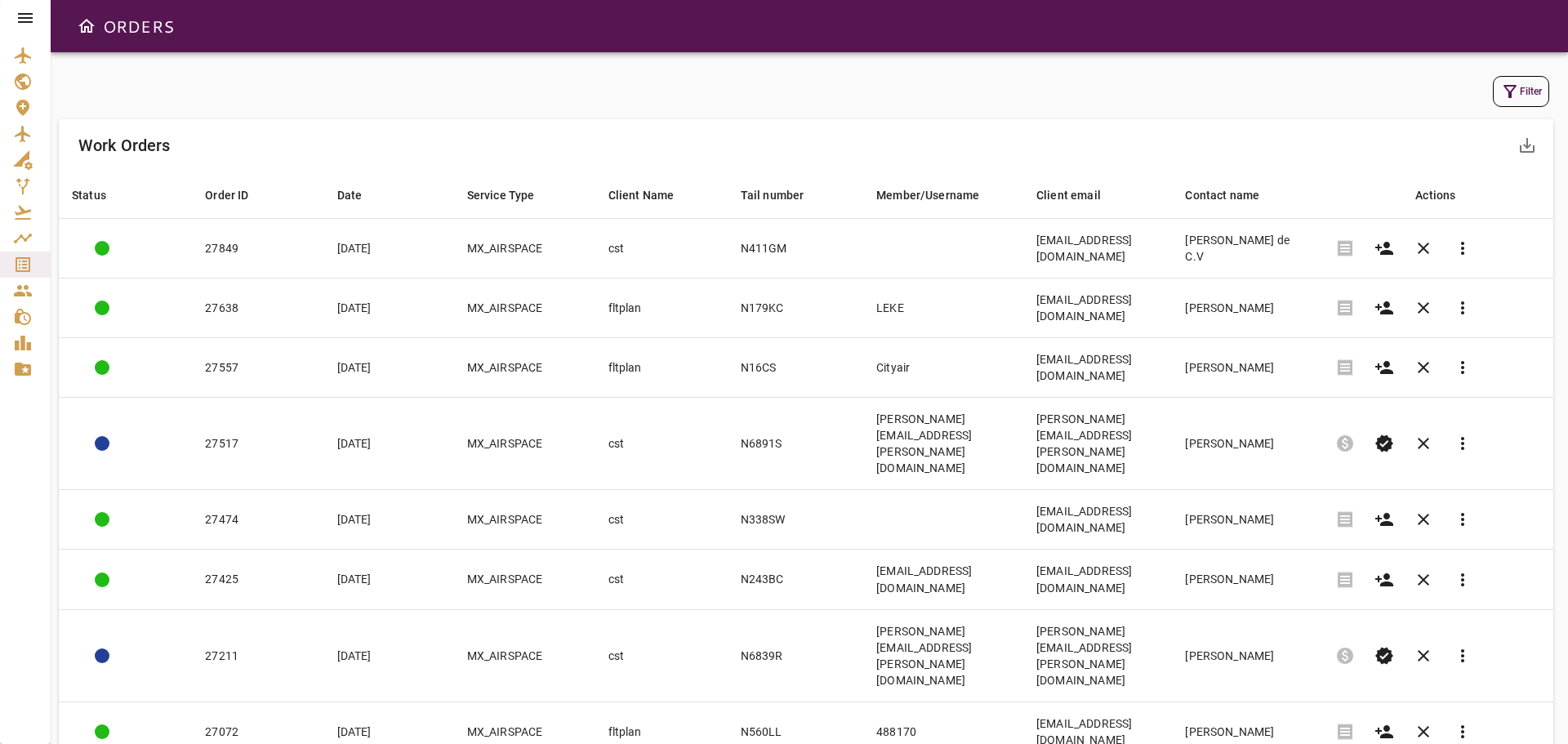
drag, startPoint x: 1524, startPoint y: 2, endPoint x: 1107, endPoint y: 120, distance: 433.4
click at [1112, 119] on div "Work Orders save_alt" at bounding box center [806, 145] width 1495 height 52
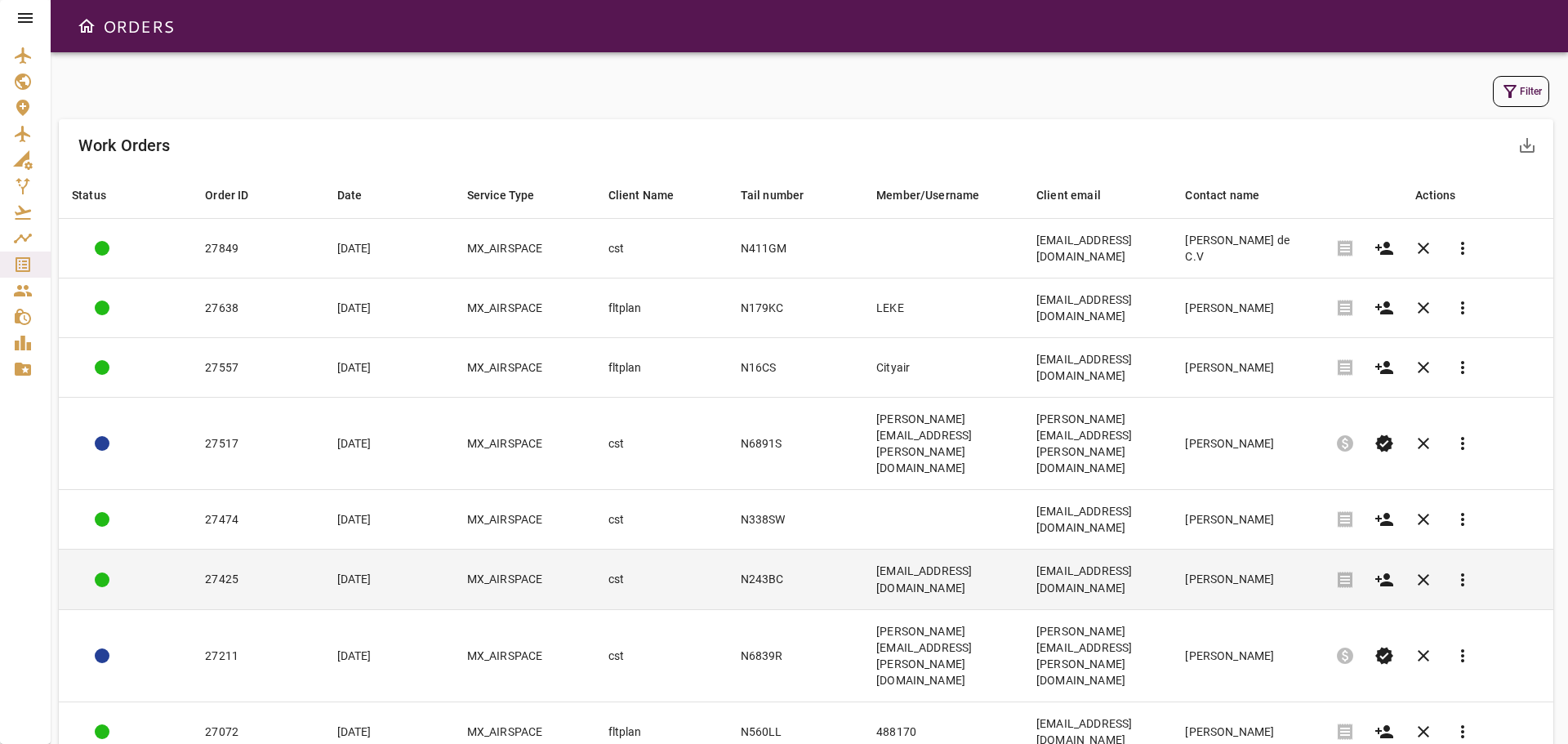
click at [774, 549] on td "N243BC" at bounding box center [795, 579] width 136 height 60
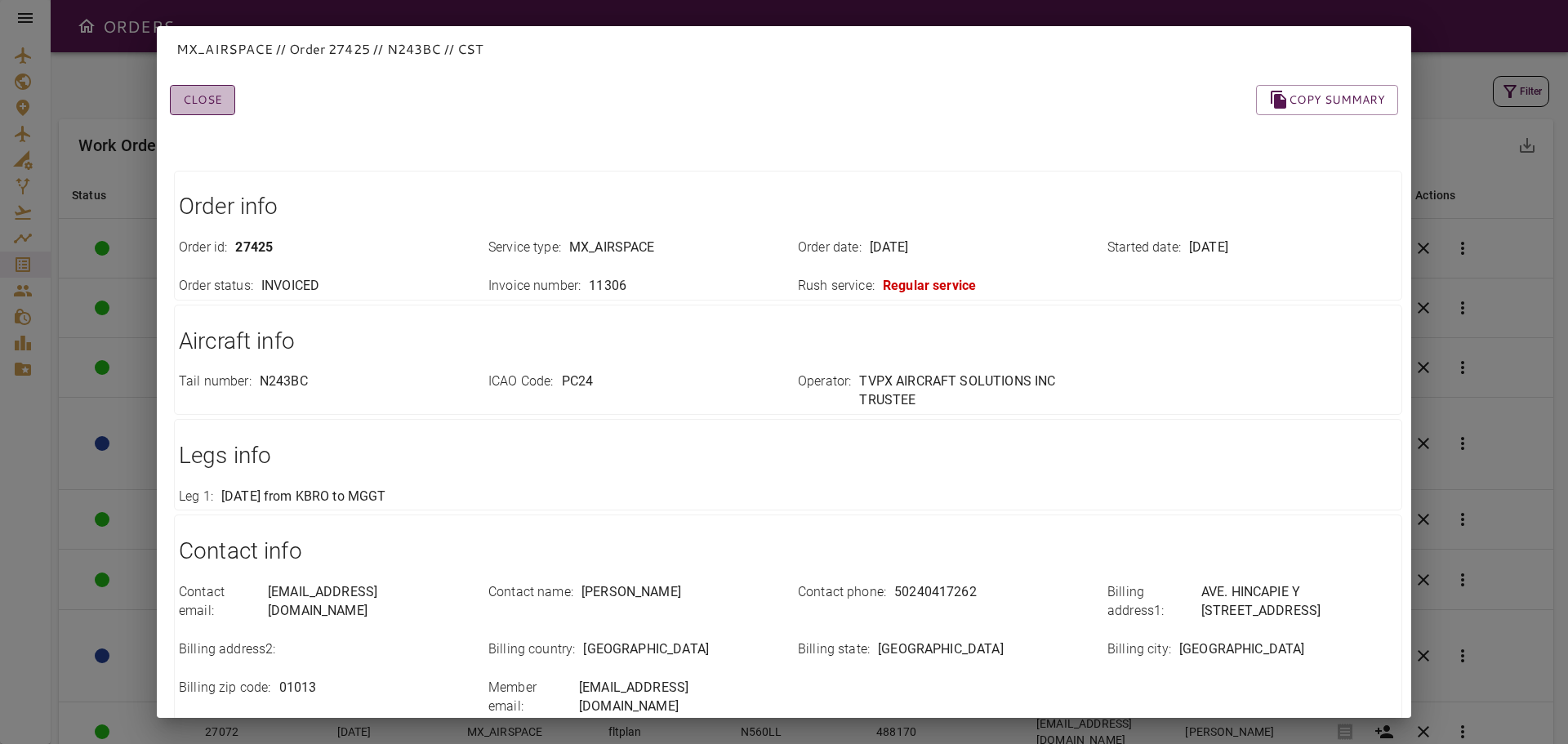
click at [204, 99] on button "Close" at bounding box center [202, 100] width 66 height 30
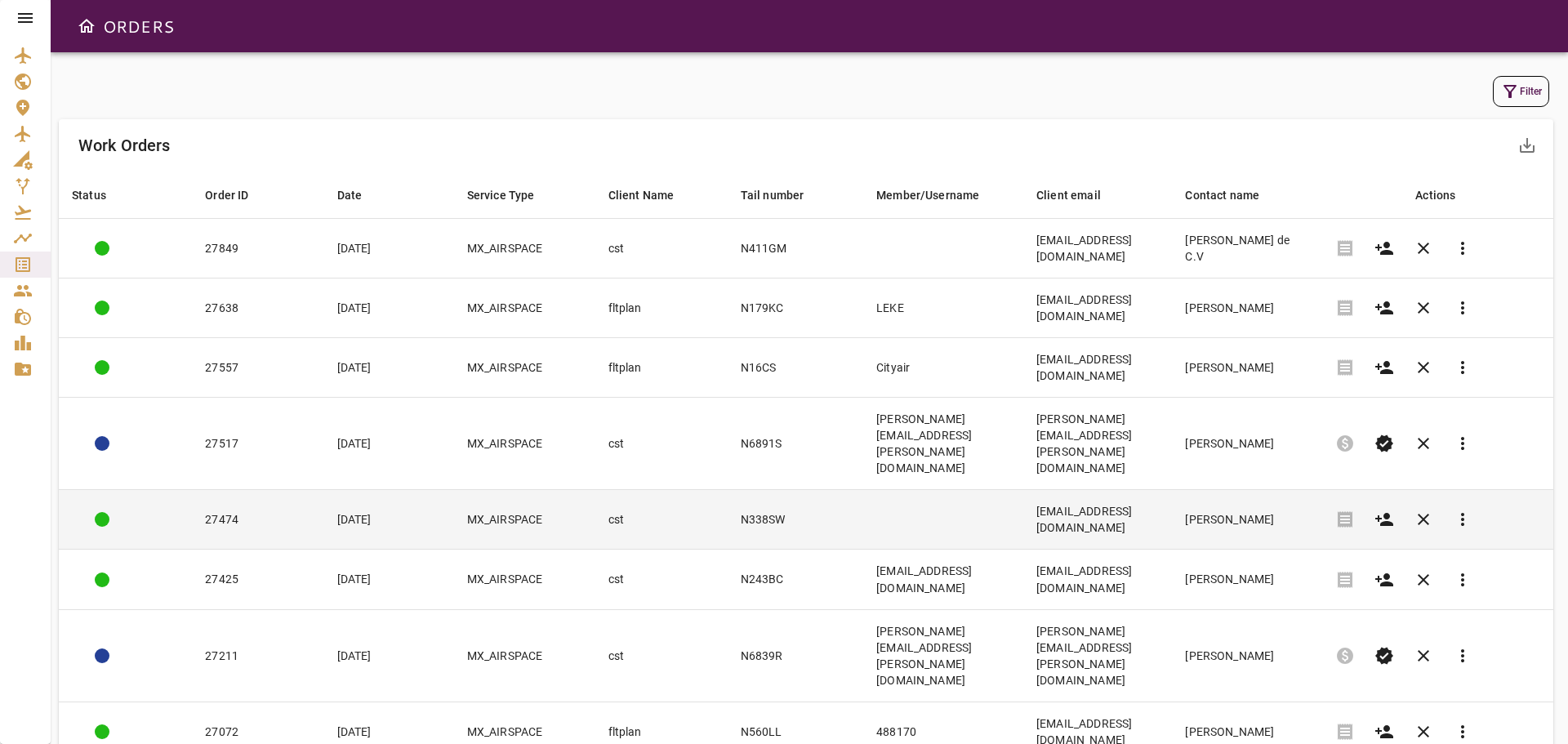
click at [759, 490] on td "N338SW" at bounding box center [795, 520] width 136 height 60
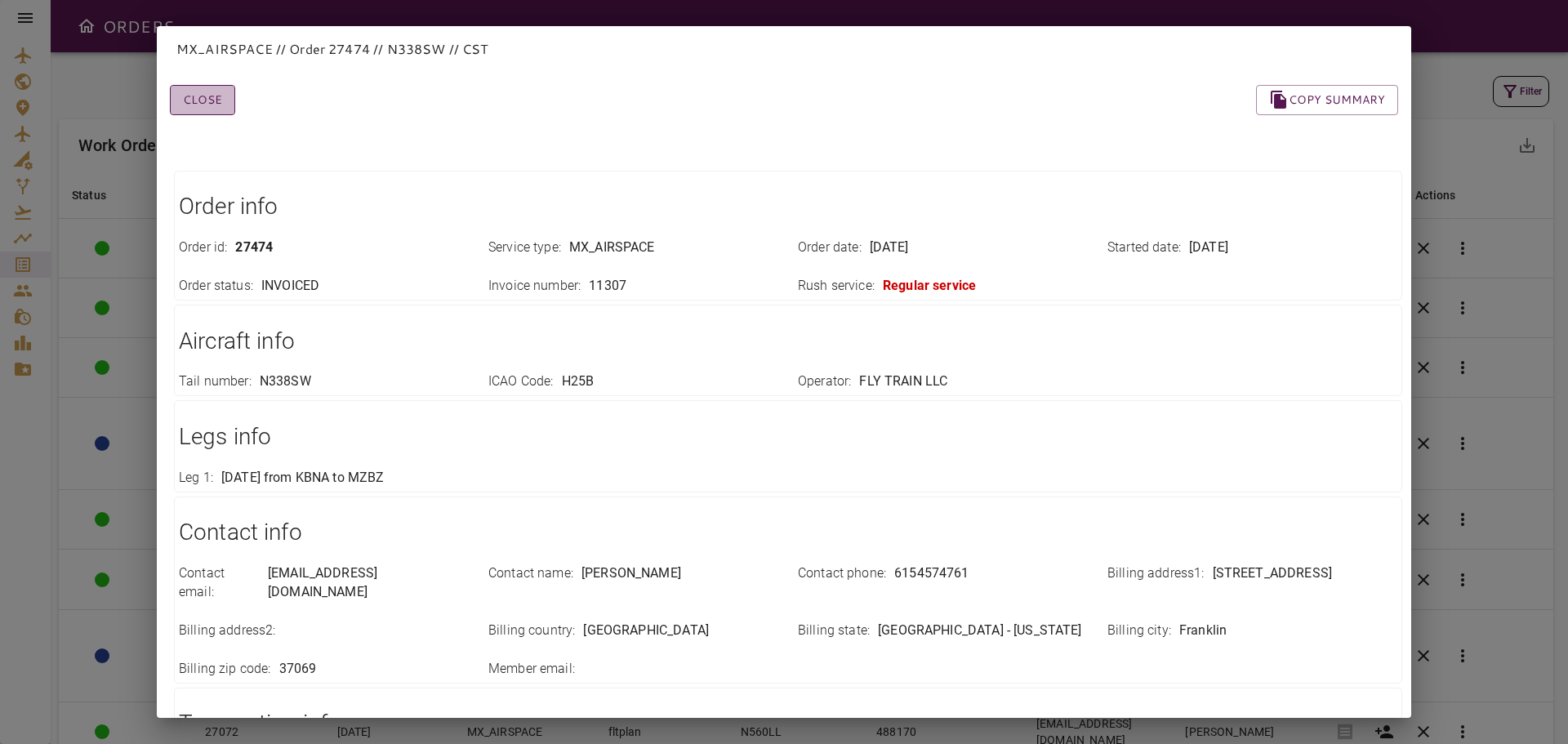
drag, startPoint x: 217, startPoint y: 96, endPoint x: 230, endPoint y: 104, distance: 15.3
click at [217, 96] on button "Close" at bounding box center [202, 100] width 66 height 30
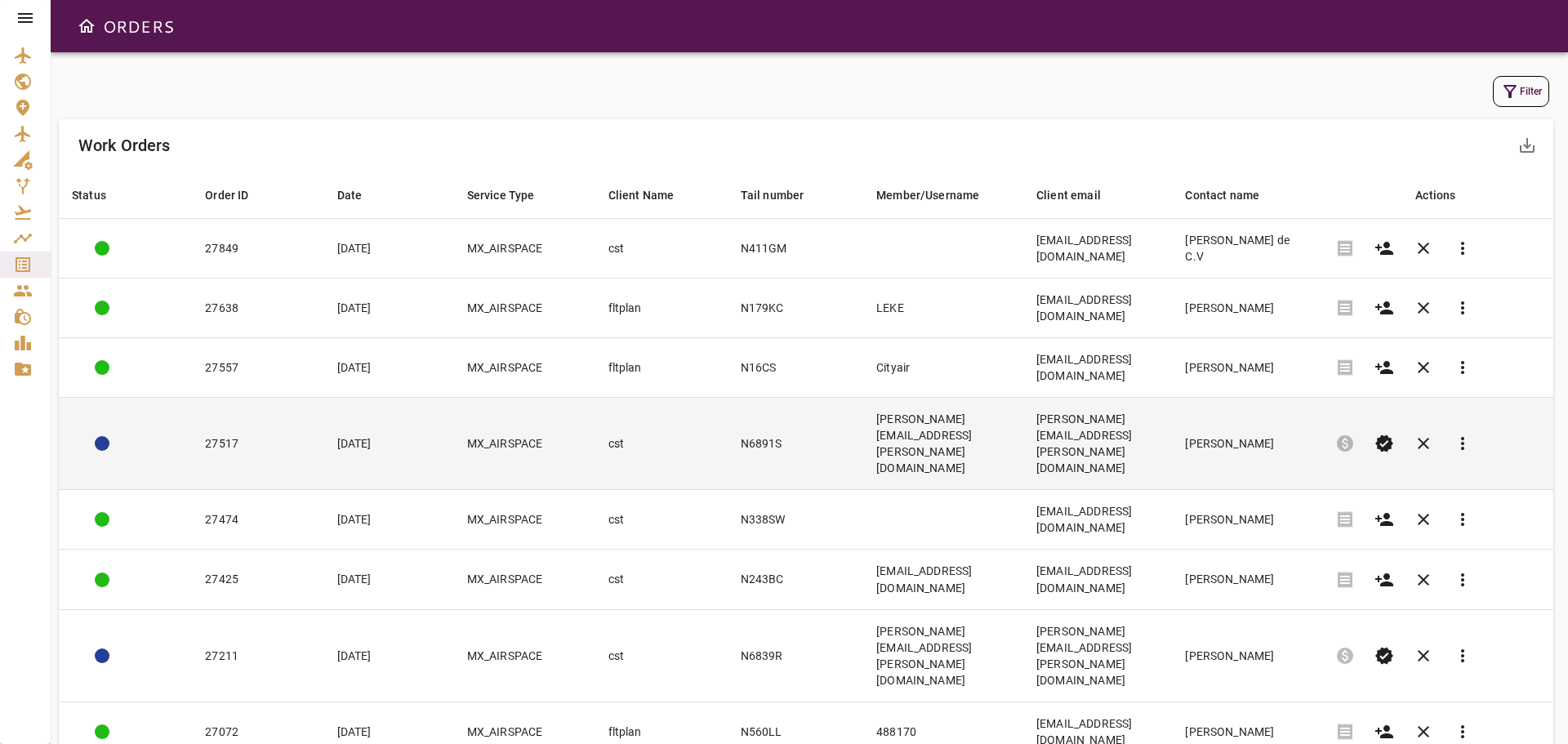
click at [757, 398] on td "N6891S" at bounding box center [795, 444] width 136 height 92
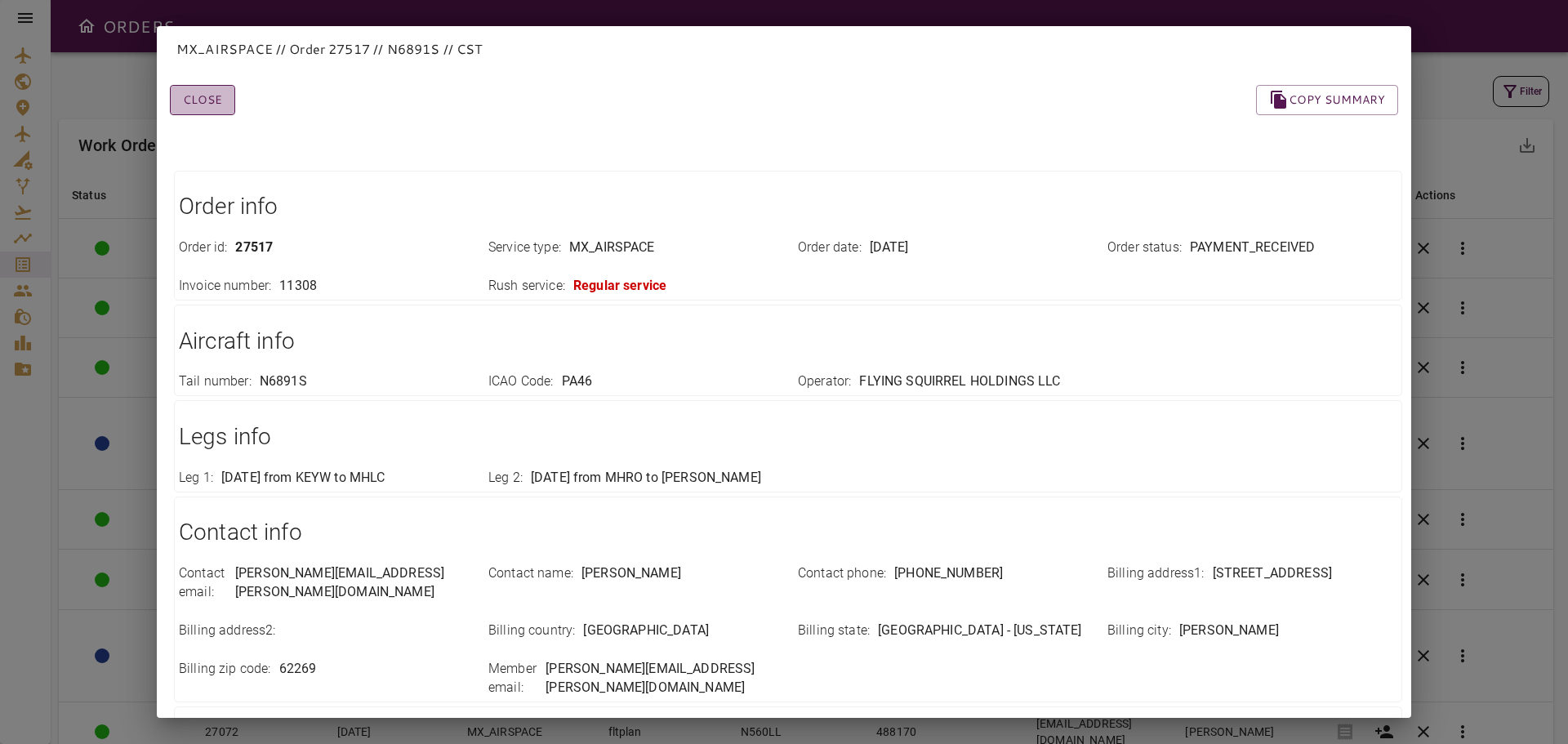
click at [197, 98] on button "Close" at bounding box center [202, 100] width 66 height 30
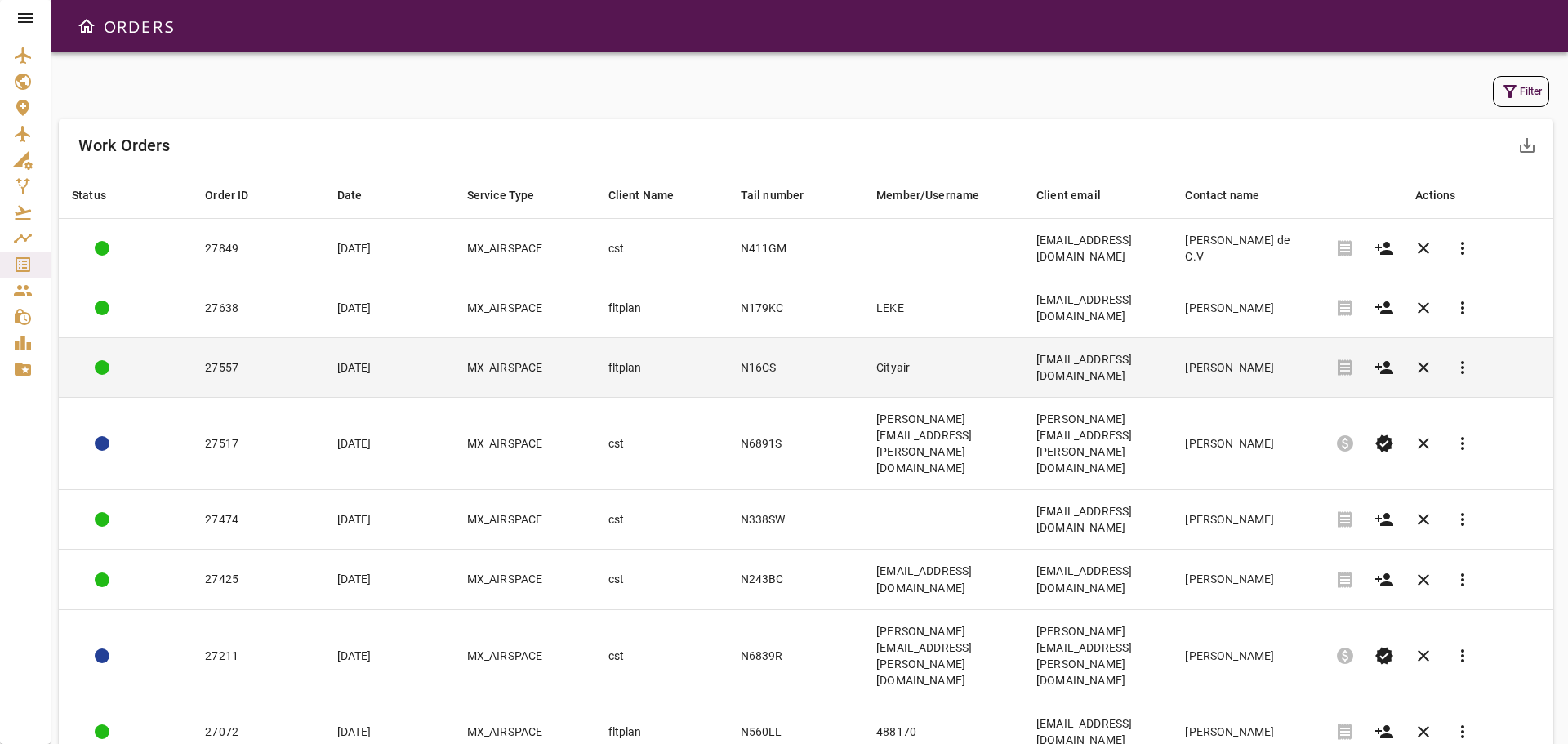
click at [734, 340] on td "N16CS" at bounding box center [795, 368] width 136 height 60
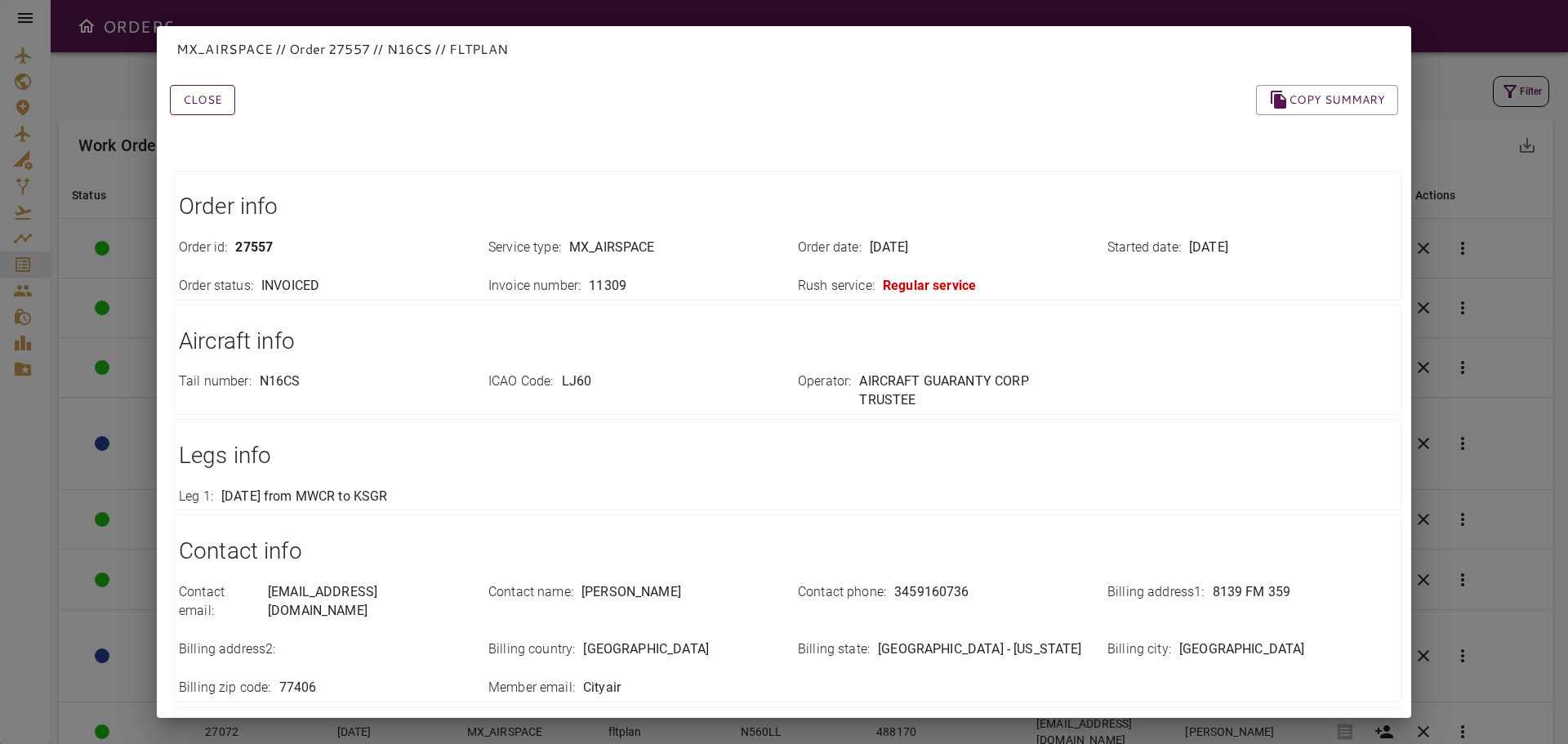
click at [212, 107] on button "Close" at bounding box center [202, 100] width 66 height 30
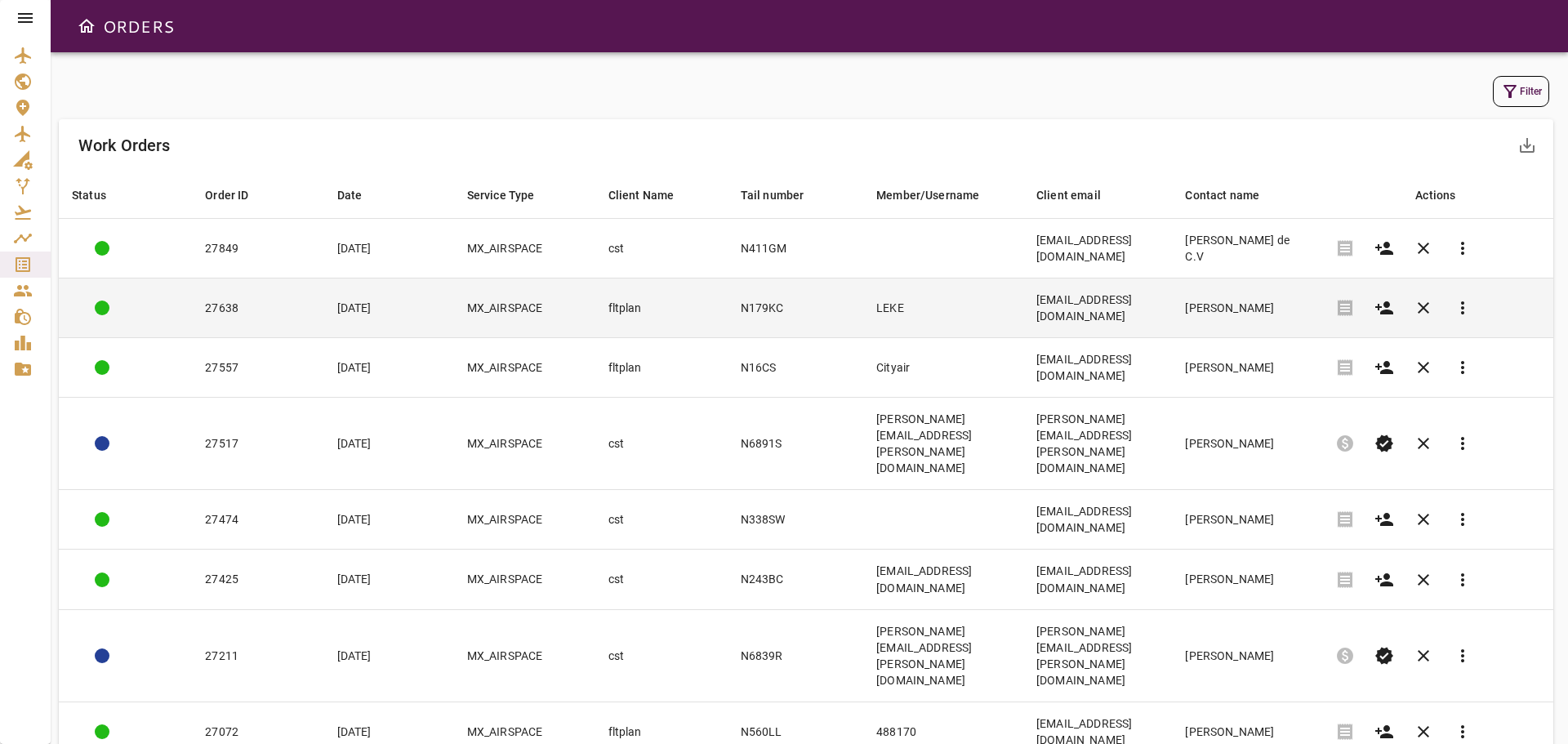
click at [631, 282] on td "fltplan" at bounding box center [661, 308] width 132 height 60
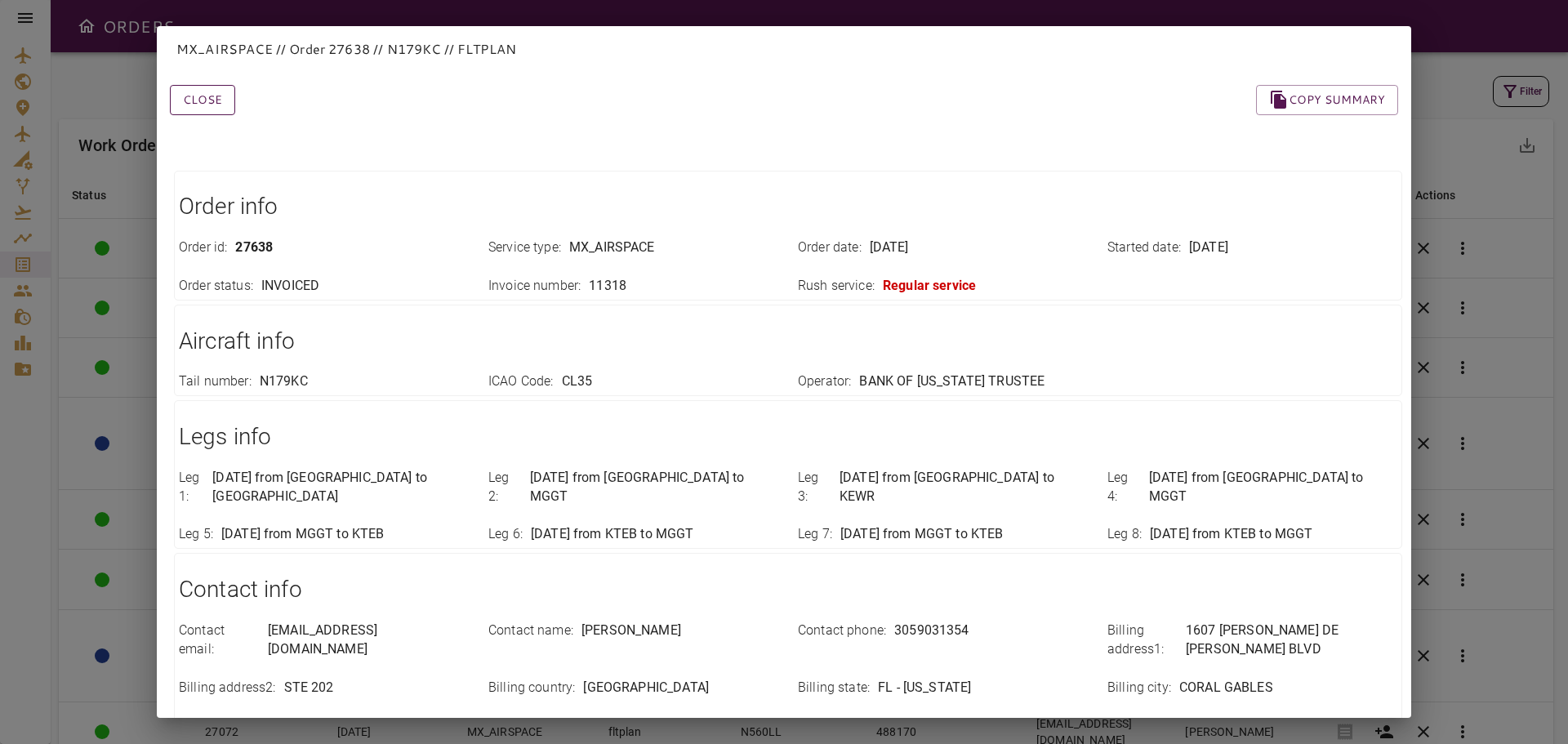
click at [223, 107] on button "Close" at bounding box center [202, 100] width 66 height 30
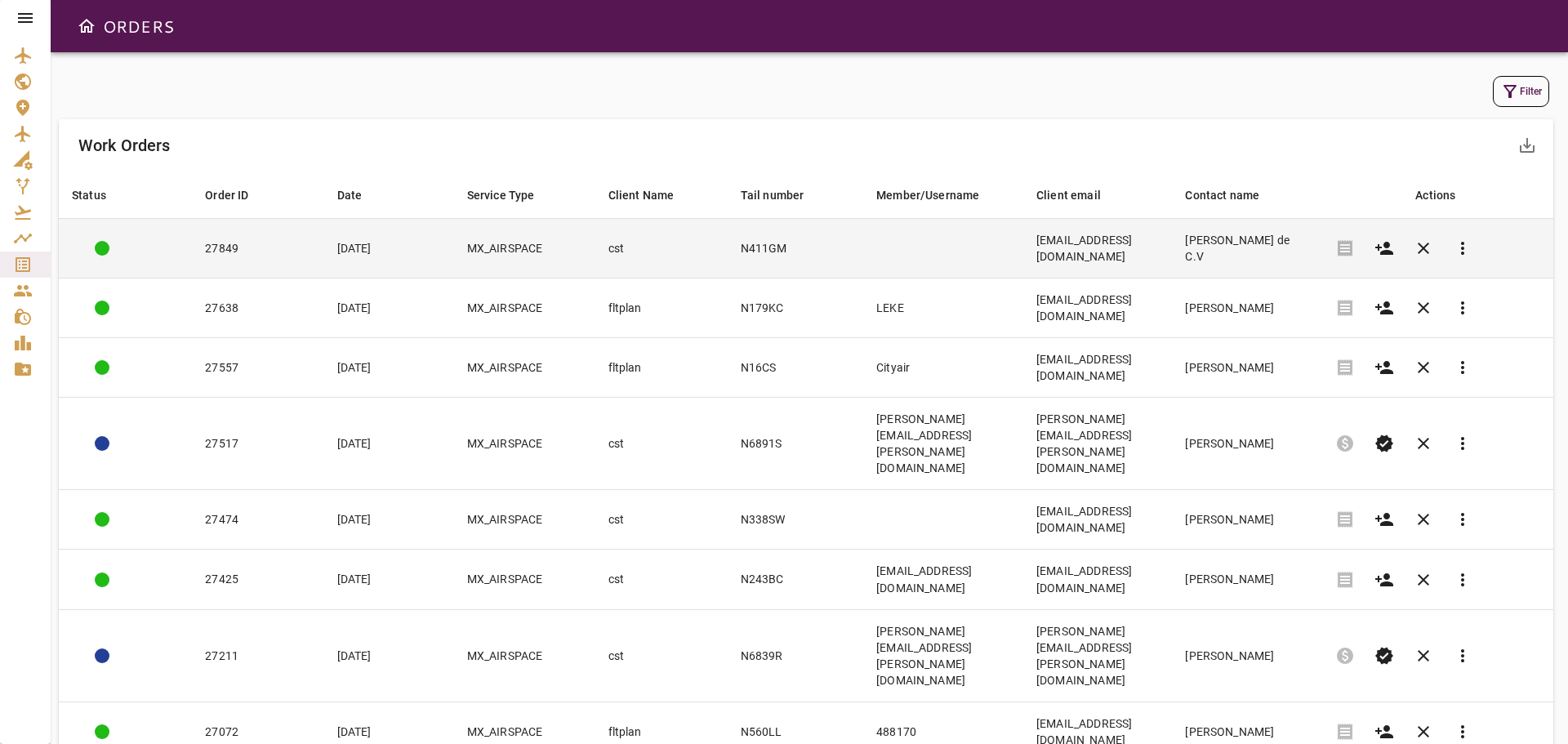
click at [767, 239] on td "N411GM" at bounding box center [795, 249] width 136 height 60
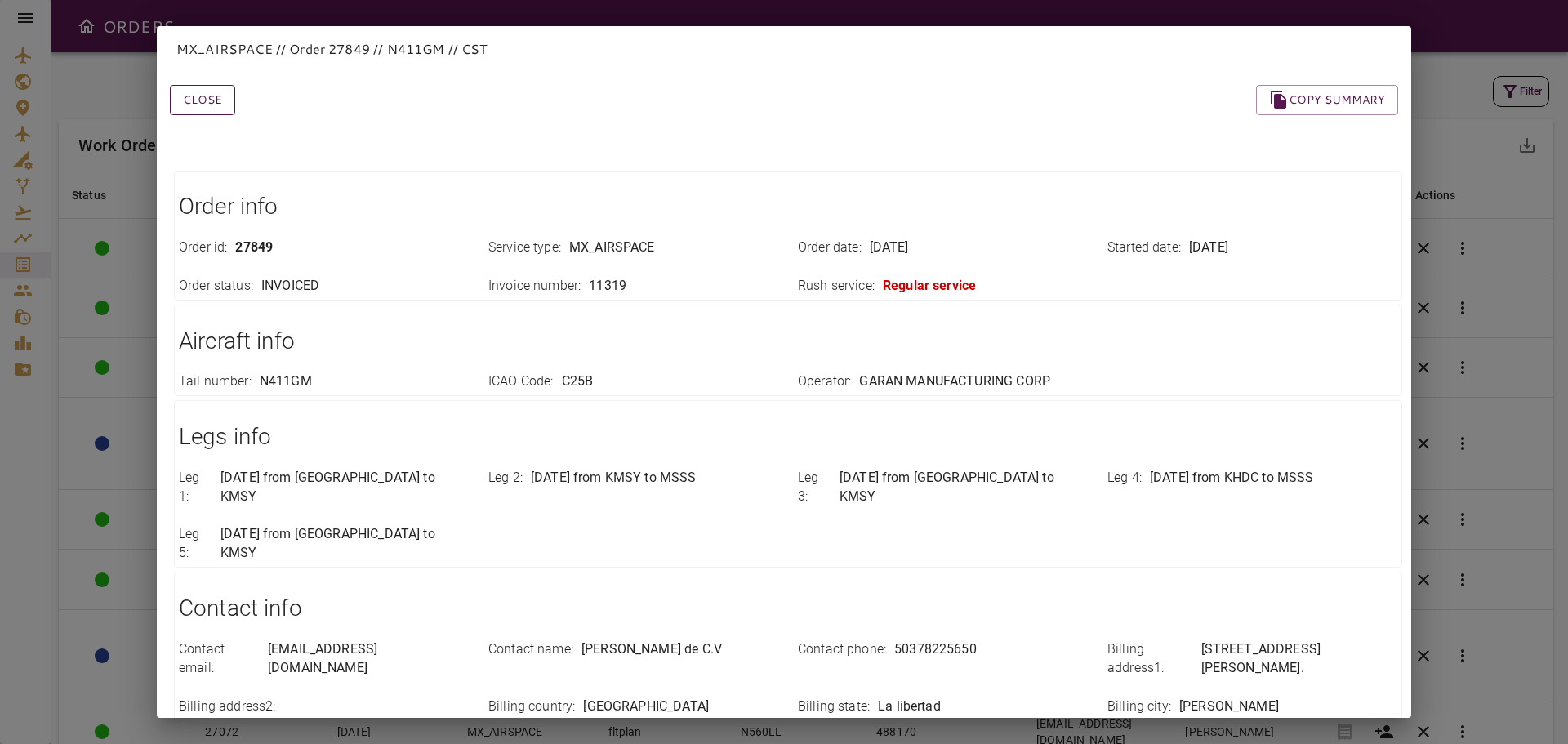
click at [200, 102] on button "Close" at bounding box center [202, 100] width 66 height 30
